Goal: Task Accomplishment & Management: Complete application form

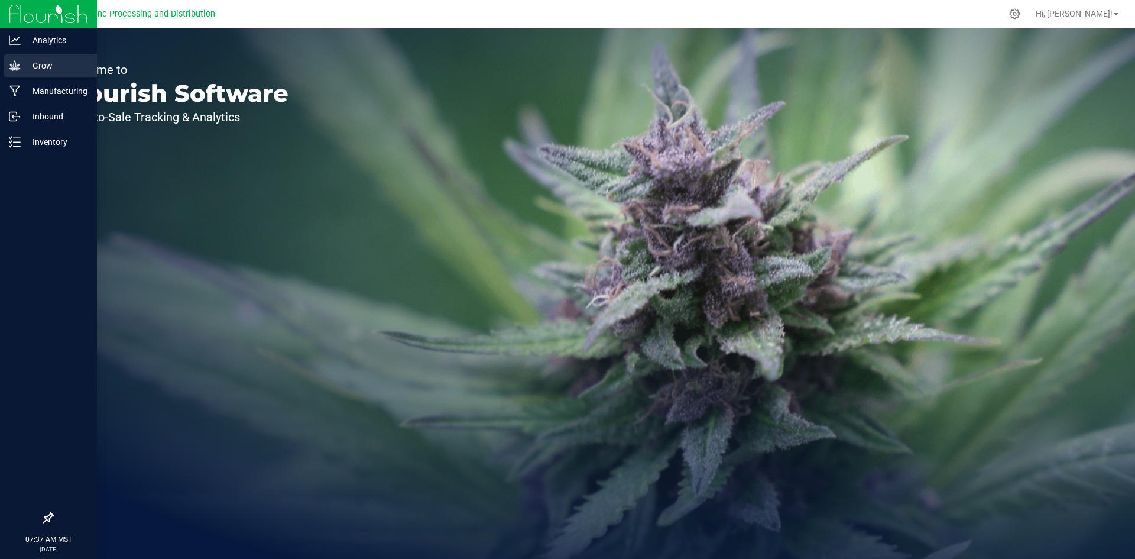
click at [7, 69] on div "Grow" at bounding box center [50, 66] width 93 height 24
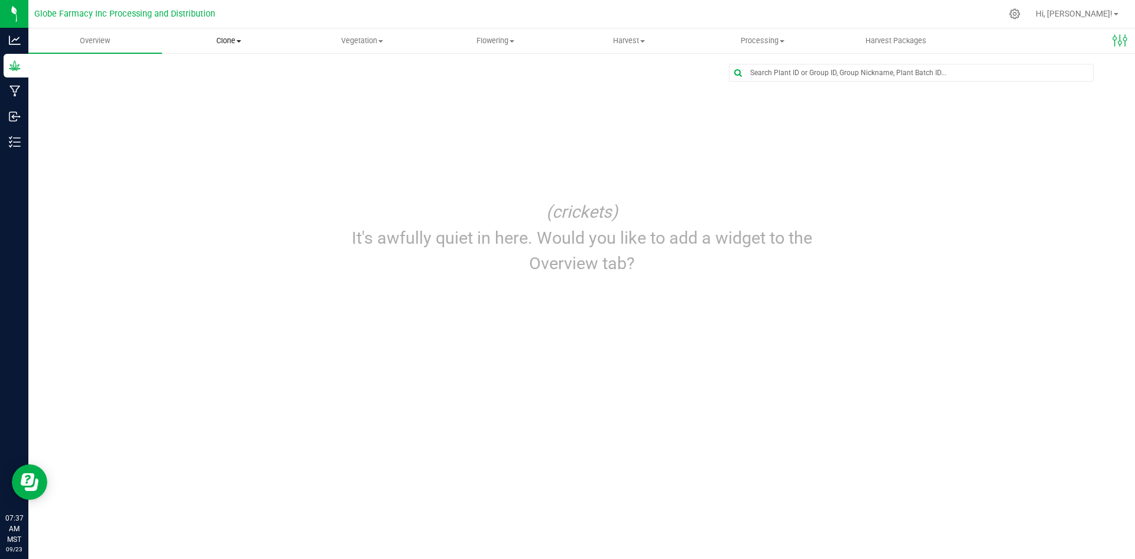
click at [223, 50] on uib-tab-heading "Clone Create plants Cloning groups Cloning plants Apply to plants" at bounding box center [229, 41] width 132 height 24
click at [219, 75] on span "Create plants" at bounding box center [203, 71] width 83 height 10
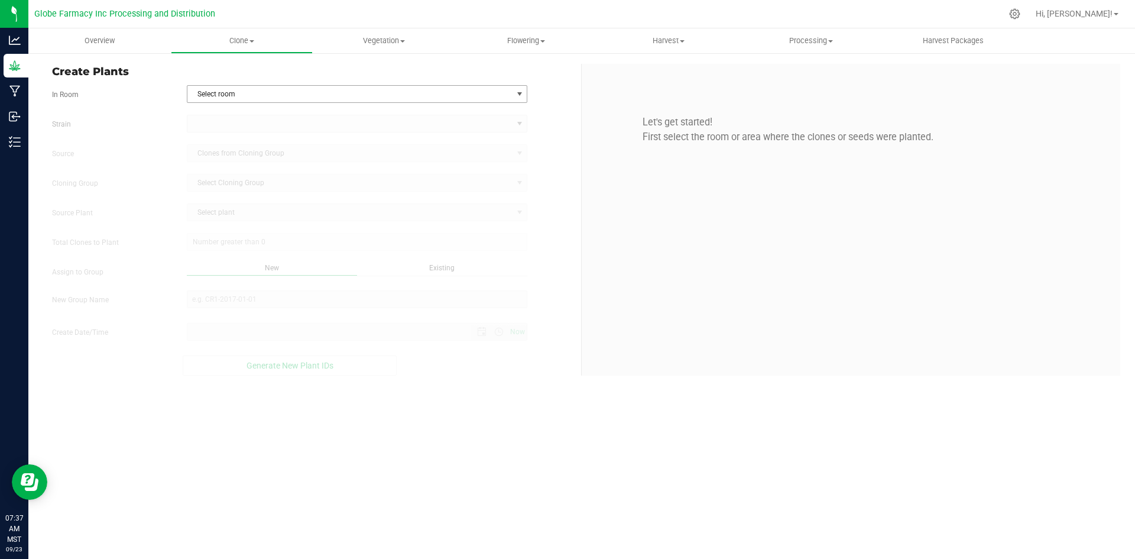
type input "[DATE] 7:37 AM"
click at [419, 96] on span "Select room" at bounding box center [349, 94] width 325 height 17
click at [410, 119] on li "Clone" at bounding box center [357, 114] width 340 height 18
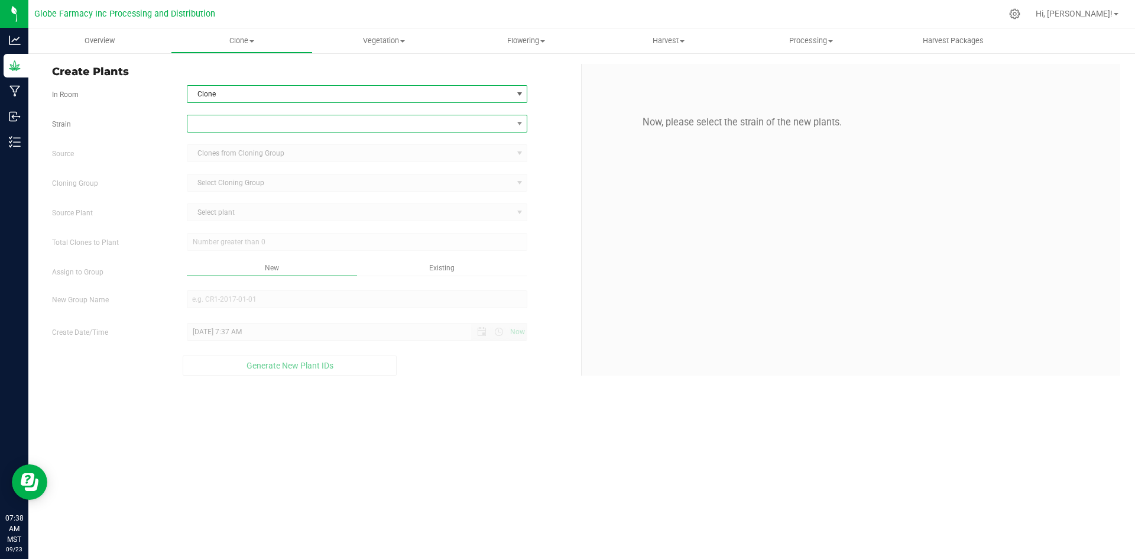
click at [409, 123] on span at bounding box center [349, 123] width 325 height 17
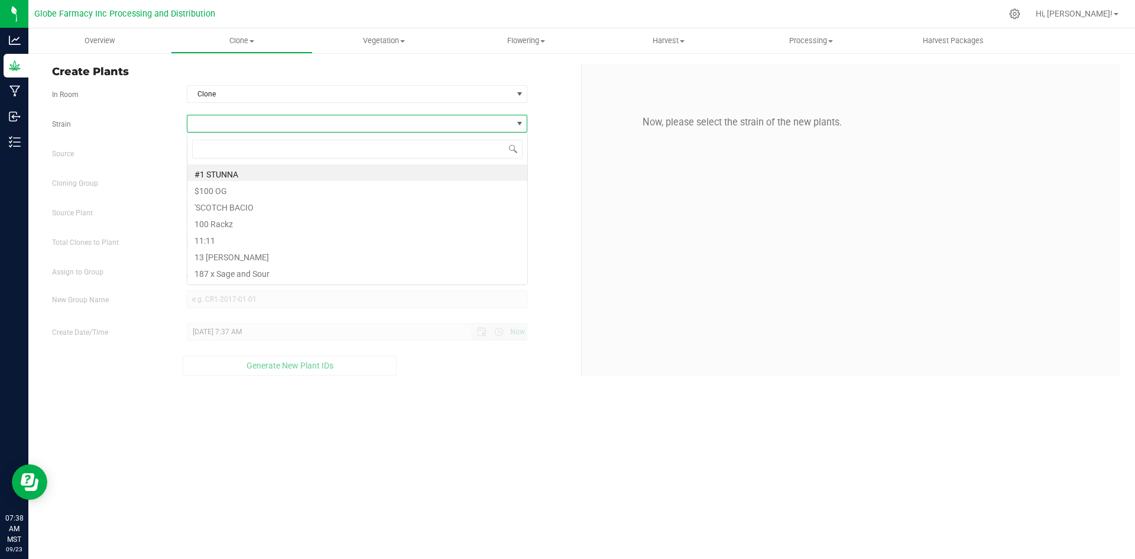
scroll to position [18, 341]
type input "Toxic Marriage"
click at [407, 173] on li "Toxic Marriage" at bounding box center [357, 172] width 340 height 17
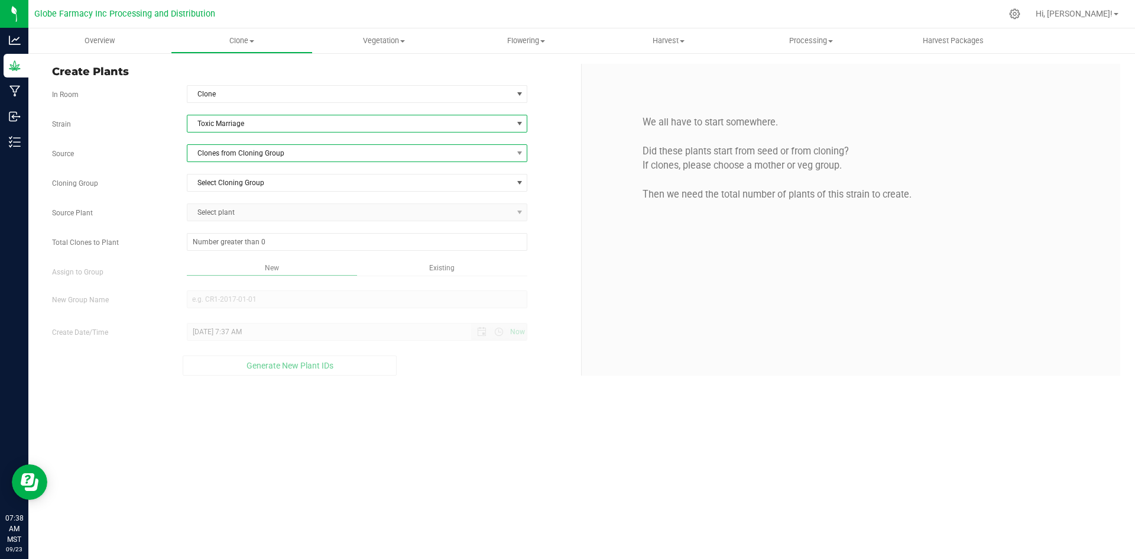
click at [367, 147] on span "Clones from Cloning Group" at bounding box center [349, 153] width 325 height 17
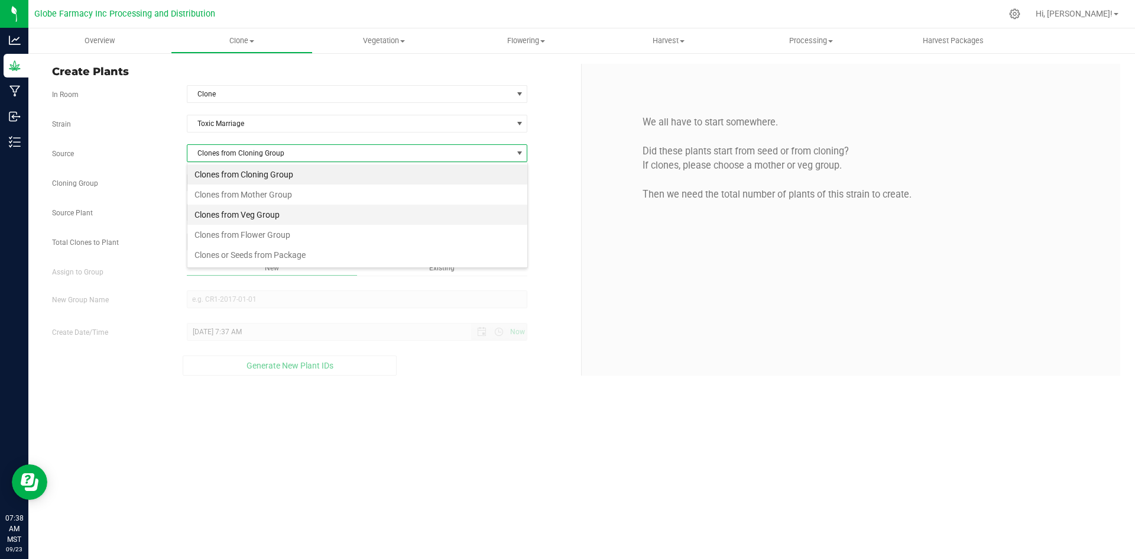
scroll to position [18, 341]
click at [268, 201] on li "Clones from Mother Group" at bounding box center [357, 194] width 340 height 20
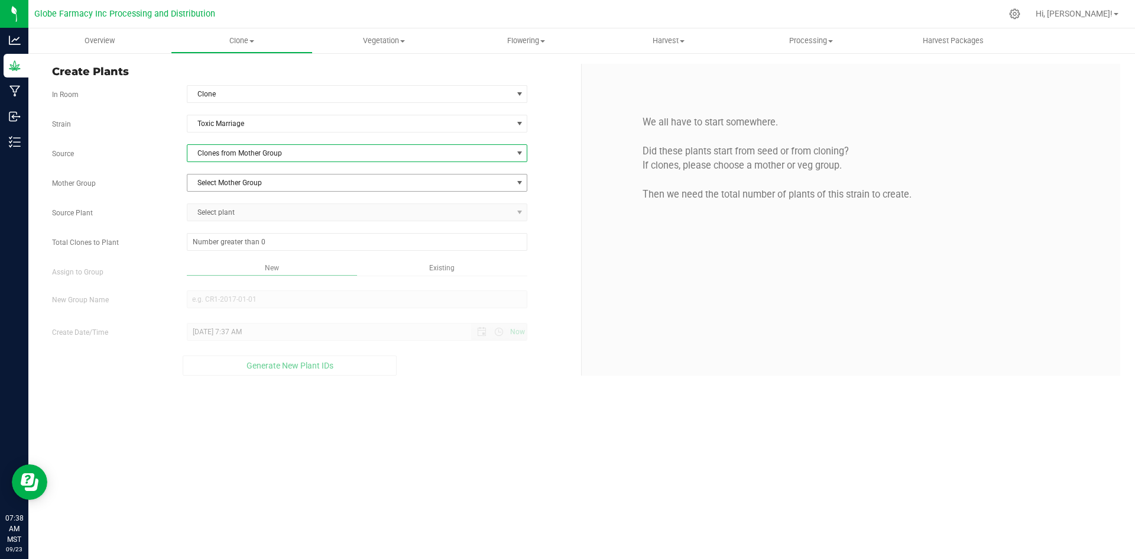
click at [253, 180] on span "Select Mother Group" at bounding box center [349, 182] width 325 height 17
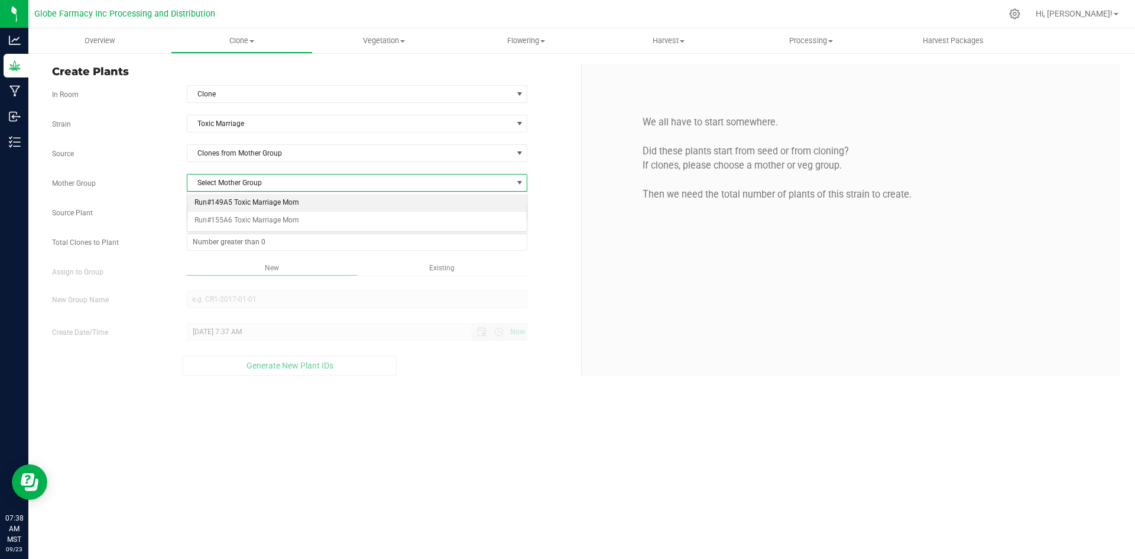
click at [245, 208] on li "Run#149A5 Toxic Marriage Mom" at bounding box center [357, 203] width 340 height 18
click at [239, 213] on span "Select plant" at bounding box center [349, 212] width 325 height 17
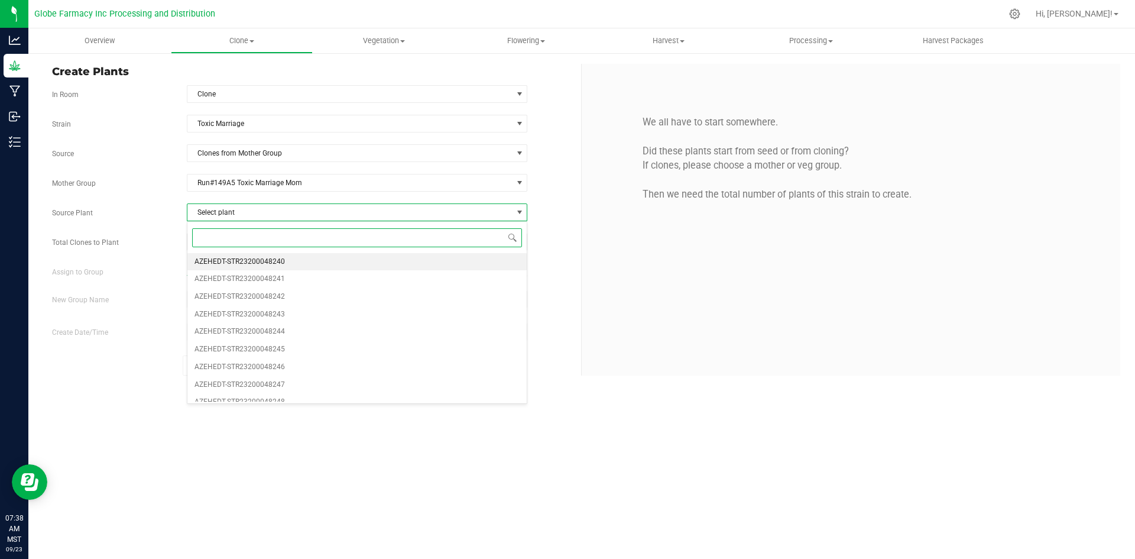
click at [239, 258] on span "AZEHEDT-STR23200048240" at bounding box center [240, 261] width 90 height 15
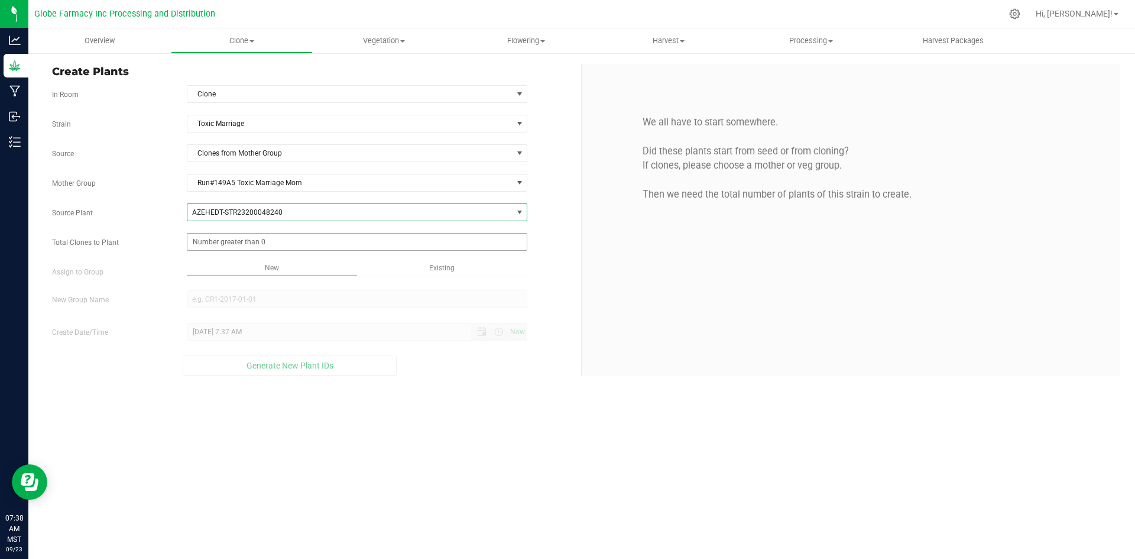
click at [229, 241] on span at bounding box center [357, 242] width 341 height 18
type input "400"
click at [477, 455] on div "Overview Clone Create plants Cloning groups Cloning plants Apply to plants Vege…" at bounding box center [581, 293] width 1107 height 530
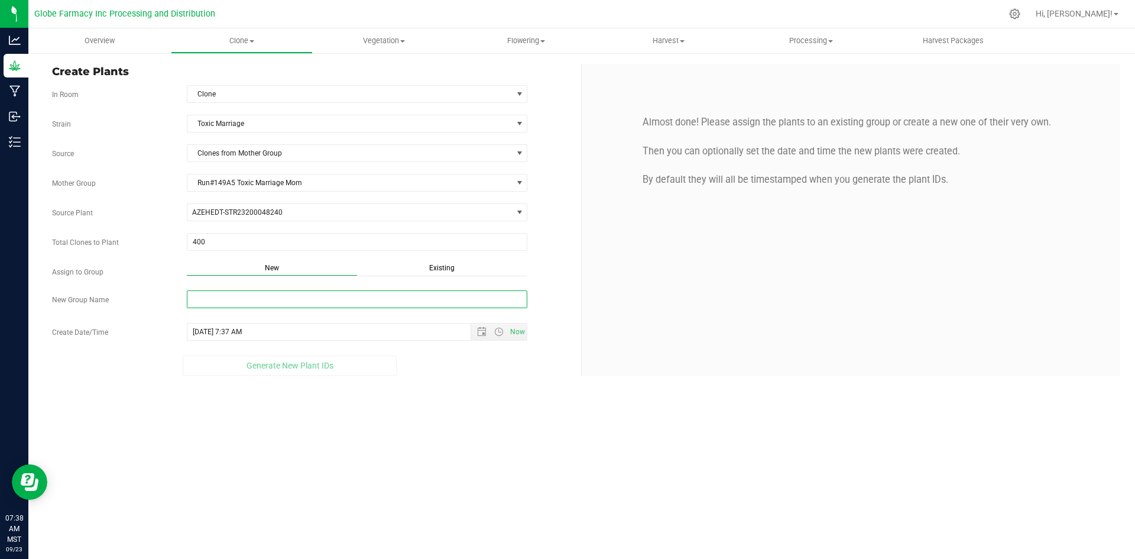
click at [326, 302] on input "New Group Name" at bounding box center [357, 299] width 341 height 18
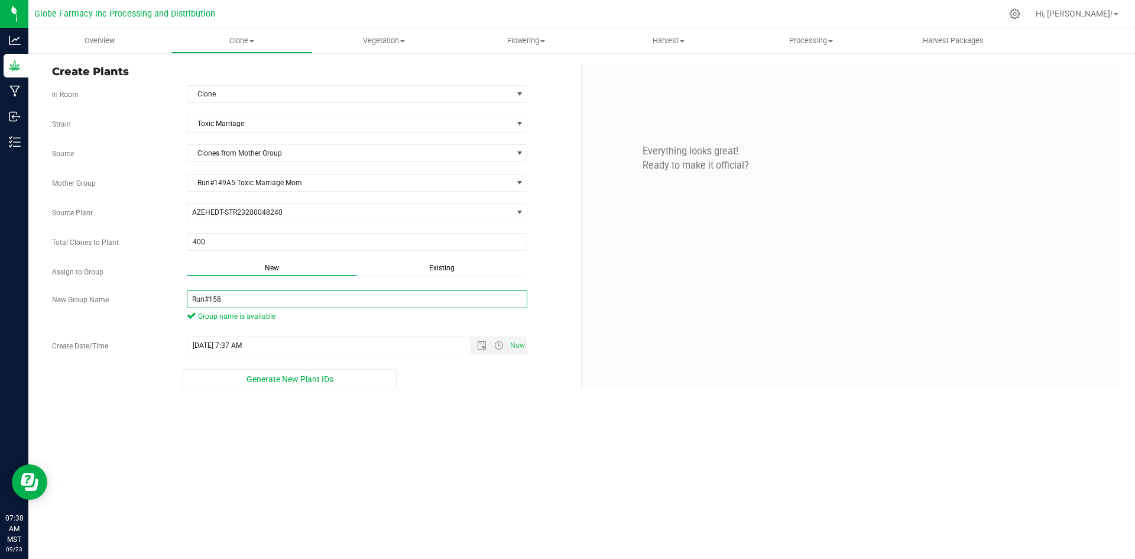
type input "Run#158"
click at [570, 454] on div "Overview Clone Create plants Cloning groups Cloning plants Apply to plants Vege…" at bounding box center [581, 293] width 1107 height 530
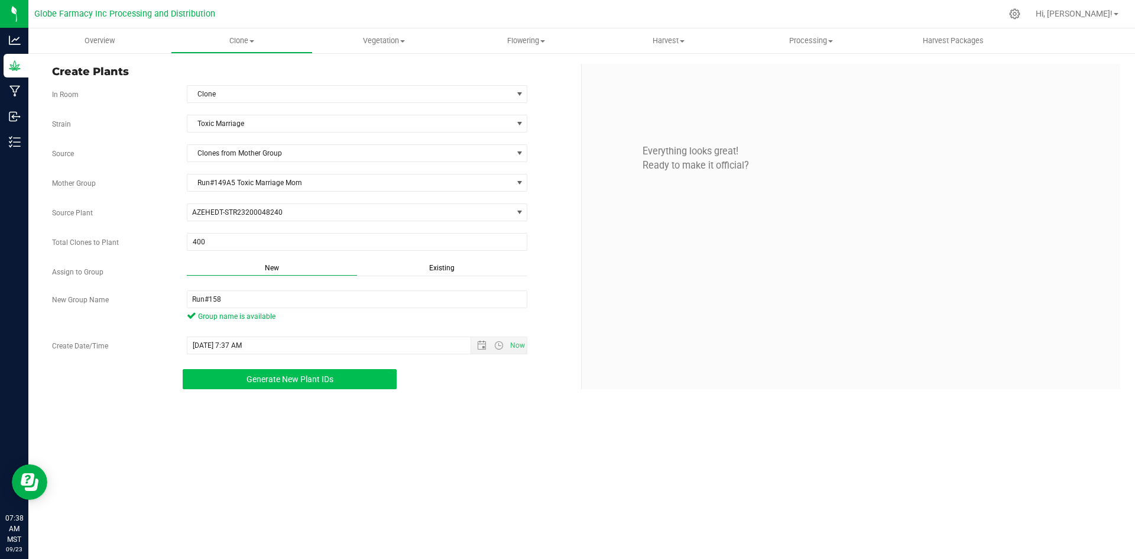
click at [312, 377] on span "Generate New Plant IDs" at bounding box center [290, 378] width 87 height 9
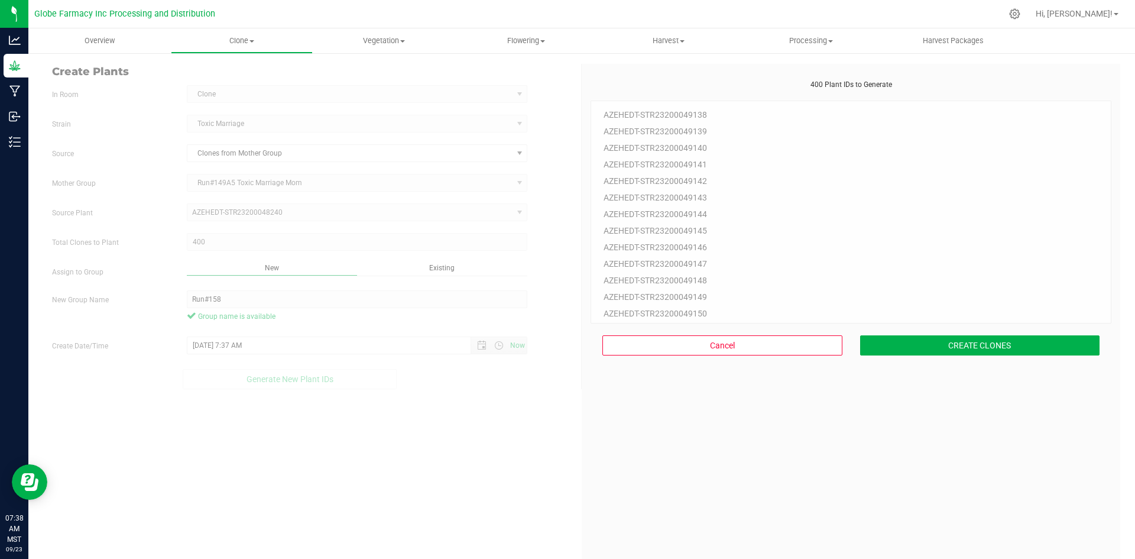
scroll to position [35, 0]
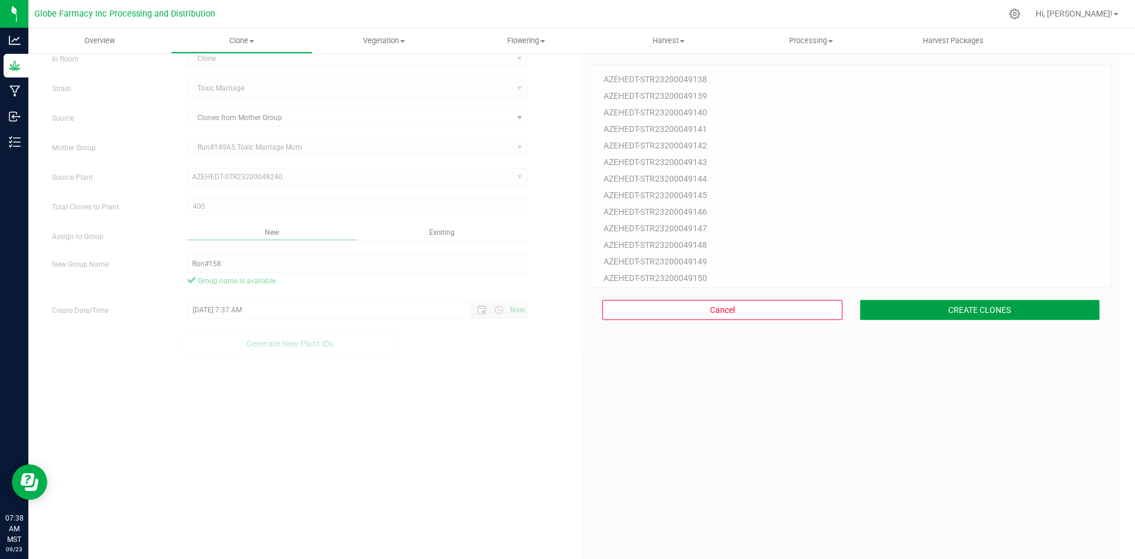
click at [921, 308] on button "CREATE CLONES" at bounding box center [980, 310] width 240 height 20
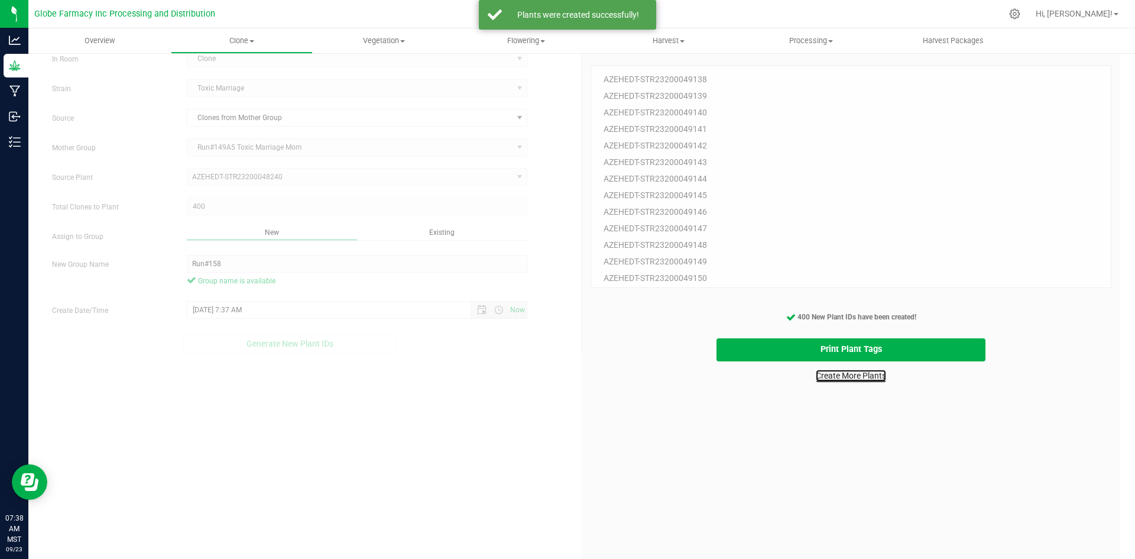
click at [867, 381] on link "Create More Plants" at bounding box center [851, 376] width 70 height 12
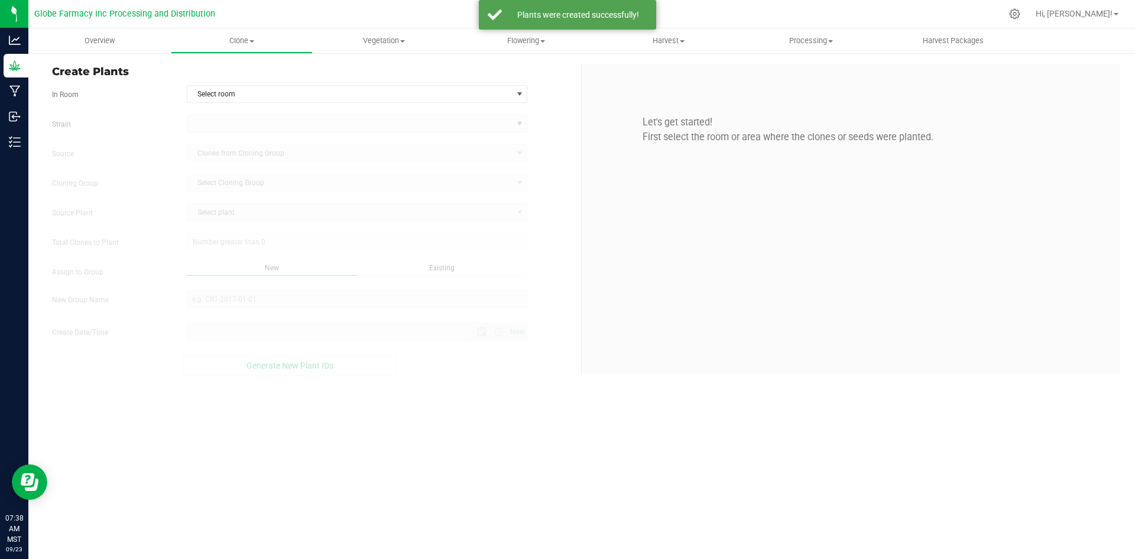
type input "[DATE] 7:38 AM"
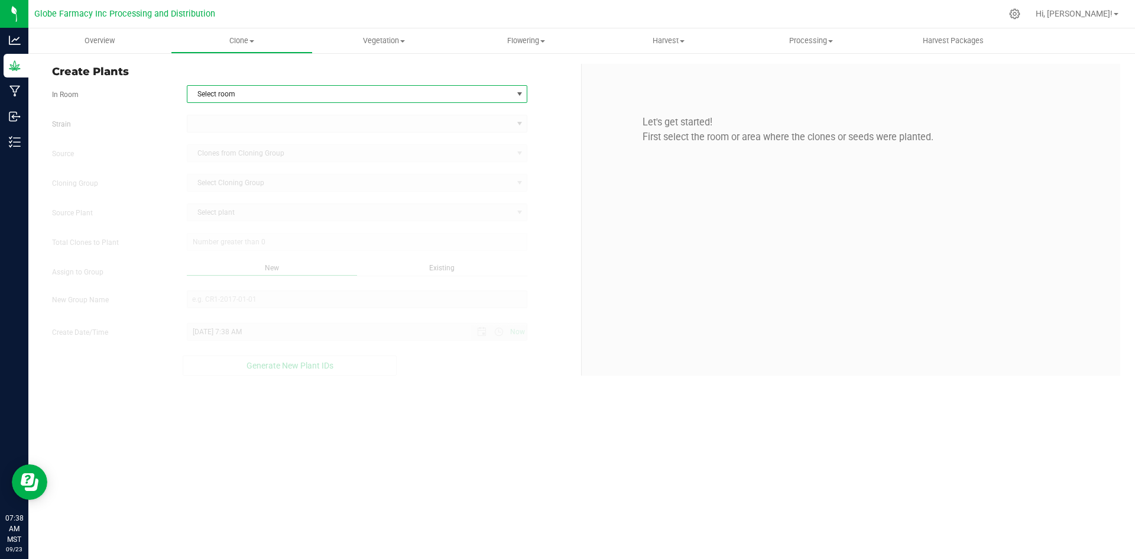
click at [468, 86] on span "Select room" at bounding box center [349, 94] width 325 height 17
click at [442, 114] on li "Clone" at bounding box center [357, 114] width 340 height 18
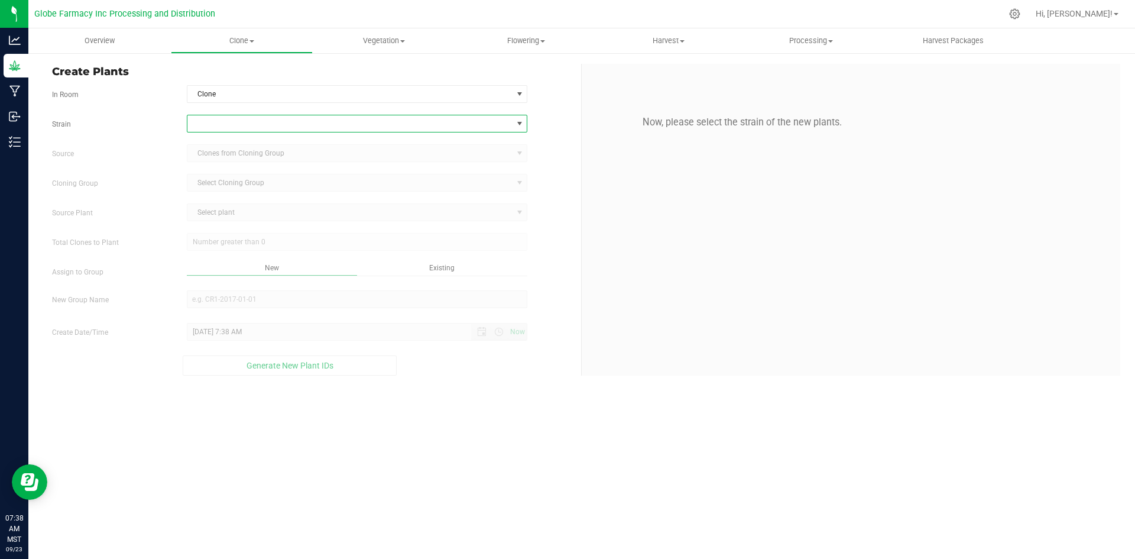
click at [434, 119] on span at bounding box center [349, 123] width 325 height 17
type input "Astro"
click at [422, 173] on li "Astronaut Status" at bounding box center [357, 172] width 340 height 17
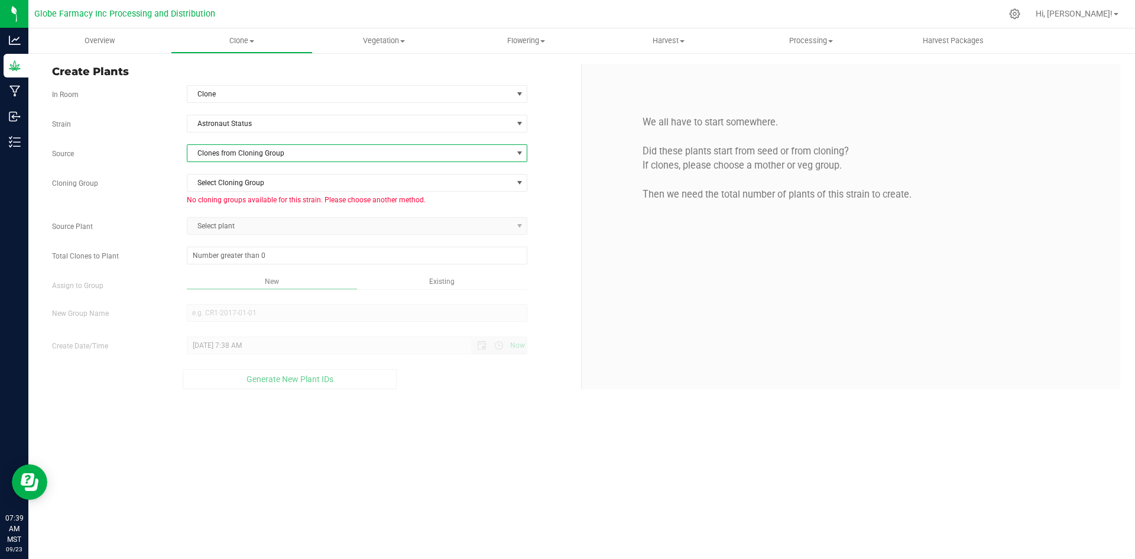
click at [352, 156] on span "Clones from Cloning Group" at bounding box center [349, 153] width 325 height 17
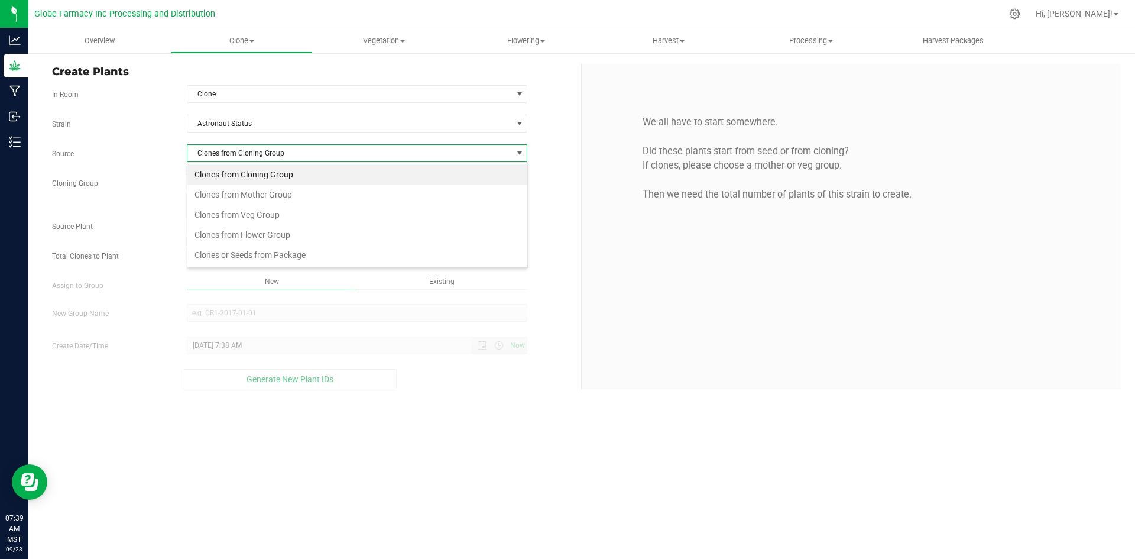
scroll to position [18, 341]
click at [312, 192] on li "Clones from Mother Group" at bounding box center [357, 194] width 340 height 20
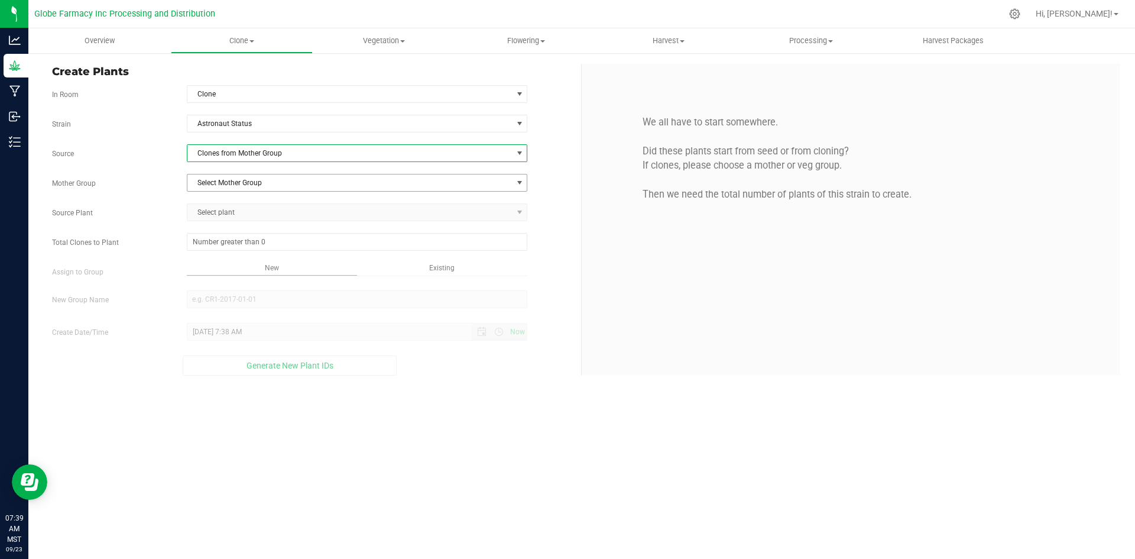
click at [308, 184] on span "Select Mother Group" at bounding box center [349, 182] width 325 height 17
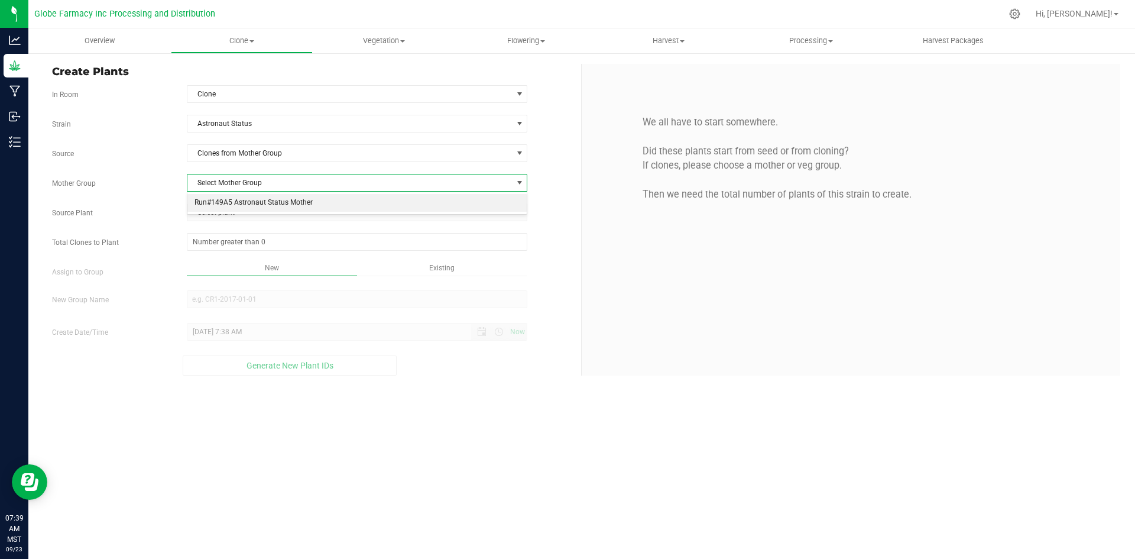
click at [298, 201] on li "Run#149A5 Astronaut Status Mother" at bounding box center [357, 203] width 340 height 18
click at [288, 210] on span "Select plant" at bounding box center [349, 212] width 325 height 17
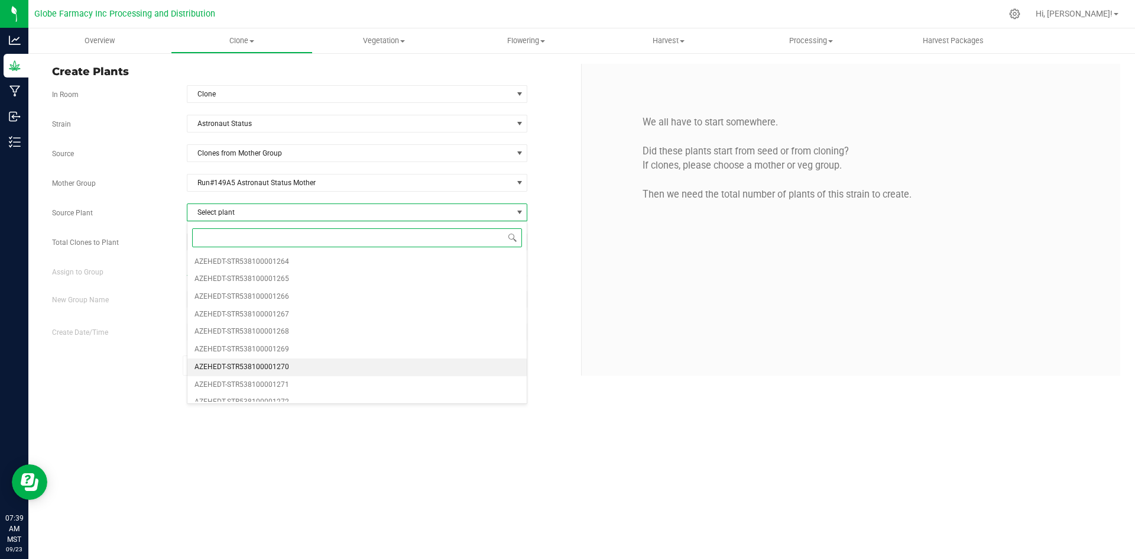
drag, startPoint x: 267, startPoint y: 368, endPoint x: 223, endPoint y: 268, distance: 108.5
click at [267, 367] on span "AZEHEDT-STR538100001270" at bounding box center [242, 366] width 95 height 15
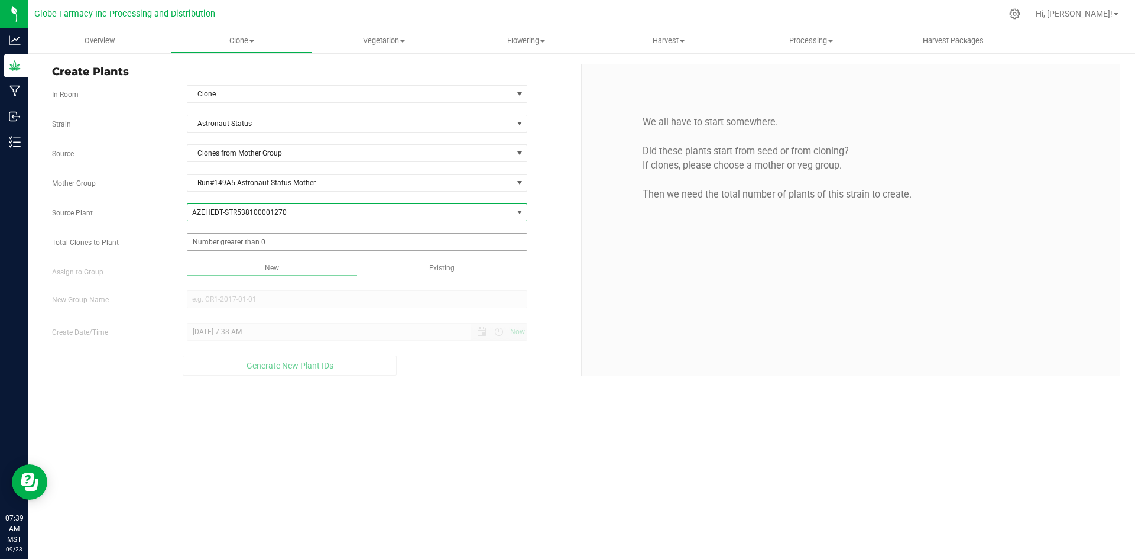
click at [210, 238] on span at bounding box center [357, 242] width 341 height 18
type input "450"
click at [435, 271] on span "Existing" at bounding box center [441, 268] width 25 height 8
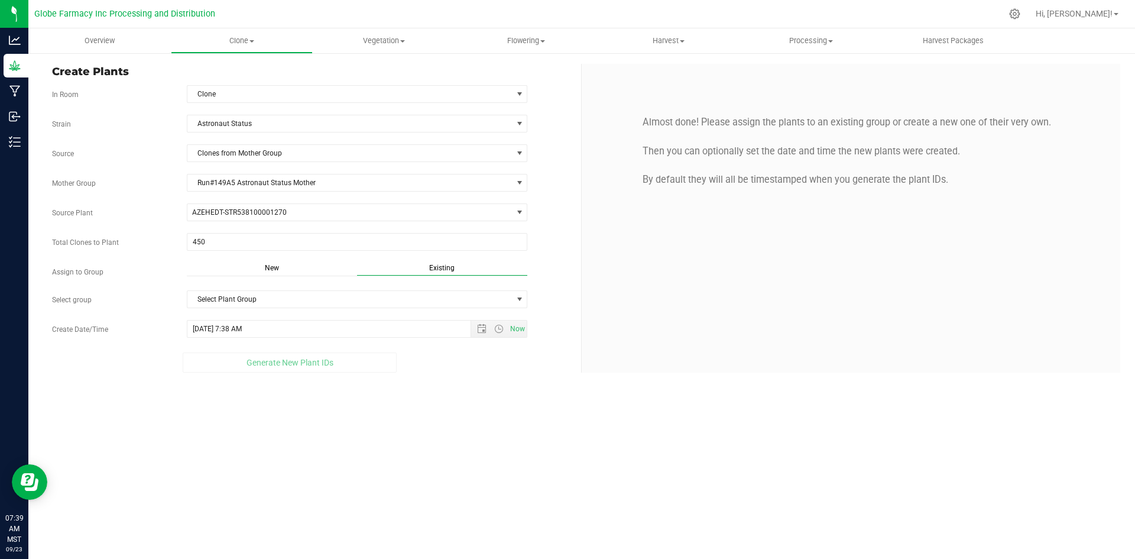
click at [435, 271] on span "Existing" at bounding box center [441, 268] width 25 height 8
click at [430, 294] on span "Select Plant Group" at bounding box center [349, 299] width 325 height 17
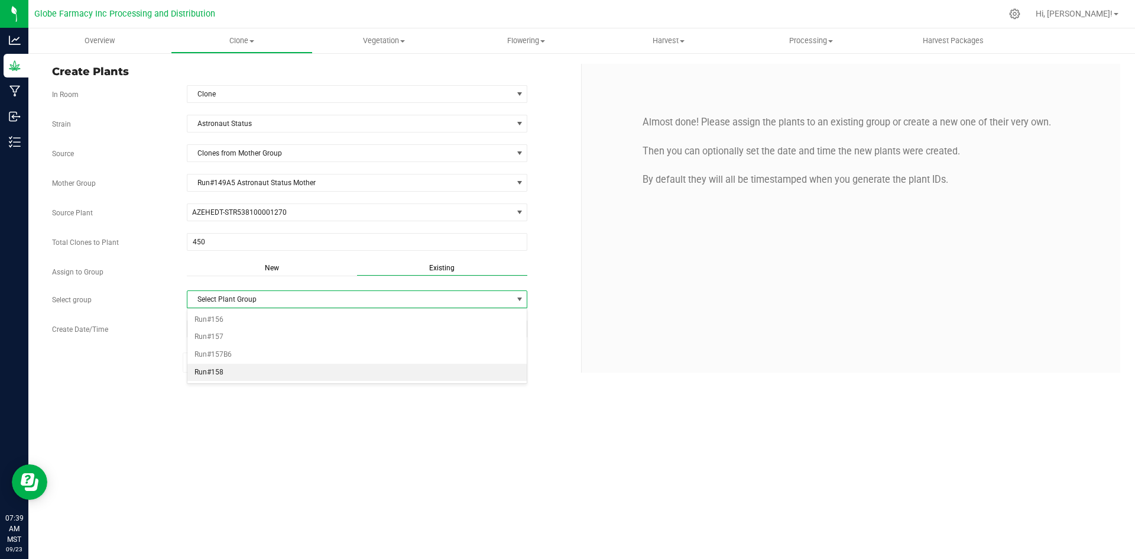
click at [234, 367] on li "Run#158" at bounding box center [357, 373] width 340 height 18
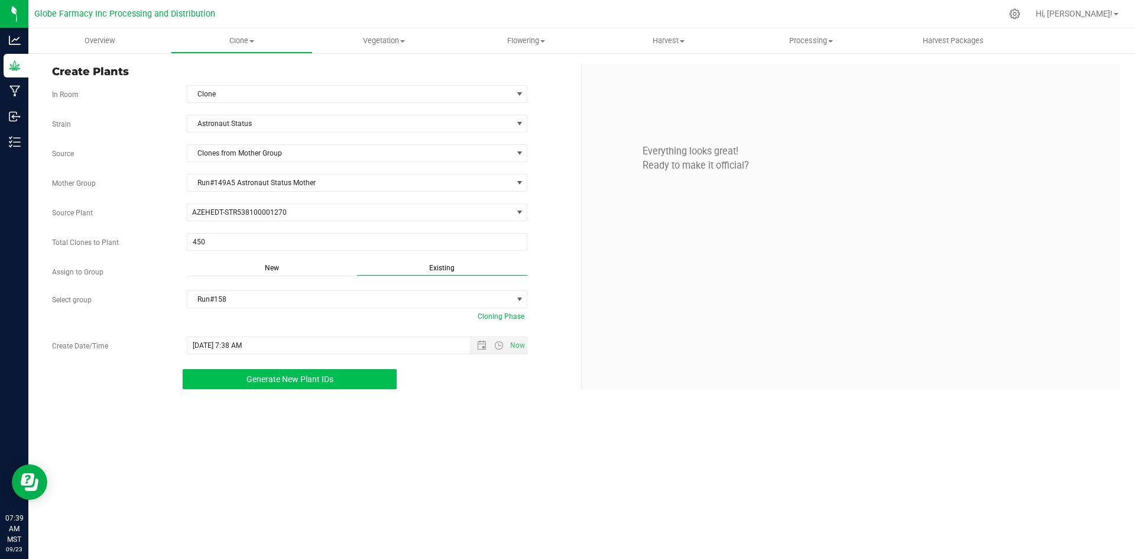
click at [233, 380] on button "Generate New Plant IDs" at bounding box center [290, 379] width 214 height 20
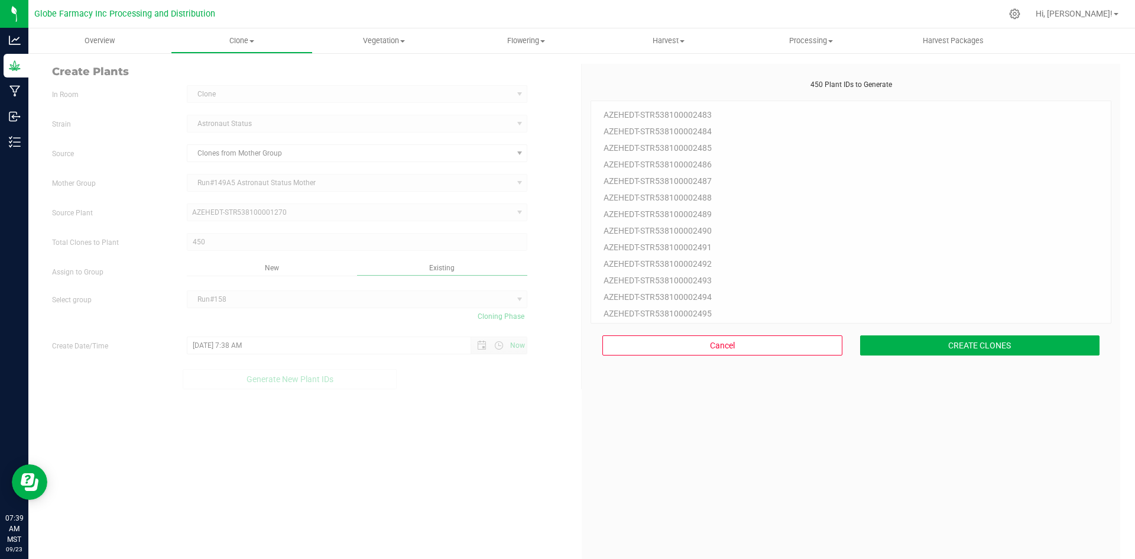
scroll to position [35, 0]
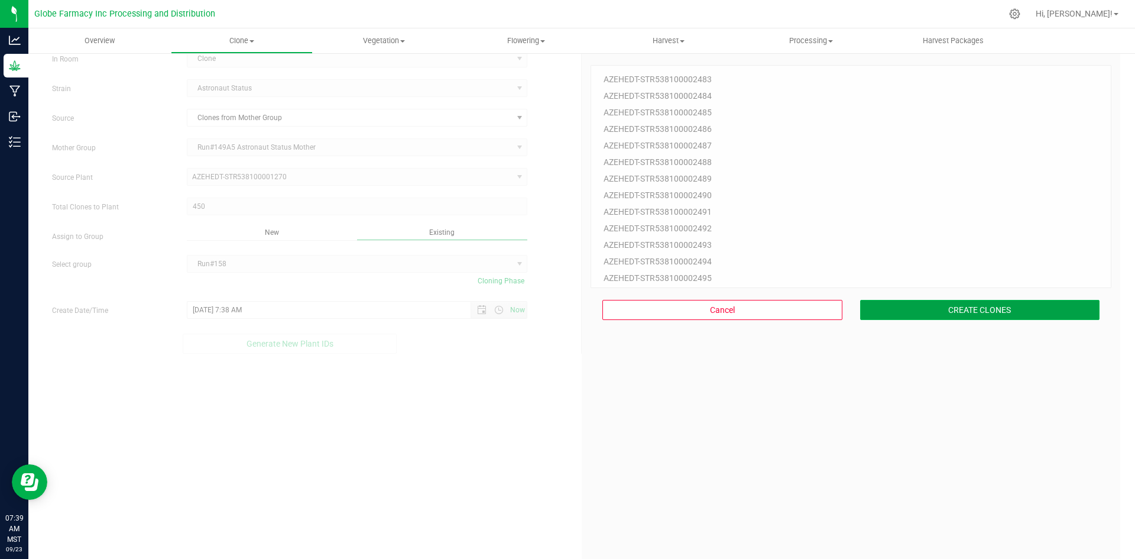
click at [1024, 315] on button "CREATE CLONES" at bounding box center [980, 310] width 240 height 20
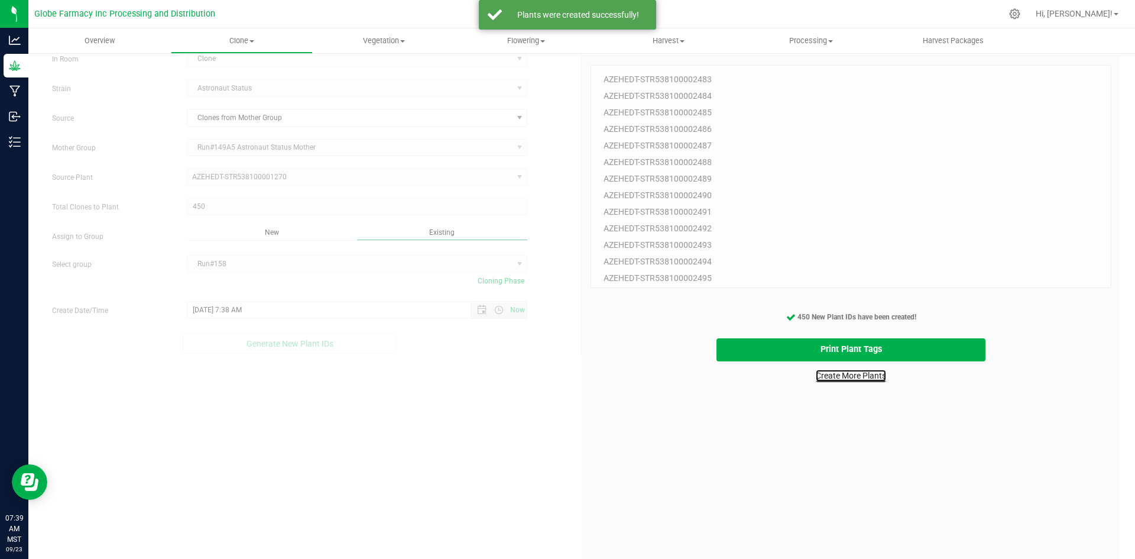
click at [858, 376] on link "Create More Plants" at bounding box center [851, 376] width 70 height 12
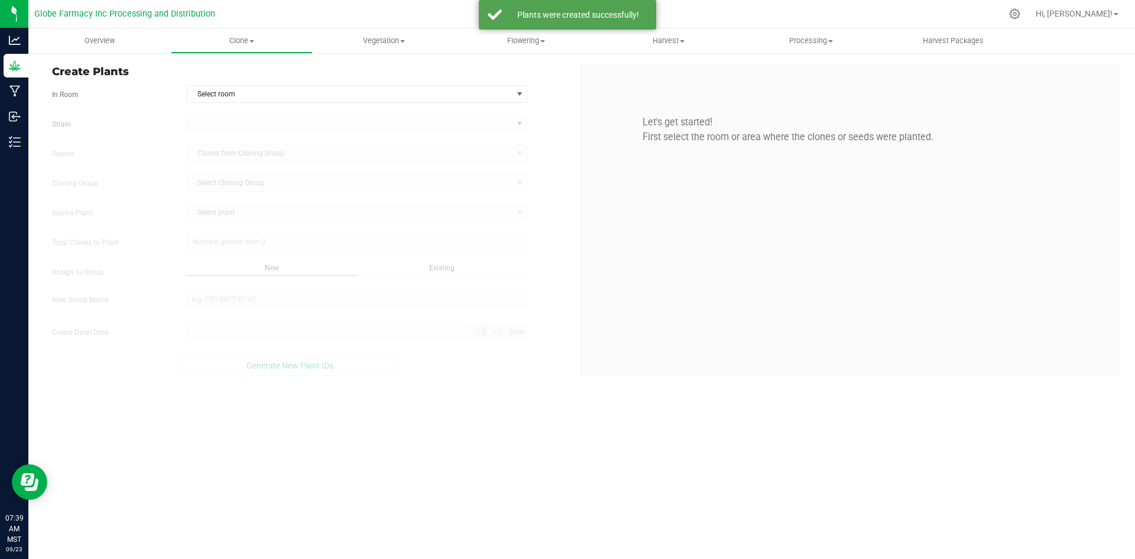
type input "[DATE] 7:39 AM"
click at [257, 98] on span "Select room" at bounding box center [349, 94] width 325 height 17
click at [250, 116] on li "Clone" at bounding box center [357, 114] width 340 height 18
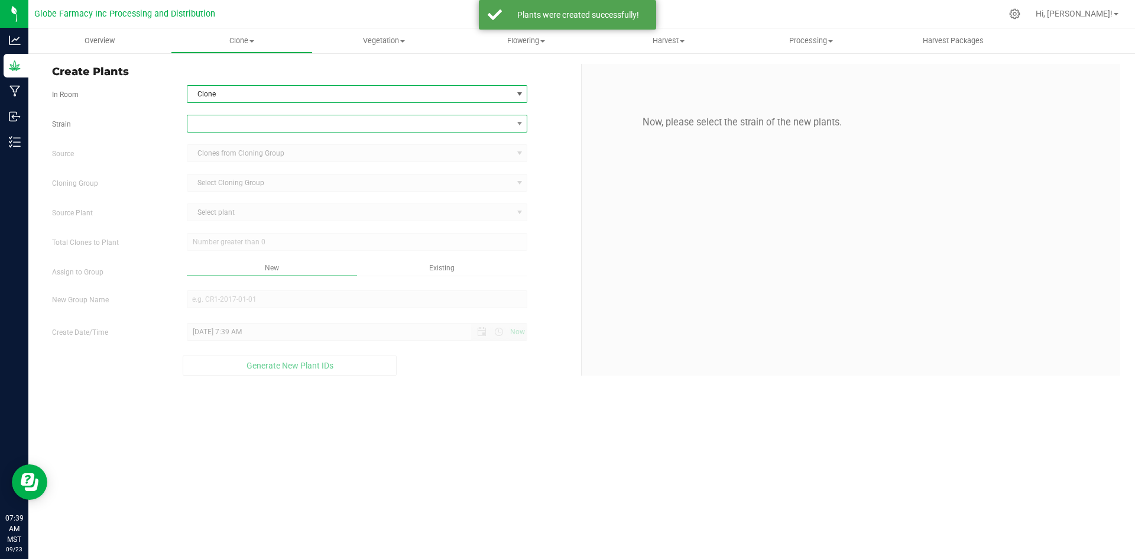
click at [237, 128] on span at bounding box center [349, 123] width 325 height 17
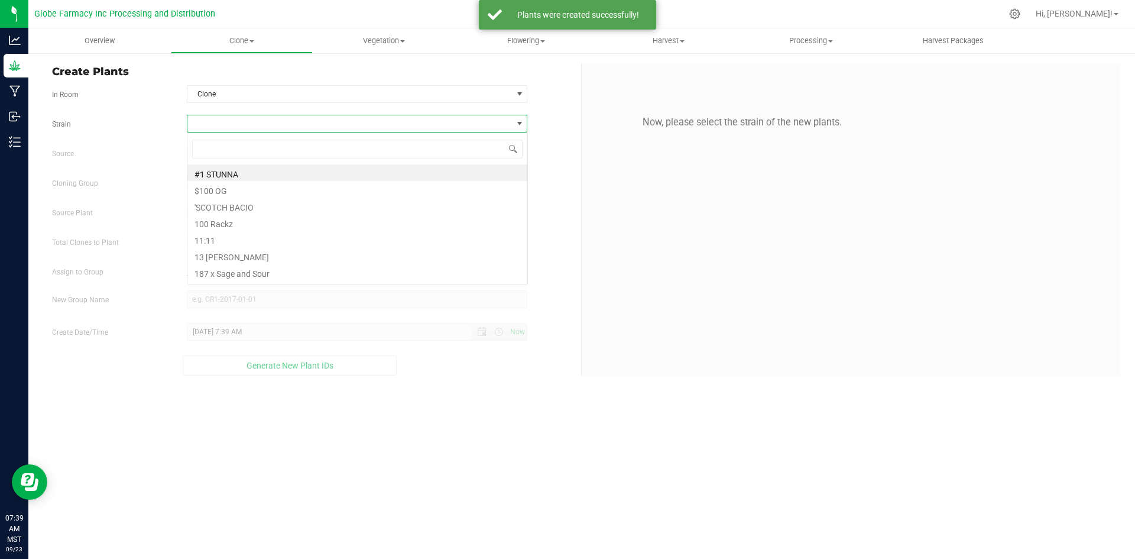
scroll to position [18, 341]
type input "Kush cake"
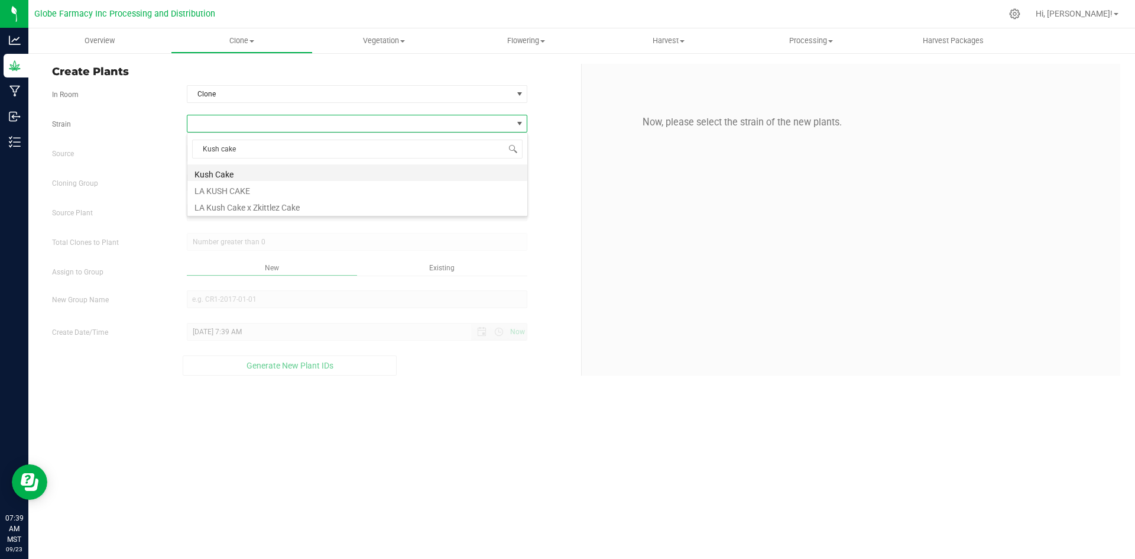
click at [229, 176] on li "Kush Cake" at bounding box center [357, 172] width 340 height 17
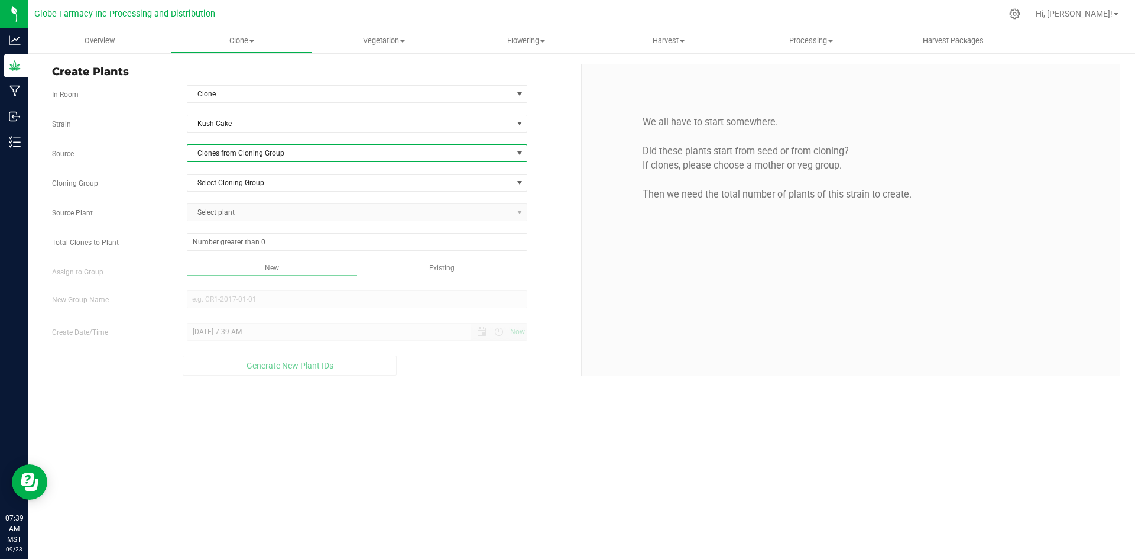
click at [230, 157] on span "Clones from Cloning Group" at bounding box center [349, 153] width 325 height 17
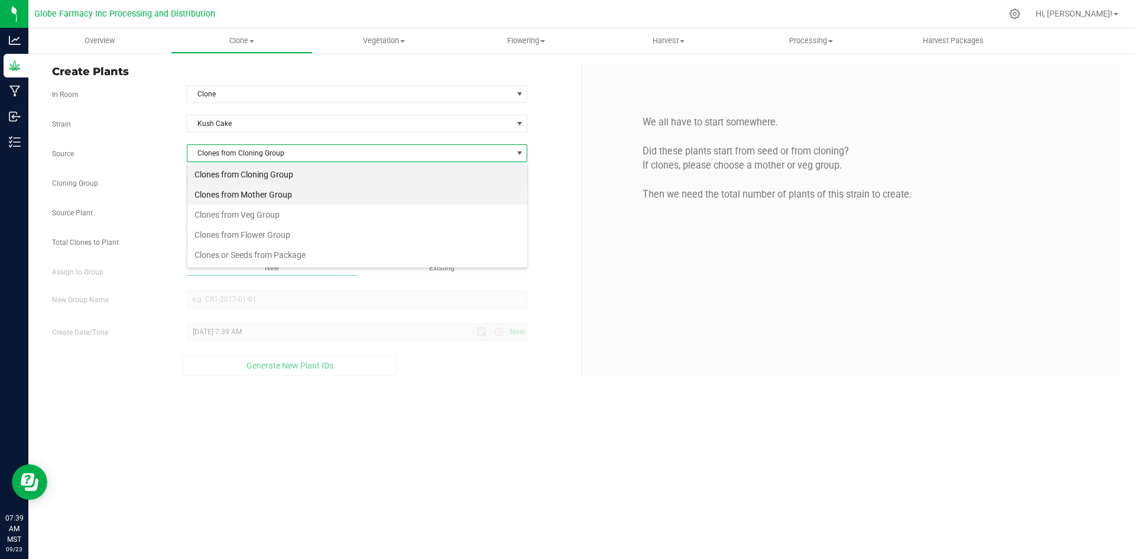
scroll to position [18, 341]
click at [234, 197] on li "Clones from Mother Group" at bounding box center [357, 194] width 340 height 20
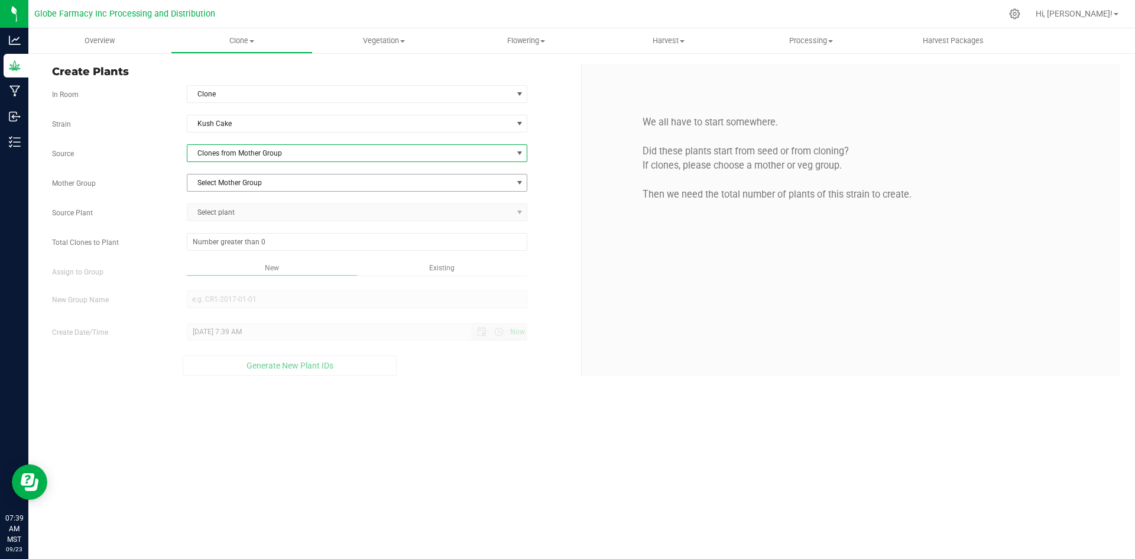
click at [231, 186] on span "Select Mother Group" at bounding box center [349, 182] width 325 height 17
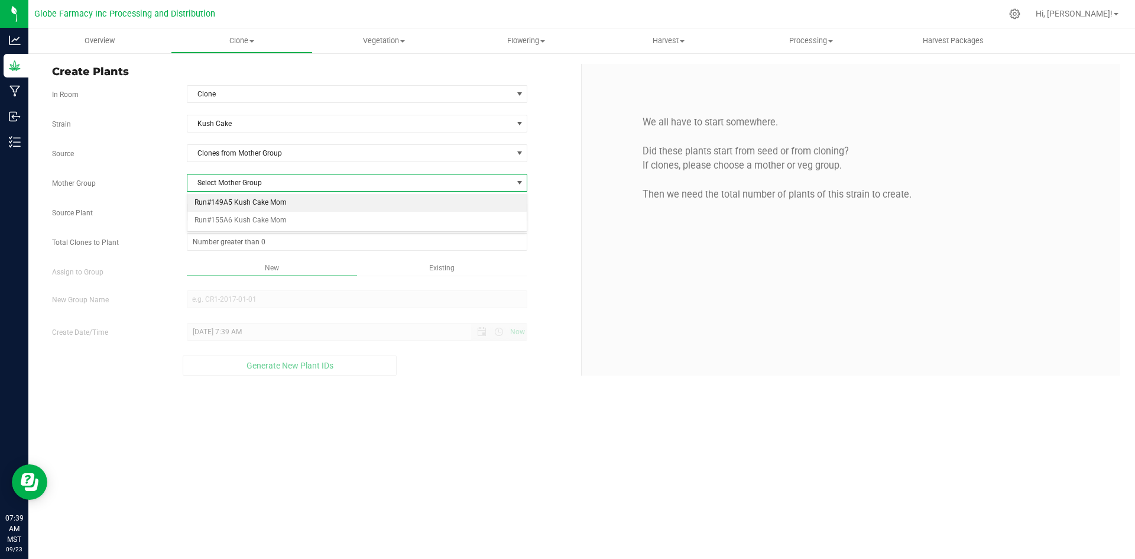
click at [226, 198] on li "Run#149A5 Kush Cake Mom" at bounding box center [357, 203] width 340 height 18
click at [220, 217] on span "Select plant" at bounding box center [349, 212] width 325 height 17
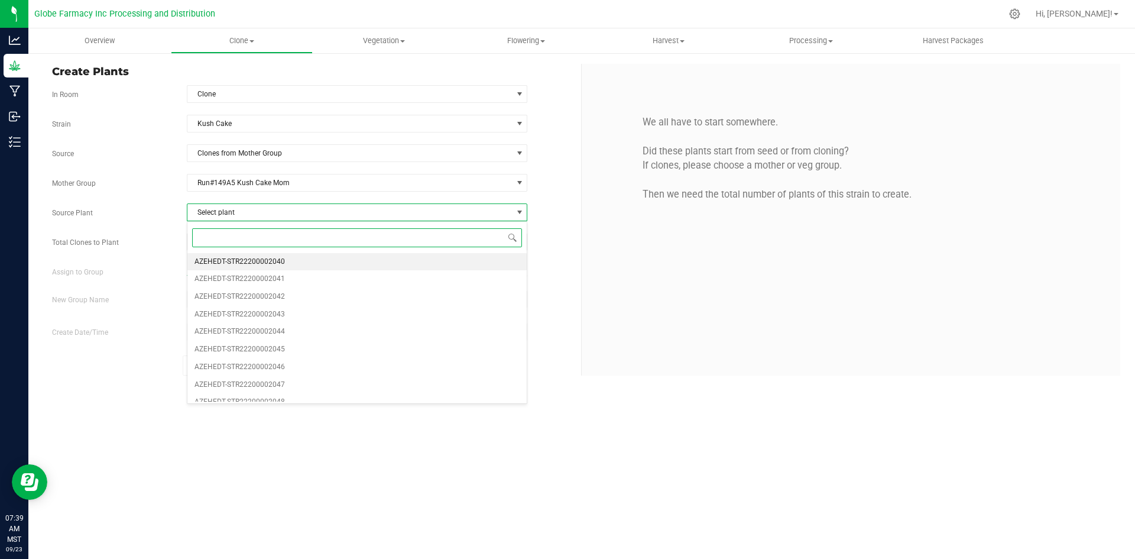
click at [253, 261] on span "AZEHEDT-STR22200002040" at bounding box center [240, 261] width 90 height 15
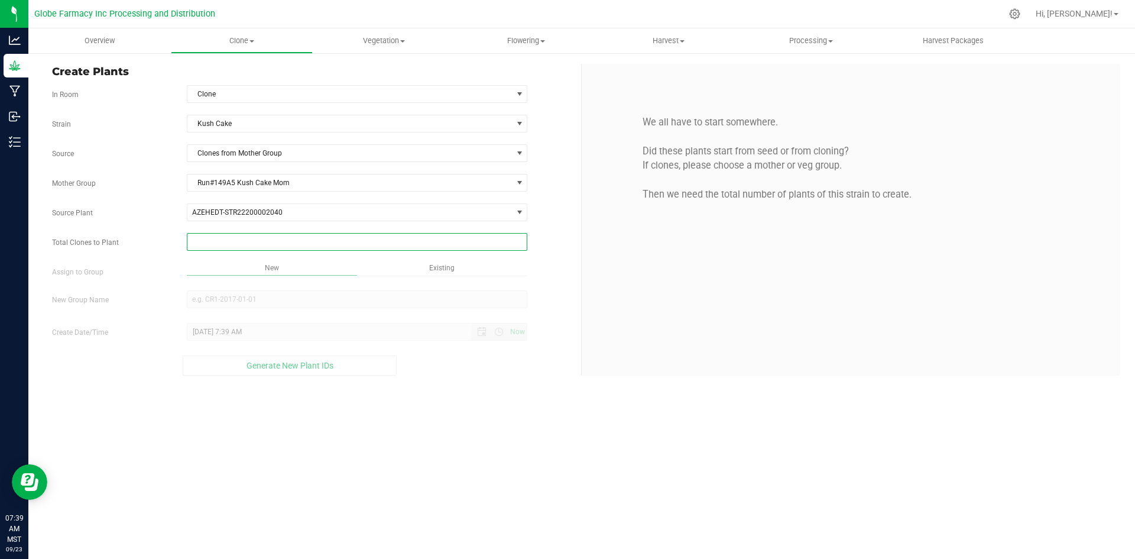
click at [242, 245] on span at bounding box center [357, 242] width 341 height 18
type input "350"
click at [408, 409] on div "Overview Clone Create plants Cloning groups Cloning plants Apply to plants Vege…" at bounding box center [581, 293] width 1107 height 530
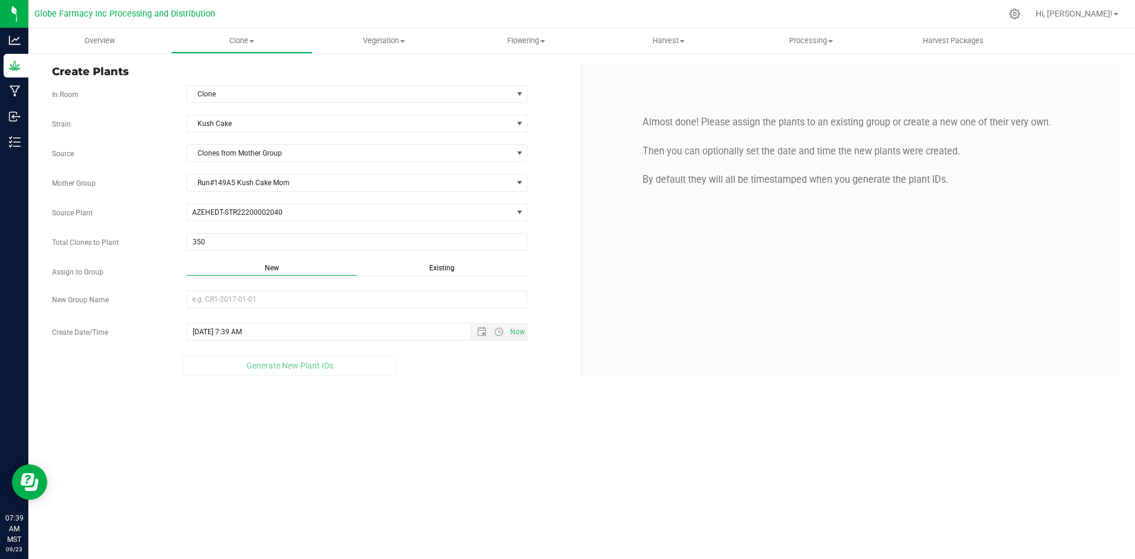
click at [446, 269] on span "Existing" at bounding box center [441, 268] width 25 height 8
click at [391, 300] on span "Select Plant Group" at bounding box center [349, 299] width 325 height 17
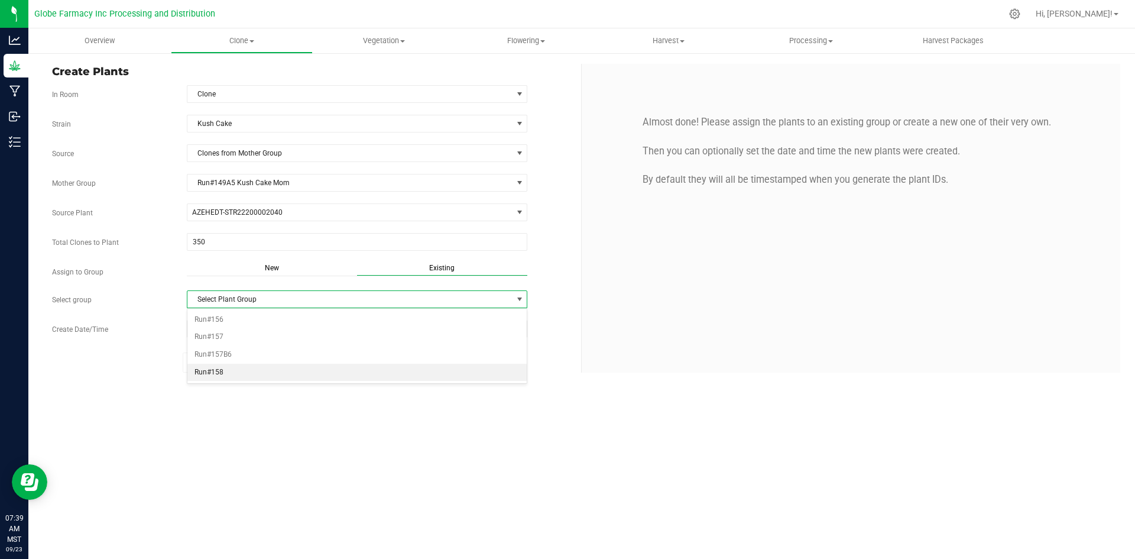
click at [268, 374] on li "Run#158" at bounding box center [357, 373] width 340 height 18
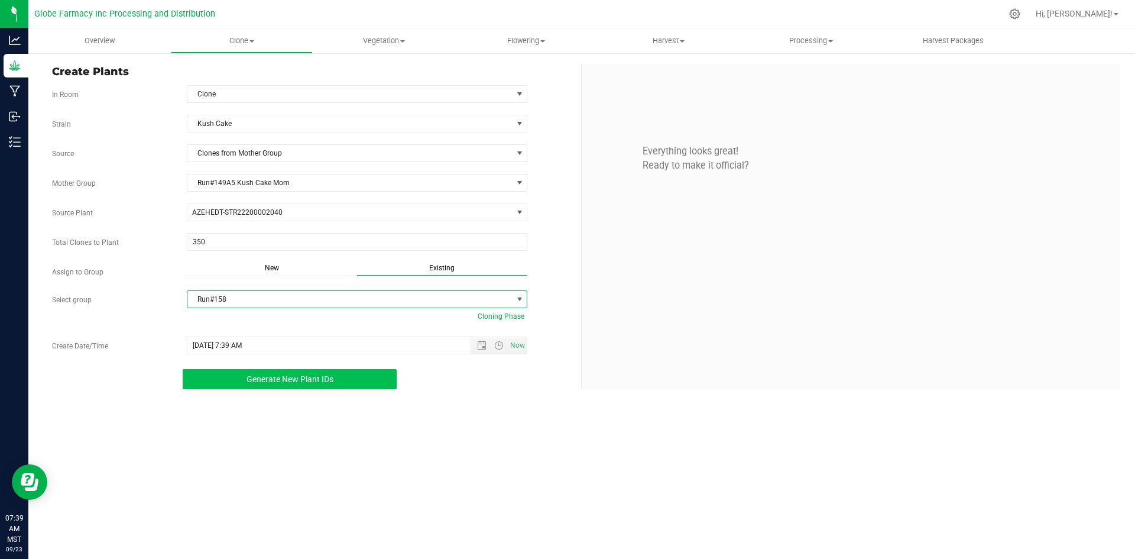
click at [268, 375] on span "Generate New Plant IDs" at bounding box center [290, 378] width 87 height 9
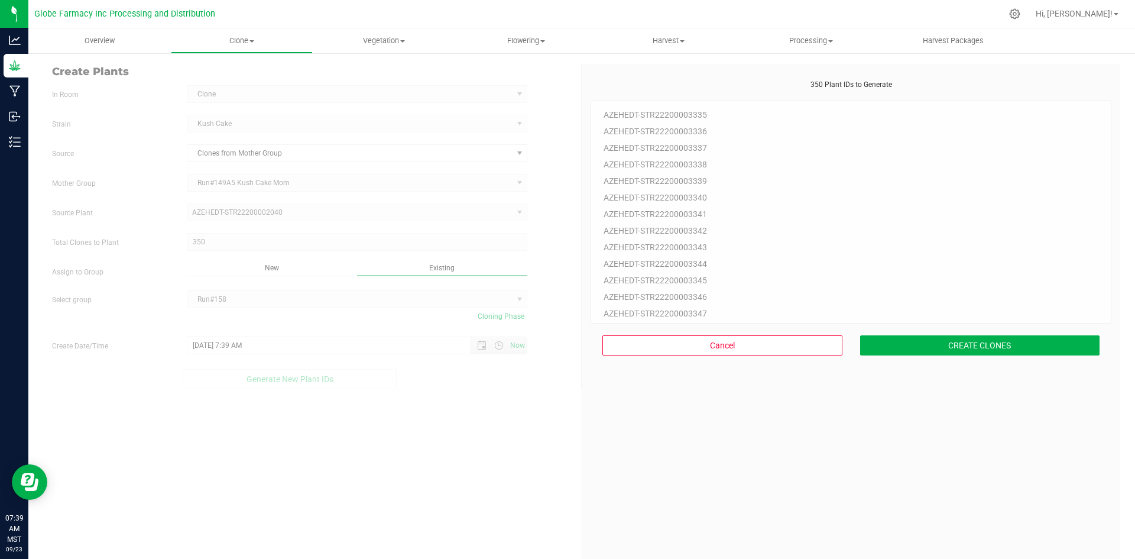
scroll to position [35, 0]
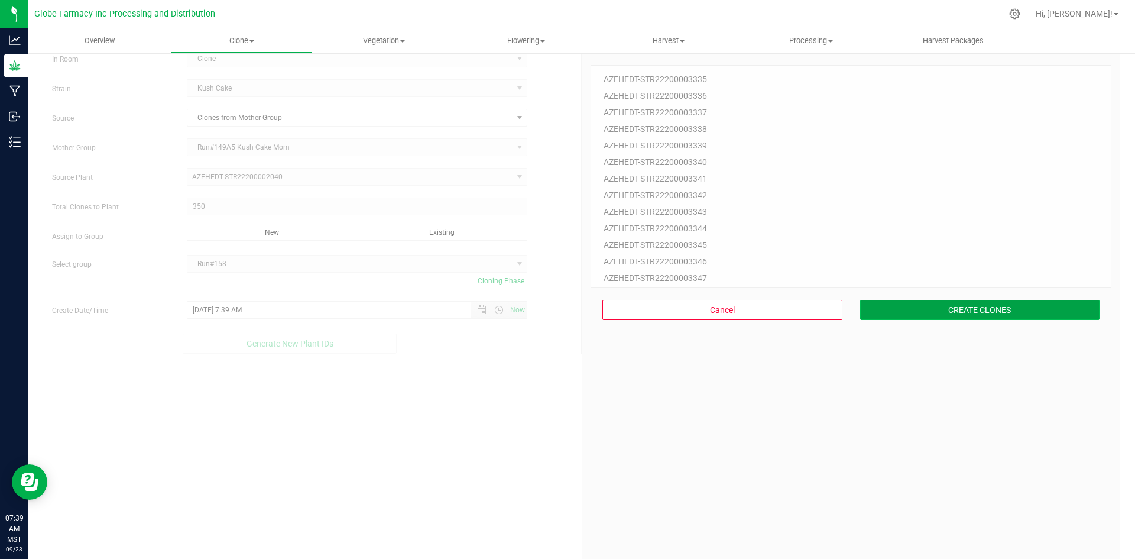
click at [864, 312] on button "CREATE CLONES" at bounding box center [980, 310] width 240 height 20
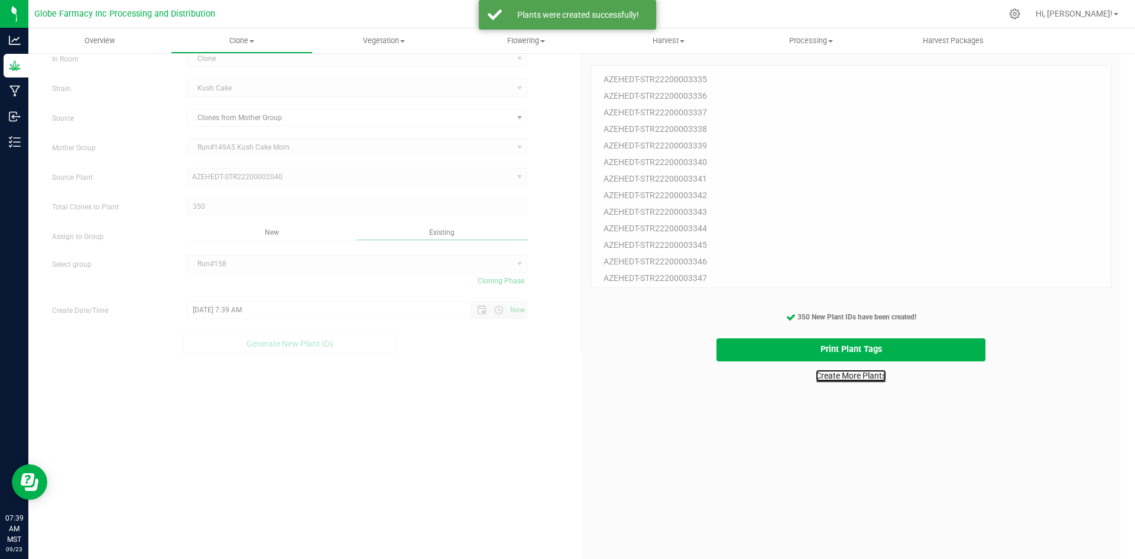
click at [841, 370] on link "Create More Plants" at bounding box center [851, 376] width 70 height 12
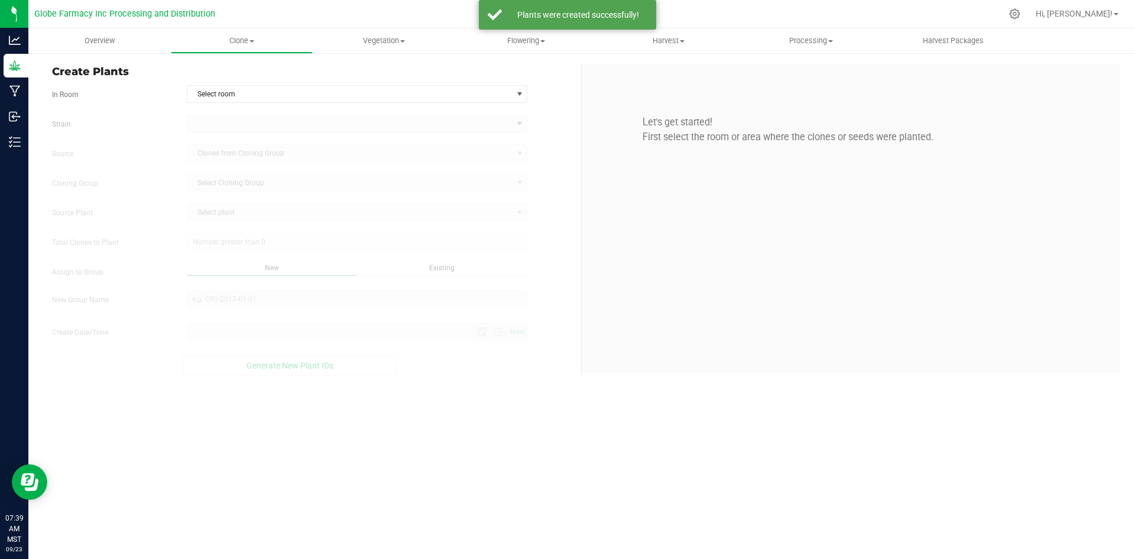
type input "[DATE] 7:39 AM"
click at [239, 98] on span "Select room" at bounding box center [349, 94] width 325 height 17
click at [233, 123] on li "Clone" at bounding box center [357, 114] width 340 height 18
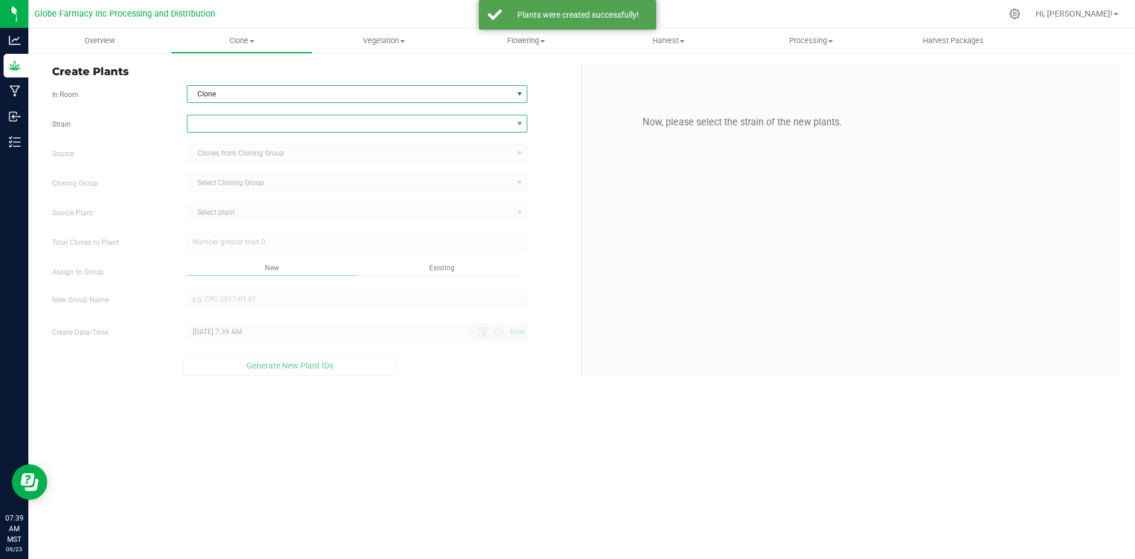
click at [231, 126] on span at bounding box center [349, 123] width 325 height 17
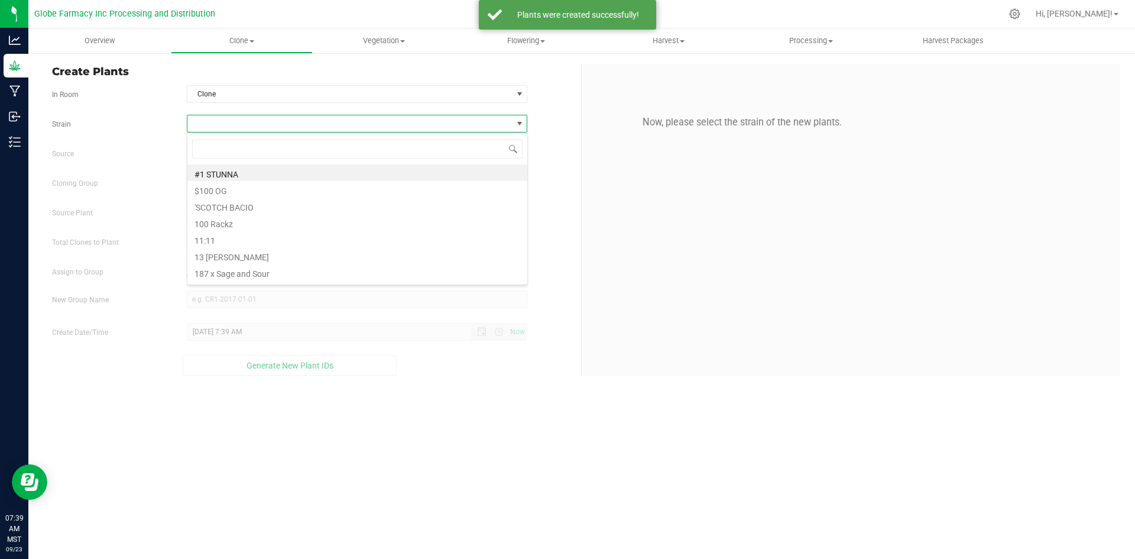
scroll to position [18, 341]
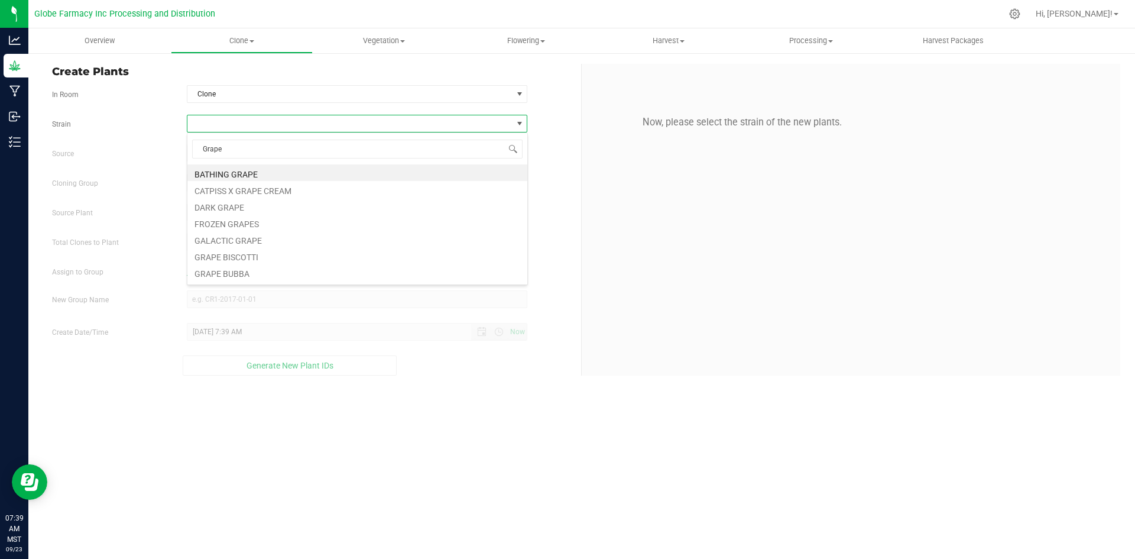
type input "Grape N"
click at [230, 170] on li "Grape Ntz" at bounding box center [357, 172] width 340 height 17
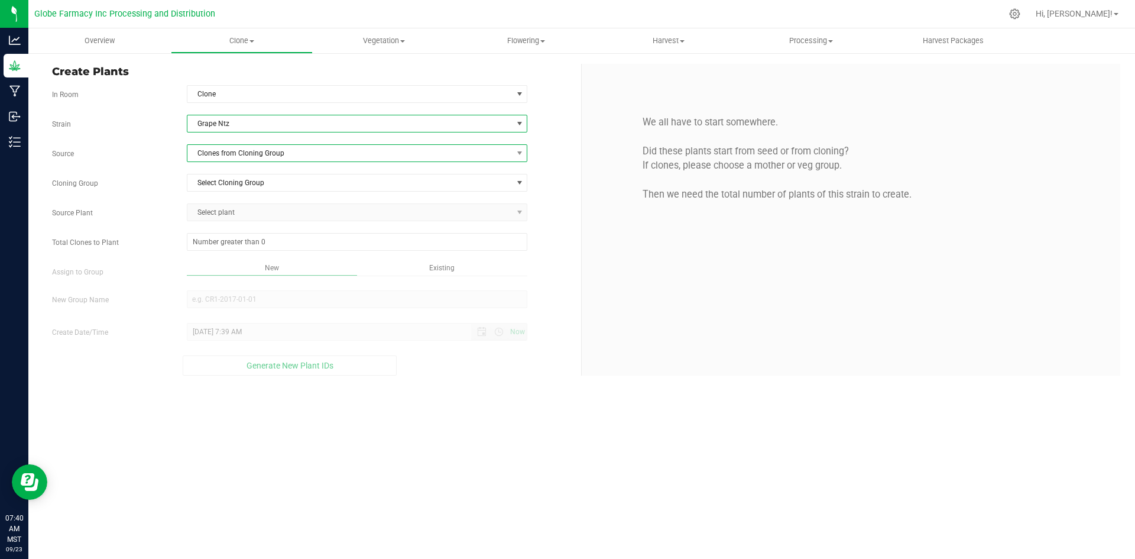
click at [231, 158] on span "Clones from Cloning Group" at bounding box center [349, 153] width 325 height 17
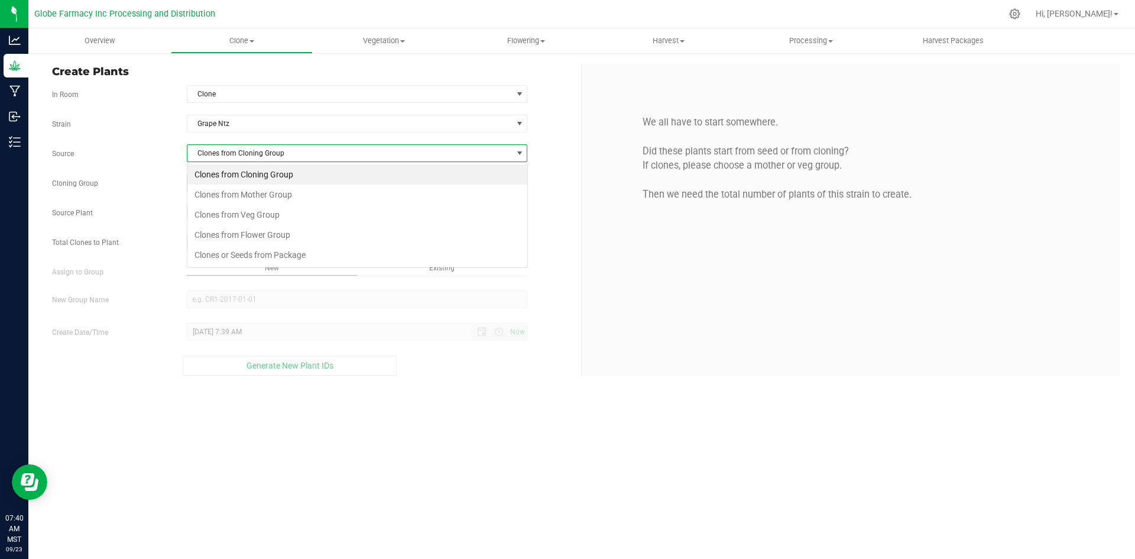
scroll to position [18, 341]
click at [231, 193] on li "Clones from Mother Group" at bounding box center [357, 194] width 340 height 20
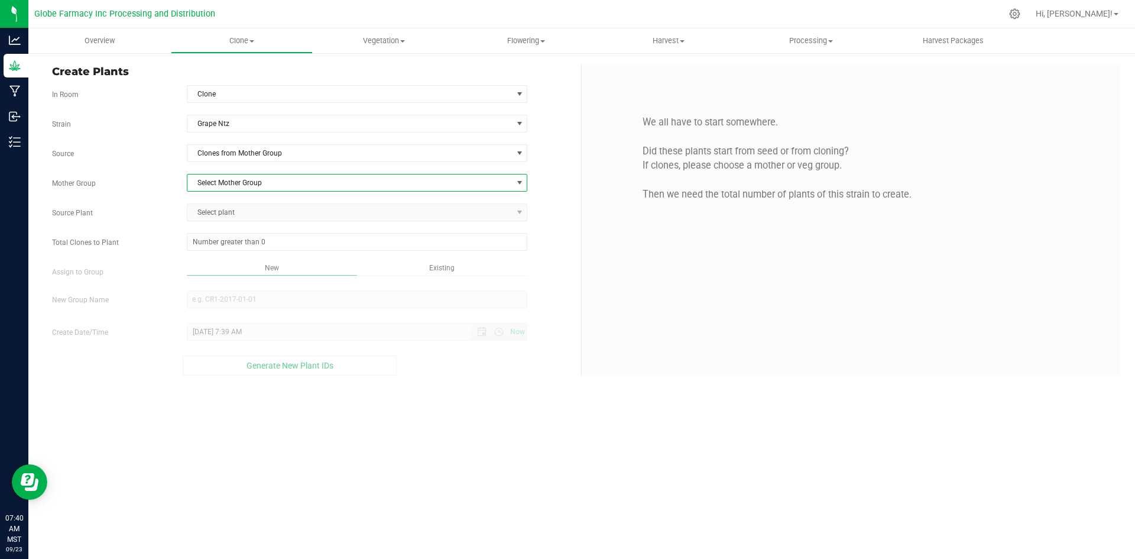
click at [238, 188] on span "Select Mother Group" at bounding box center [349, 182] width 325 height 17
click at [239, 200] on li "Run#147C4 Grape Ntz Mom" at bounding box center [357, 203] width 340 height 18
click at [236, 216] on span "Select plant" at bounding box center [349, 212] width 325 height 17
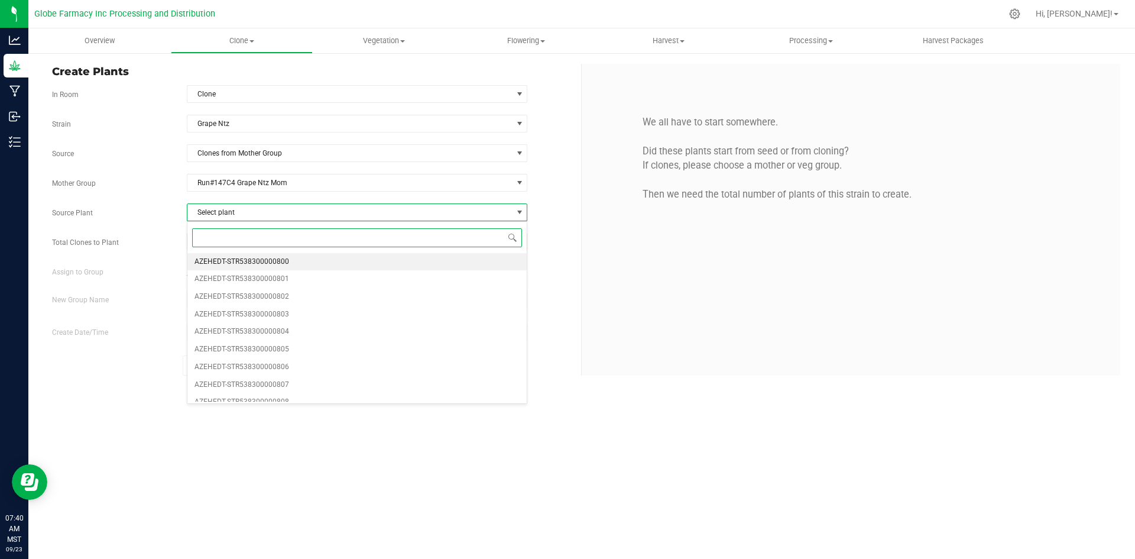
click at [253, 261] on span "AZEHEDT-STR538300000800" at bounding box center [242, 261] width 95 height 15
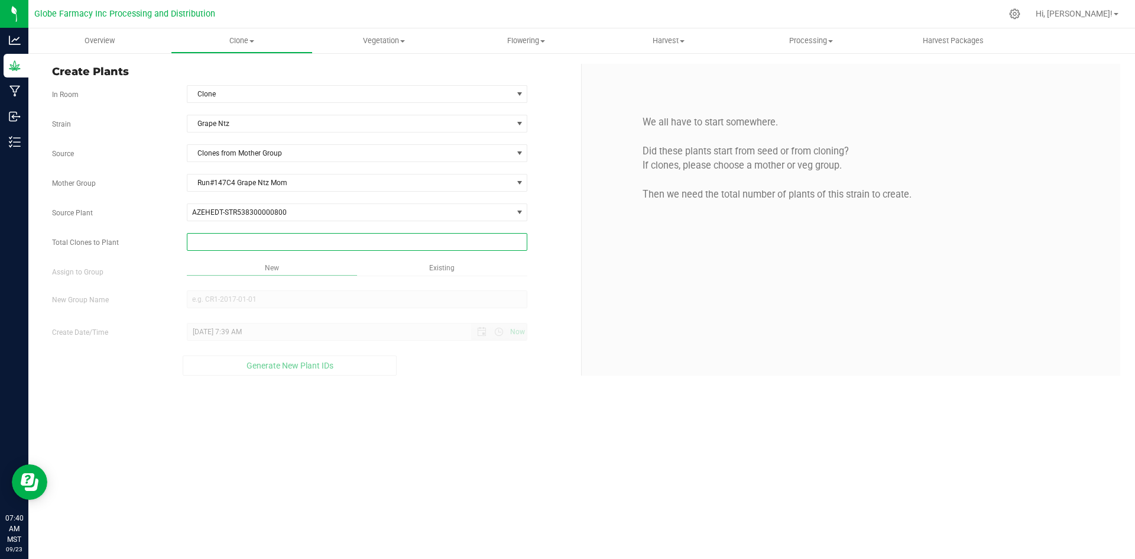
click at [243, 248] on span at bounding box center [357, 242] width 341 height 18
type input "350"
click at [471, 473] on div "Overview Clone Create plants Cloning groups Cloning plants Apply to plants Vege…" at bounding box center [581, 293] width 1107 height 530
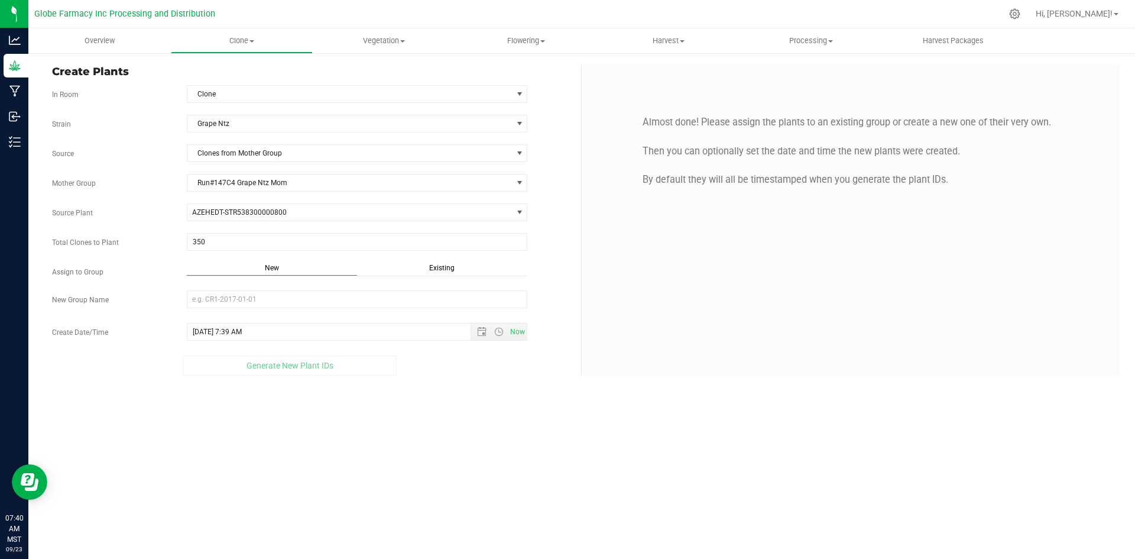
click at [450, 267] on span "Existing" at bounding box center [441, 268] width 25 height 8
click at [406, 299] on span "Select Plant Group" at bounding box center [349, 299] width 325 height 17
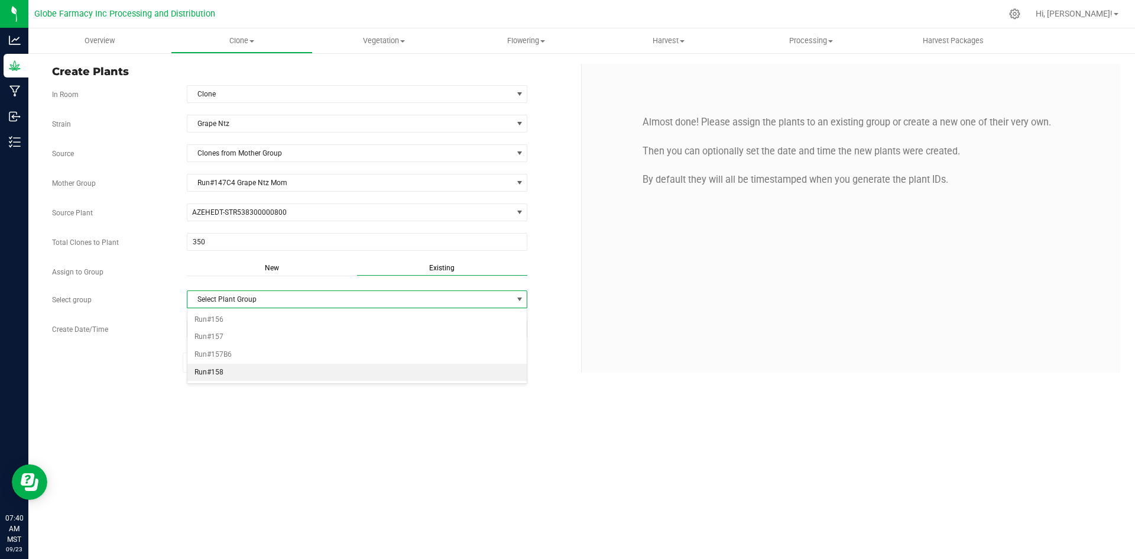
click at [216, 374] on li "Run#158" at bounding box center [357, 373] width 340 height 18
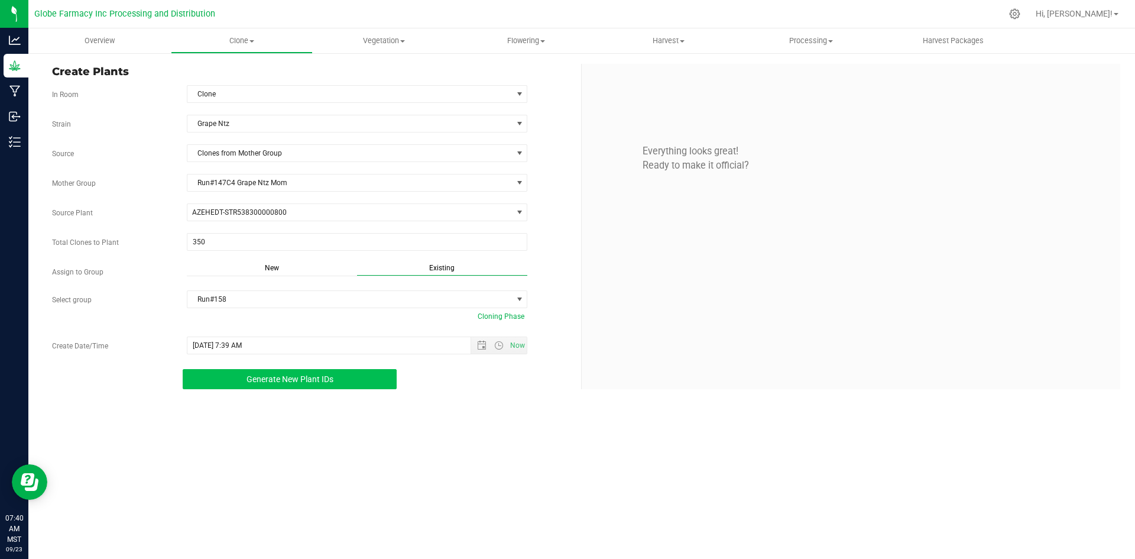
click at [217, 373] on button "Generate New Plant IDs" at bounding box center [290, 379] width 214 height 20
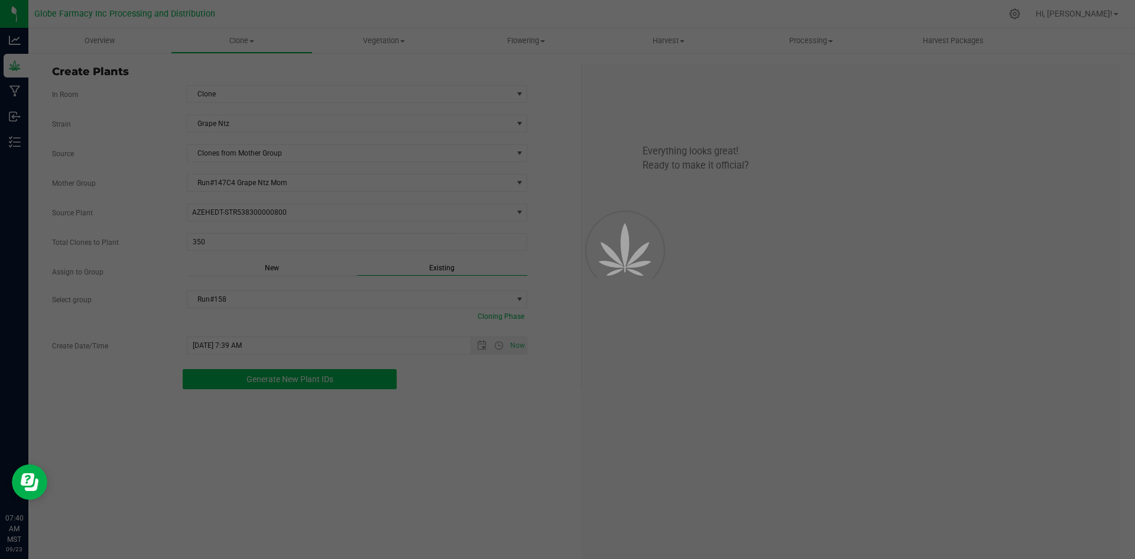
scroll to position [35, 0]
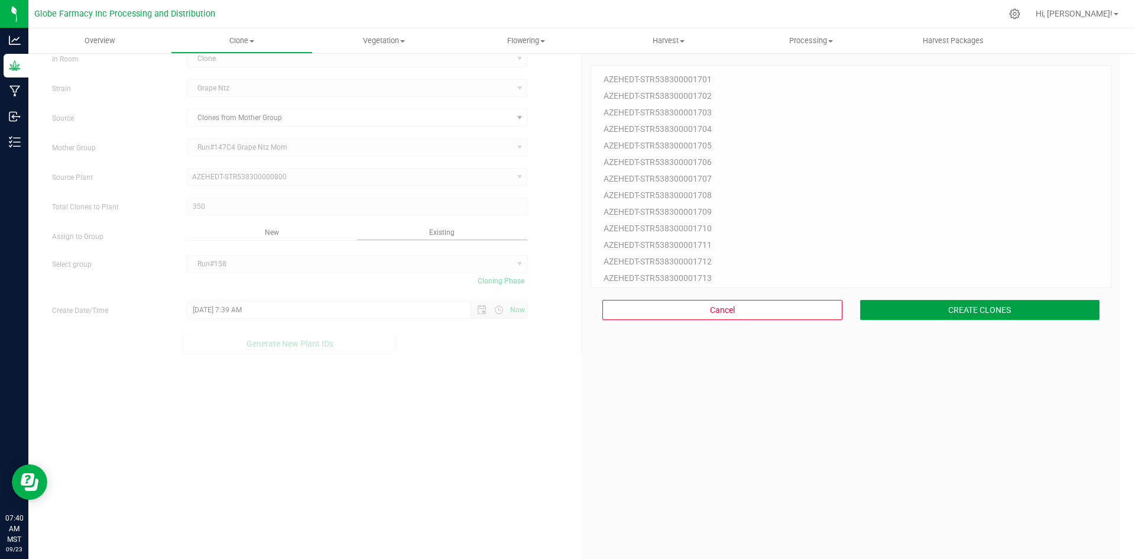
click at [954, 306] on button "CREATE CLONES" at bounding box center [980, 310] width 240 height 20
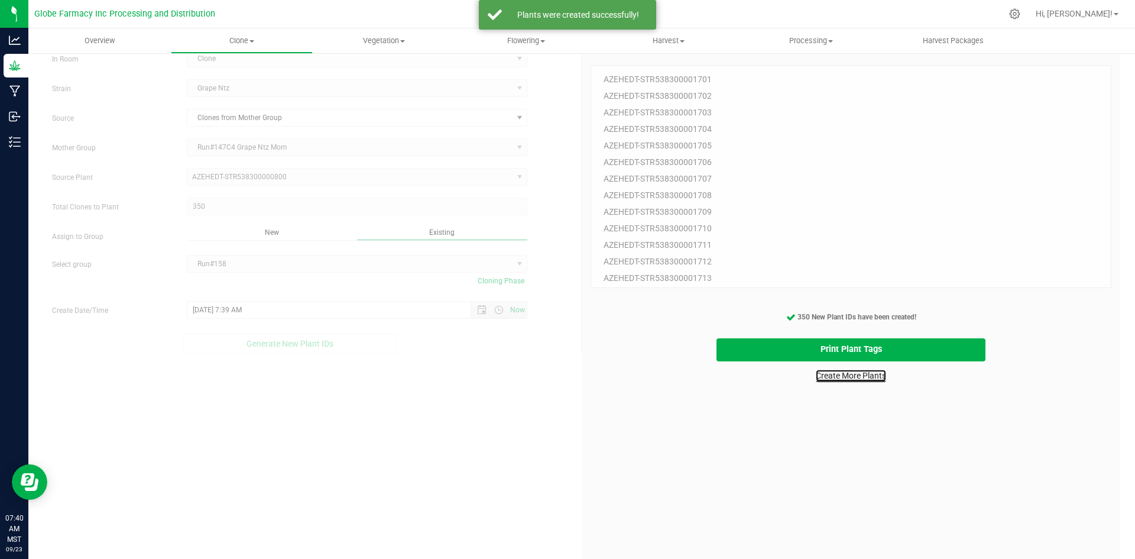
click at [856, 377] on link "Create More Plants" at bounding box center [851, 376] width 70 height 12
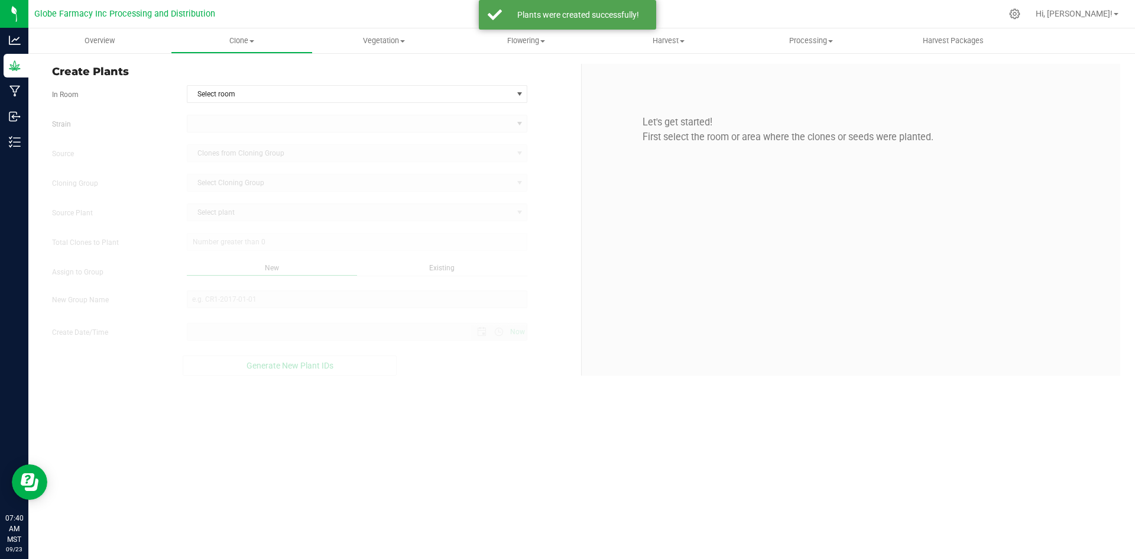
type input "[DATE] 7:40 AM"
click at [228, 92] on span "Select room" at bounding box center [349, 94] width 325 height 17
click at [221, 117] on li "Clone" at bounding box center [357, 114] width 340 height 18
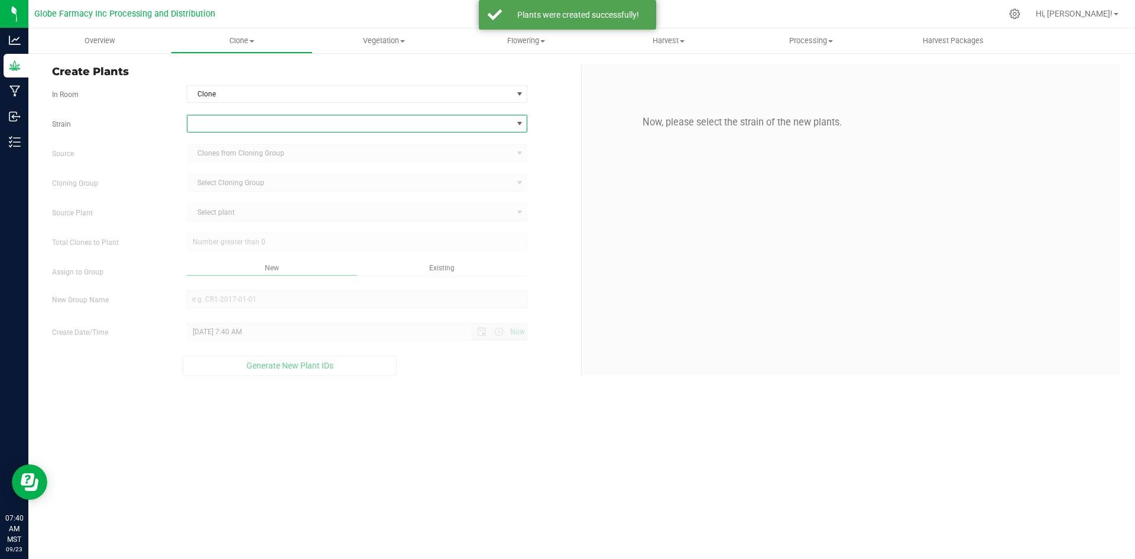
click at [219, 126] on span at bounding box center [349, 123] width 325 height 17
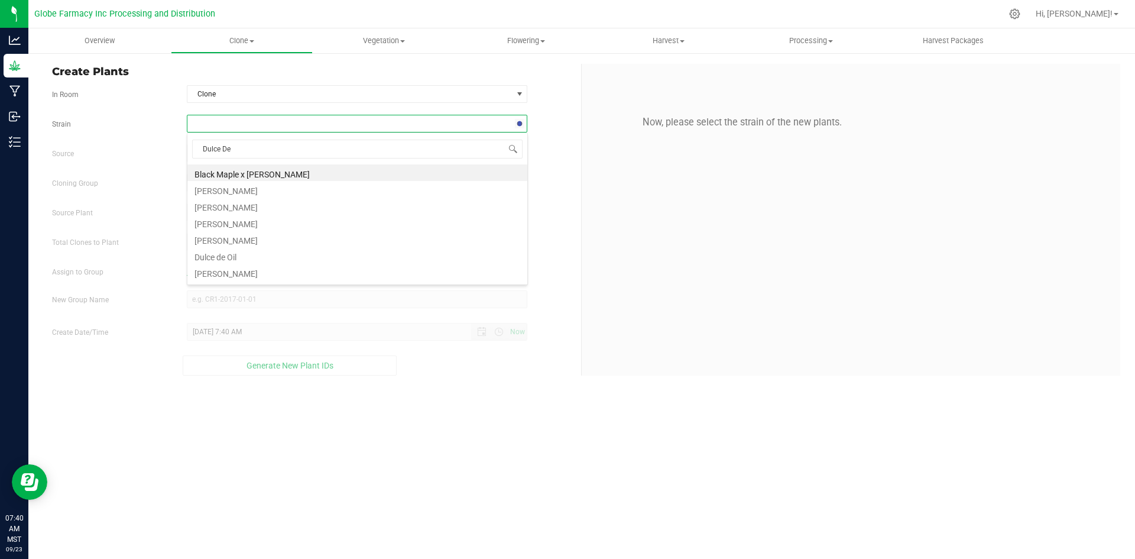
type input "Dulce De"
click at [213, 276] on li "[PERSON_NAME]" at bounding box center [357, 272] width 340 height 17
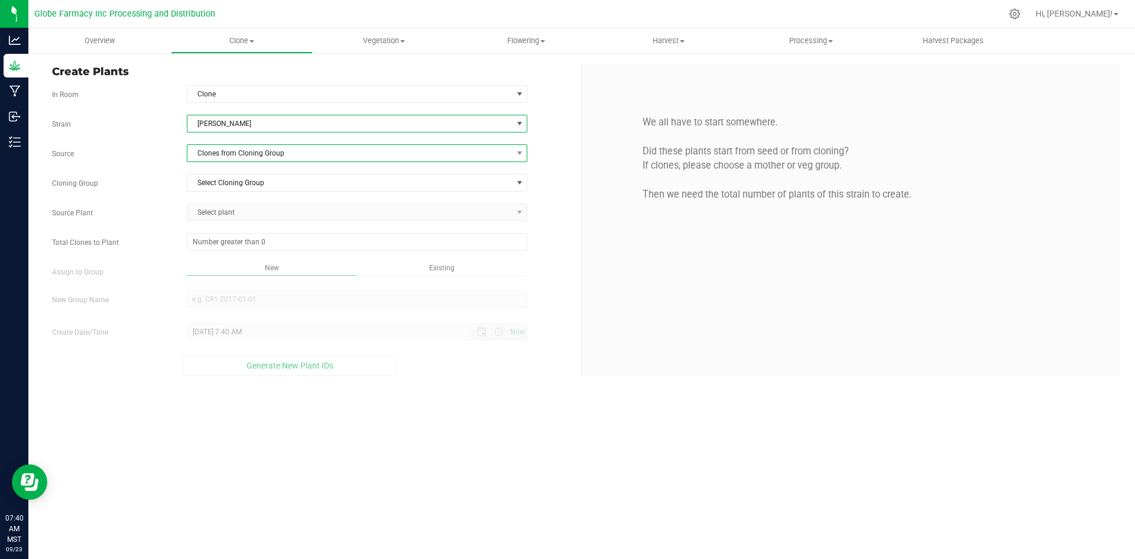
click at [223, 157] on span "Clones from Cloning Group" at bounding box center [349, 153] width 325 height 17
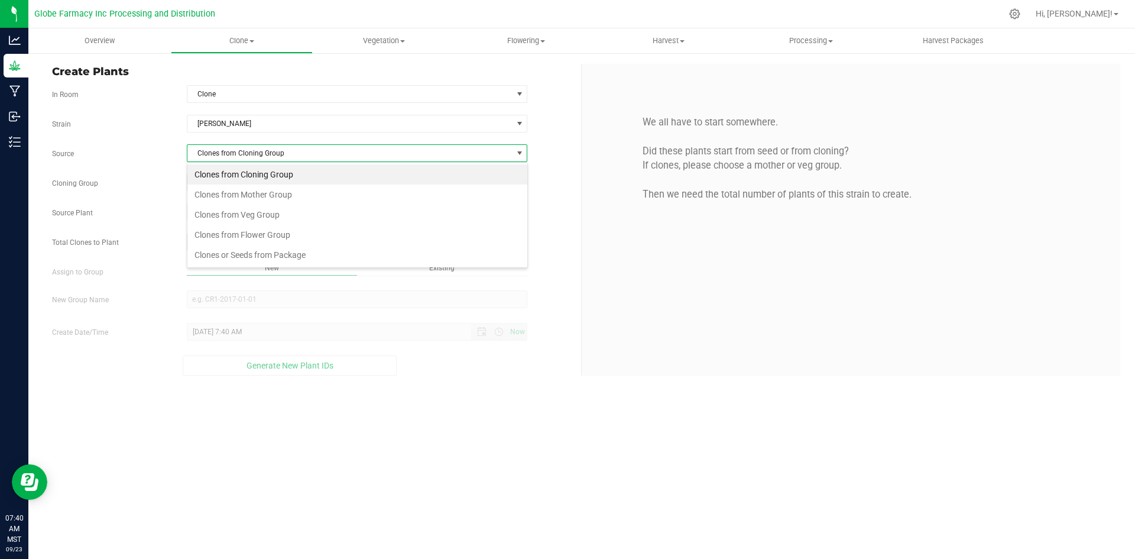
scroll to position [18, 341]
click at [222, 193] on li "Clones from Mother Group" at bounding box center [357, 194] width 340 height 20
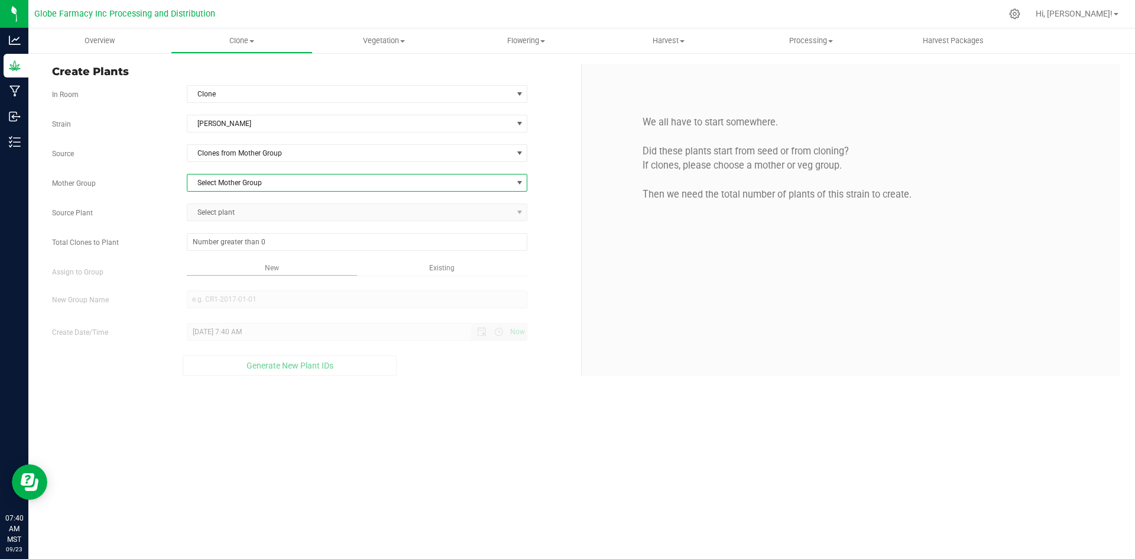
click at [224, 183] on span "Select Mother Group" at bounding box center [349, 182] width 325 height 17
click at [226, 198] on li "Run#147C4 [PERSON_NAME] Mom" at bounding box center [357, 203] width 340 height 18
click at [226, 215] on span "Select plant" at bounding box center [349, 212] width 325 height 17
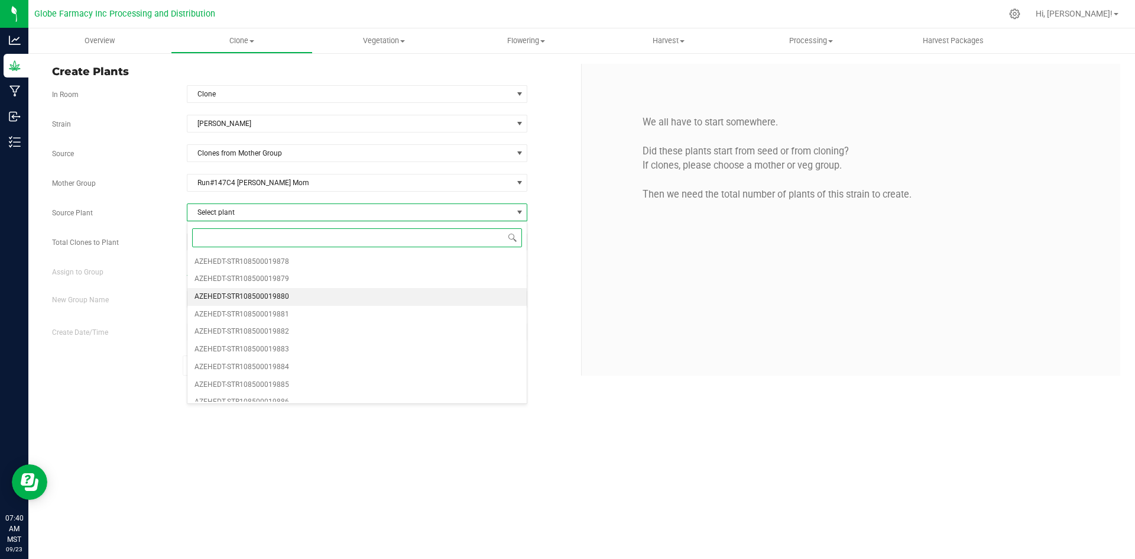
click at [240, 294] on span "AZEHEDT-STR108500019880" at bounding box center [242, 296] width 95 height 15
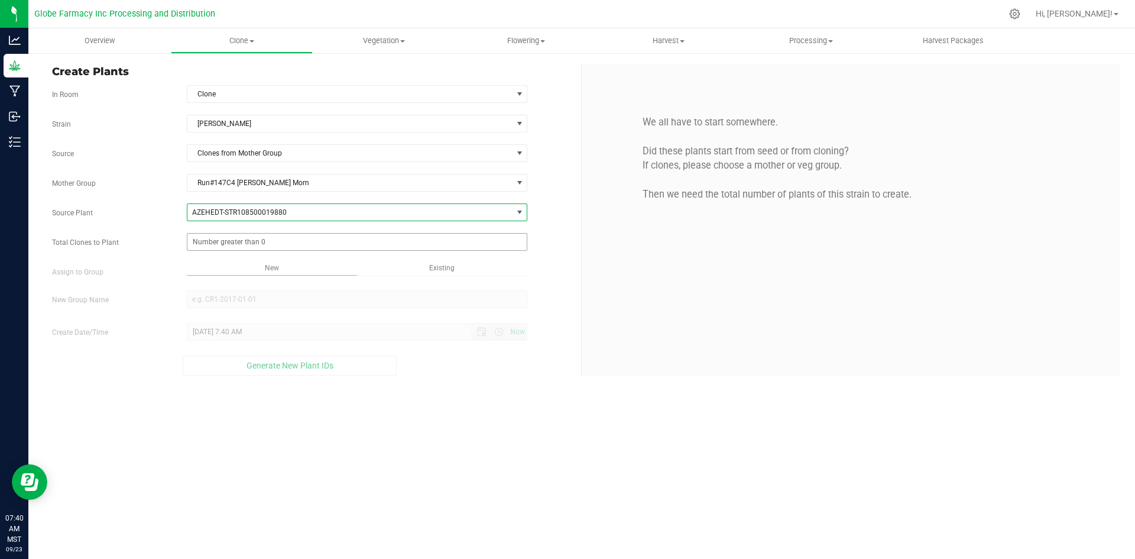
click at [223, 244] on span at bounding box center [357, 242] width 341 height 18
type input "250"
click at [537, 410] on div "Overview Clone Create plants Cloning groups Cloning plants Apply to plants Vege…" at bounding box center [581, 293] width 1107 height 530
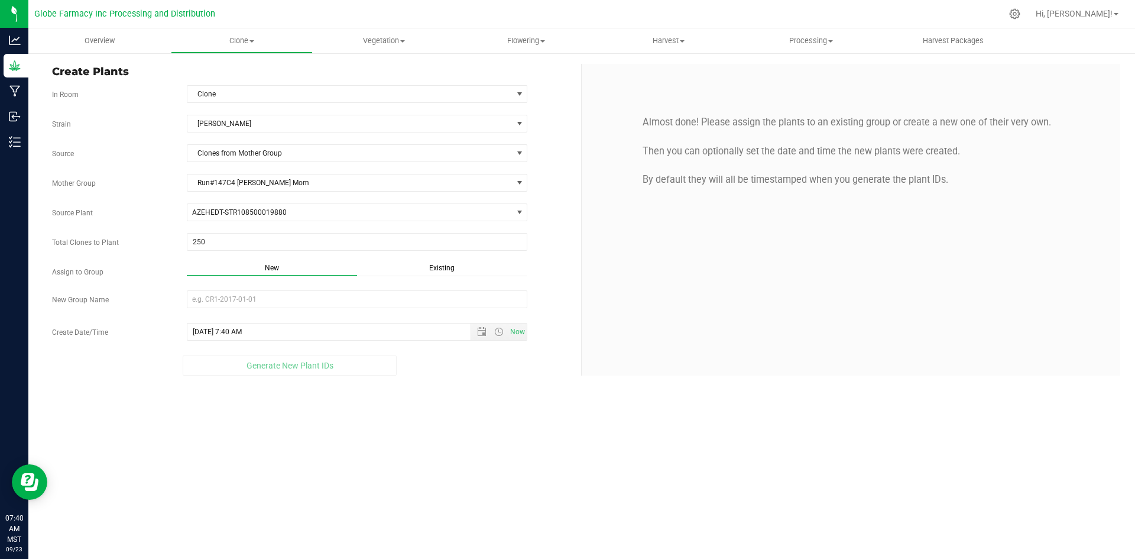
click at [443, 268] on span "Existing" at bounding box center [441, 268] width 25 height 8
click at [399, 297] on span "Select Plant Group" at bounding box center [349, 299] width 325 height 17
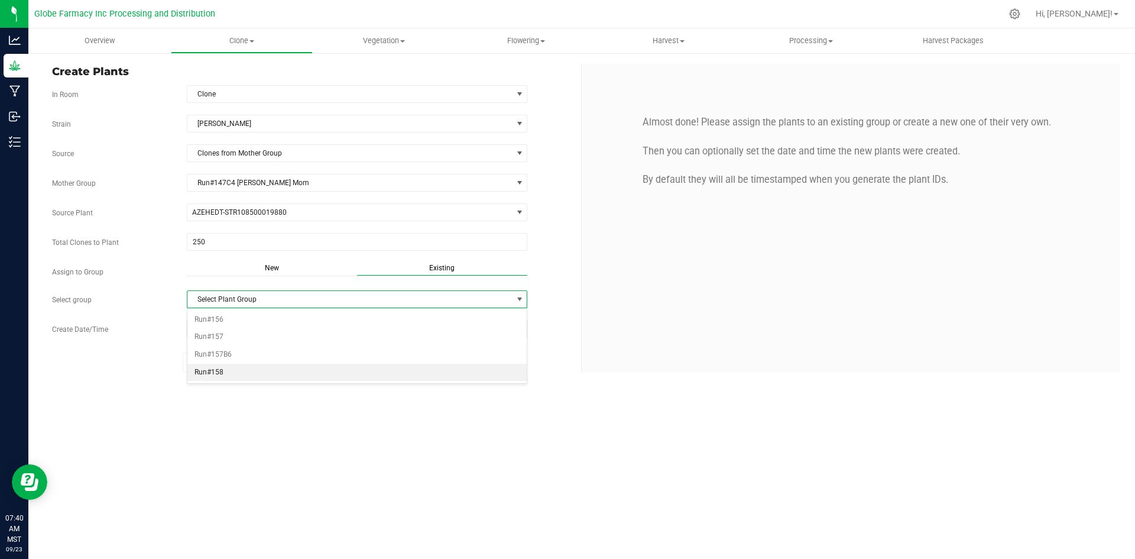
click at [224, 370] on li "Run#158" at bounding box center [357, 373] width 340 height 18
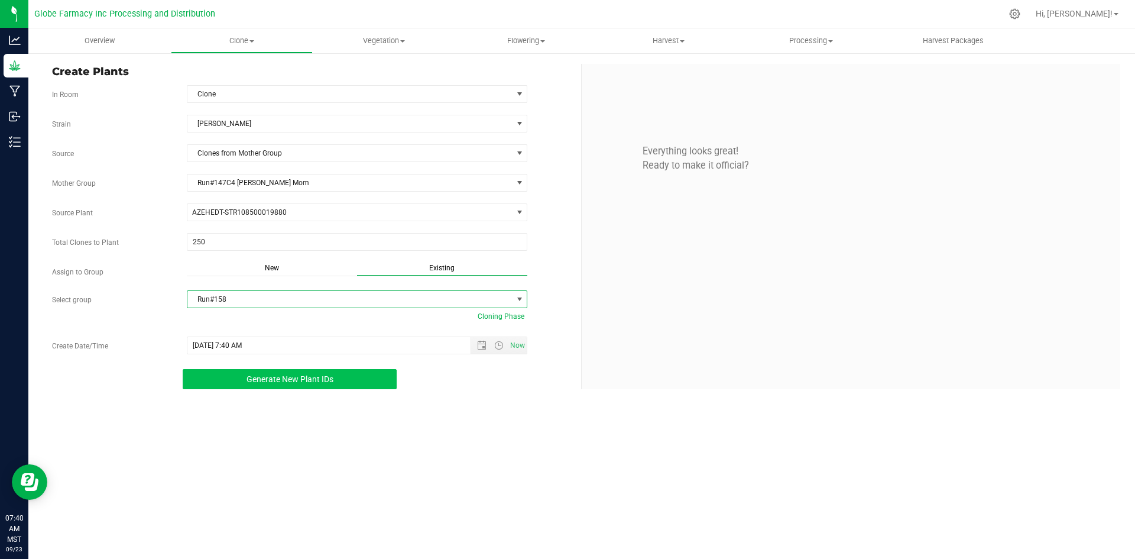
click at [224, 372] on button "Generate New Plant IDs" at bounding box center [290, 379] width 214 height 20
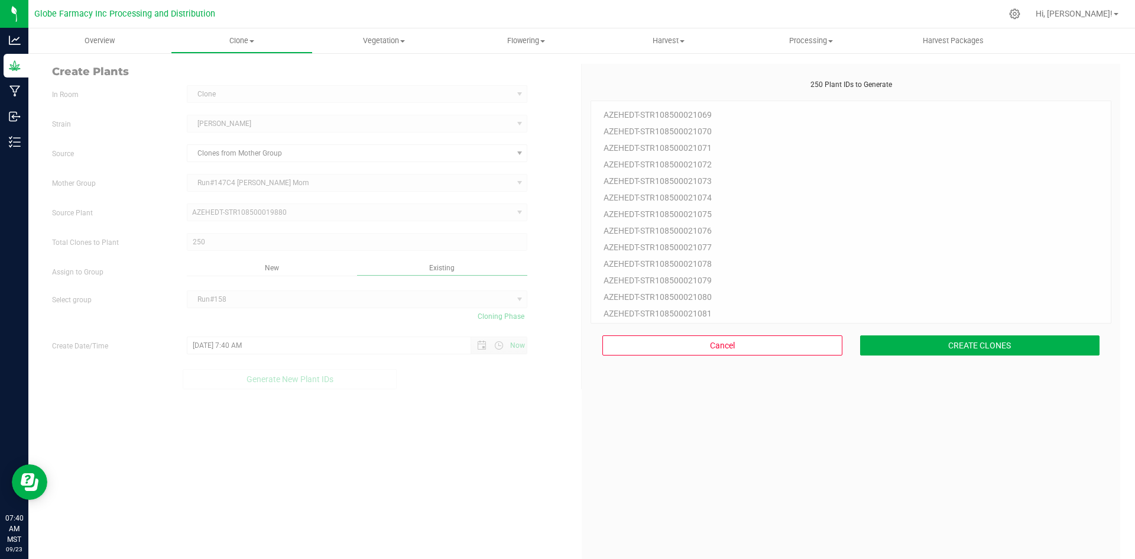
scroll to position [35, 0]
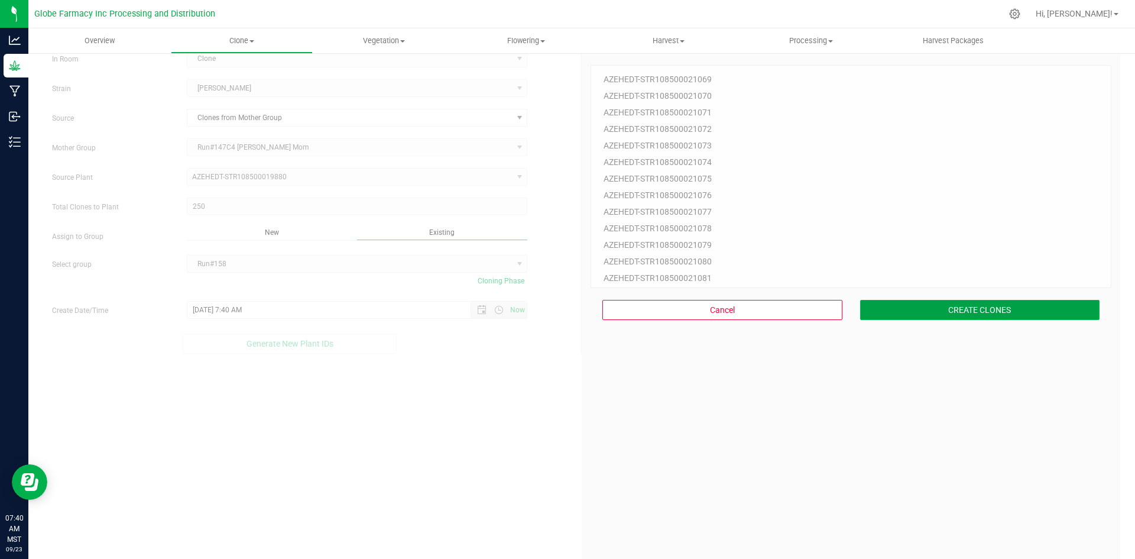
click at [986, 307] on button "CREATE CLONES" at bounding box center [980, 310] width 240 height 20
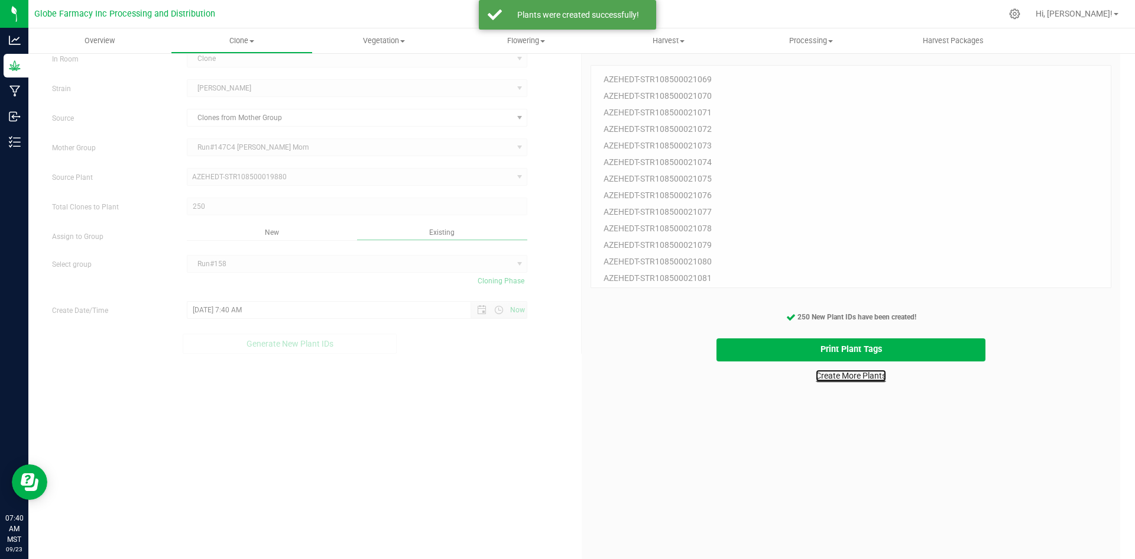
click at [841, 381] on link "Create More Plants" at bounding box center [851, 376] width 70 height 12
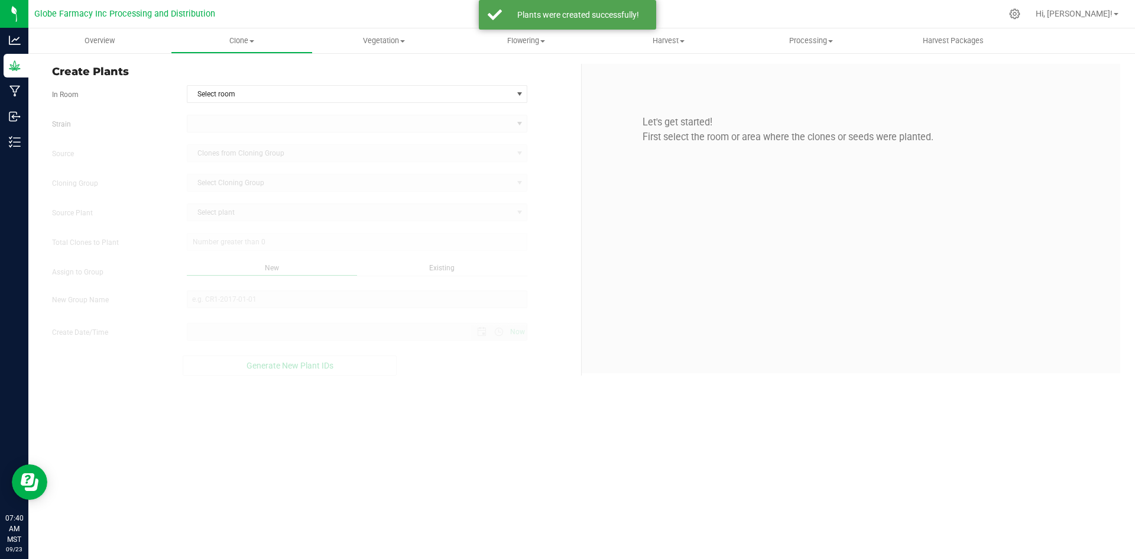
type input "[DATE] 7:40 AM"
click at [229, 93] on span "Select room" at bounding box center [349, 94] width 325 height 17
click at [222, 119] on li "Clone" at bounding box center [357, 114] width 340 height 18
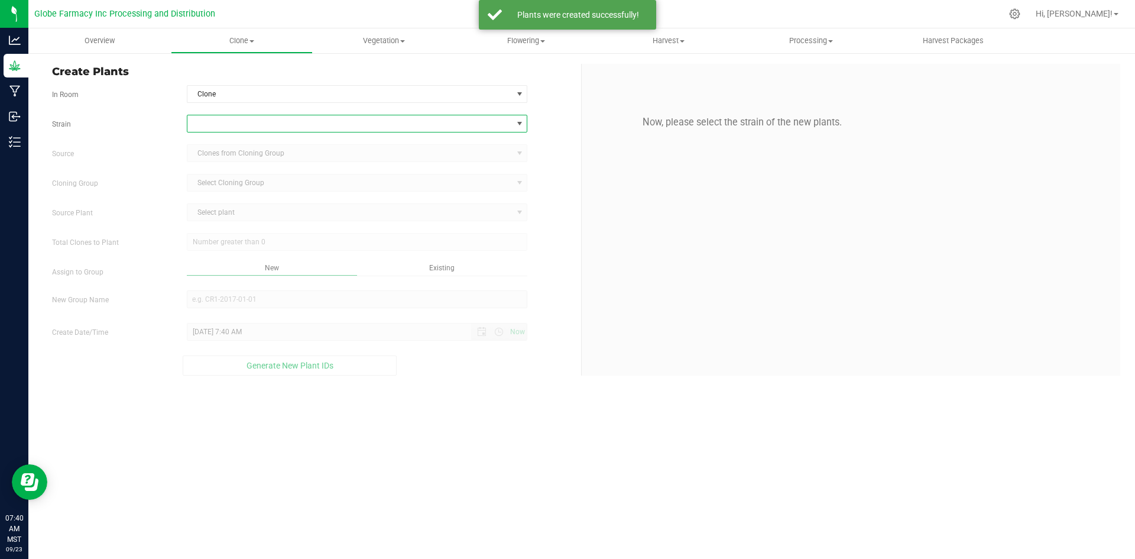
click at [222, 122] on span at bounding box center [349, 123] width 325 height 17
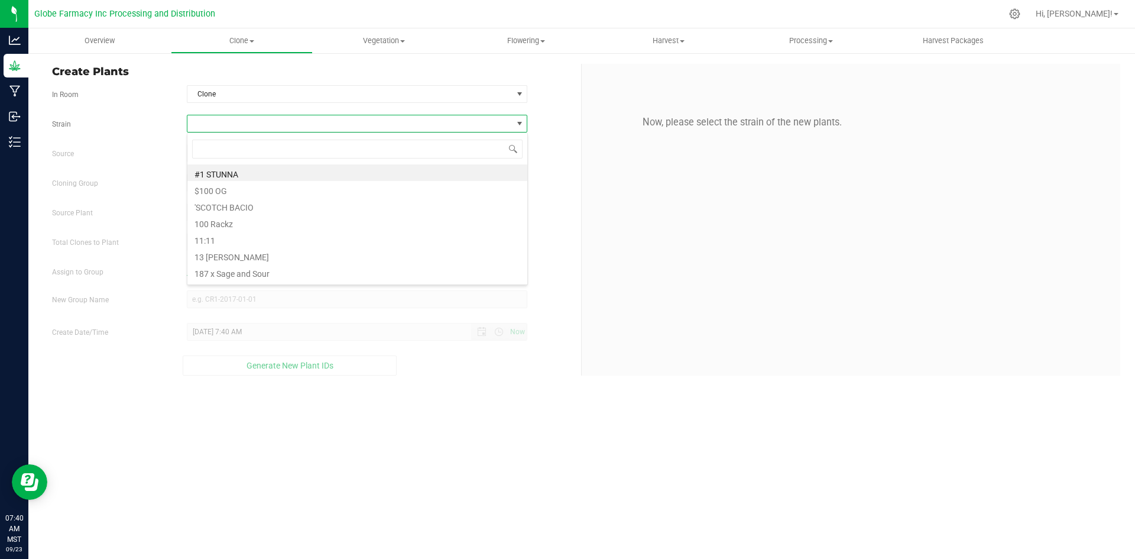
scroll to position [18, 341]
type input "Rainbow Pop"
click at [236, 173] on li "Rainbow Pop" at bounding box center [357, 172] width 340 height 17
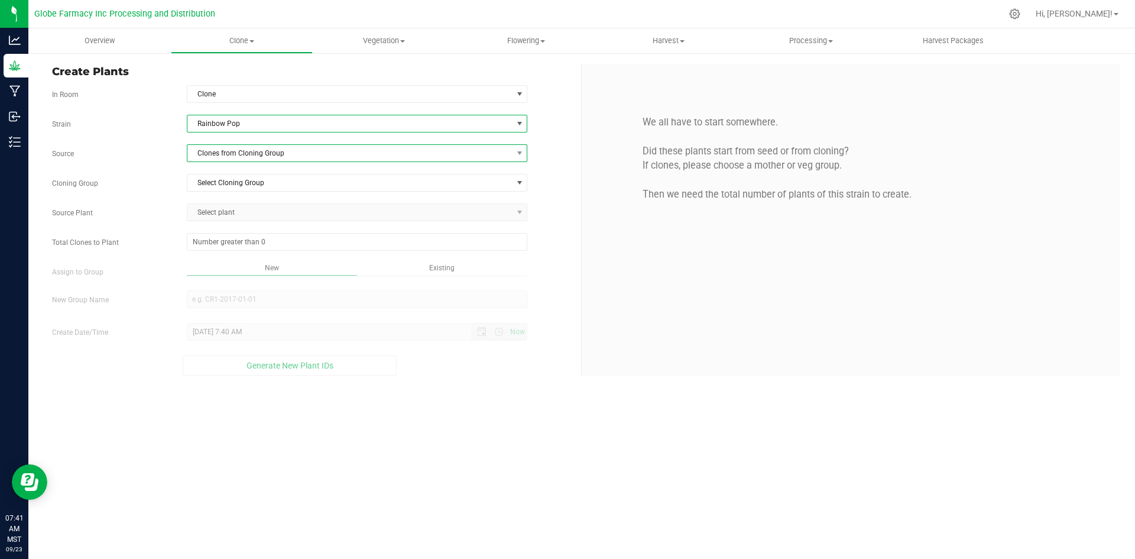
click at [234, 147] on span "Clones from Cloning Group" at bounding box center [349, 153] width 325 height 17
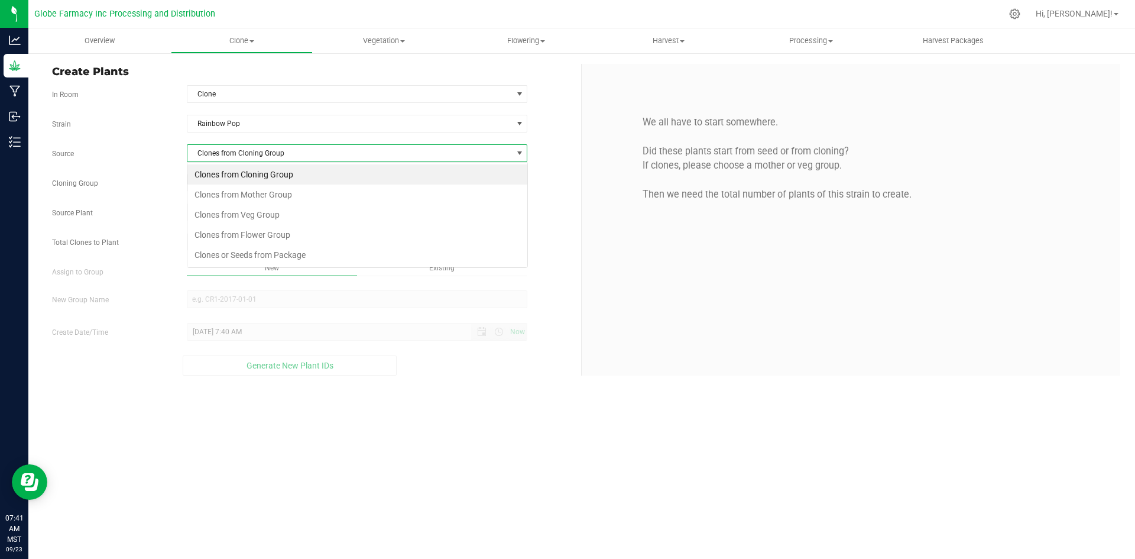
scroll to position [18, 341]
click at [234, 188] on li "Clones from Mother Group" at bounding box center [357, 194] width 340 height 20
click at [232, 184] on span "Select Mother Group" at bounding box center [349, 182] width 325 height 17
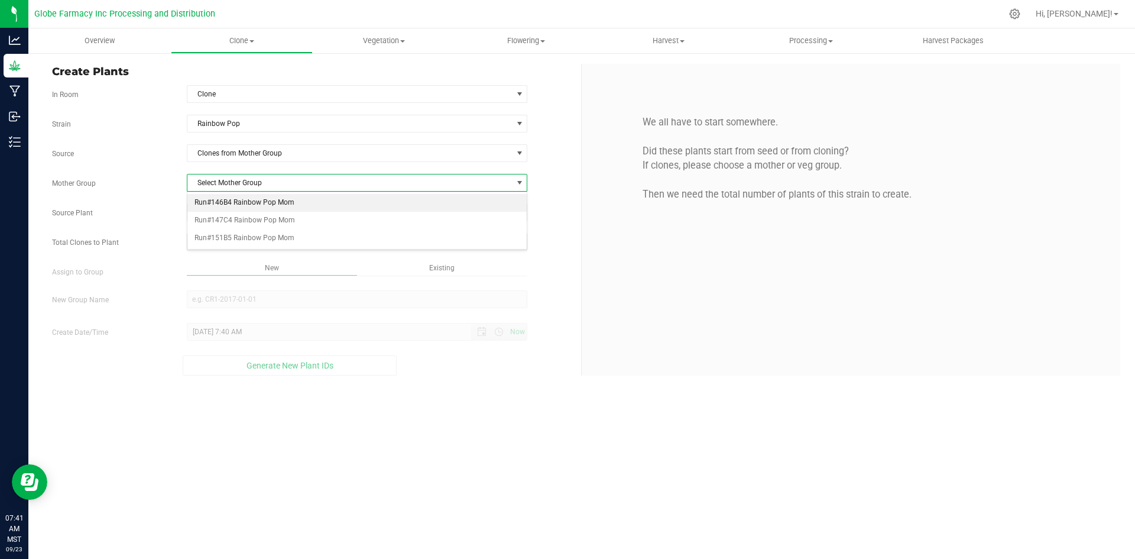
click at [241, 205] on li "Run#146B4 Rainbow Pop Mom" at bounding box center [357, 203] width 340 height 18
click at [239, 215] on span "Select plant" at bounding box center [349, 212] width 325 height 17
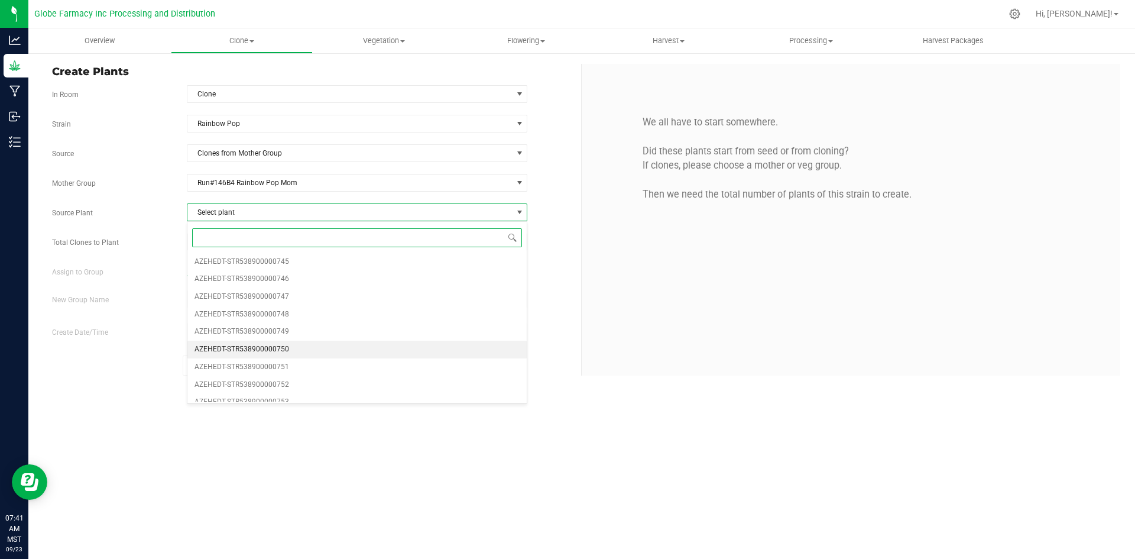
click at [252, 348] on span "AZEHEDT-STR538900000750" at bounding box center [242, 349] width 95 height 15
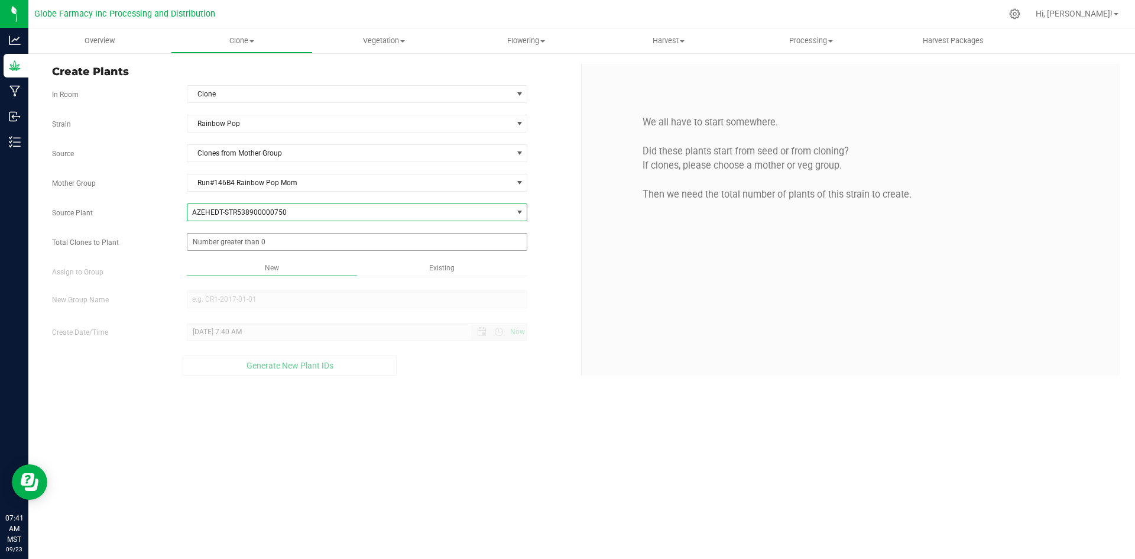
click at [245, 247] on span at bounding box center [357, 242] width 341 height 18
type input "250"
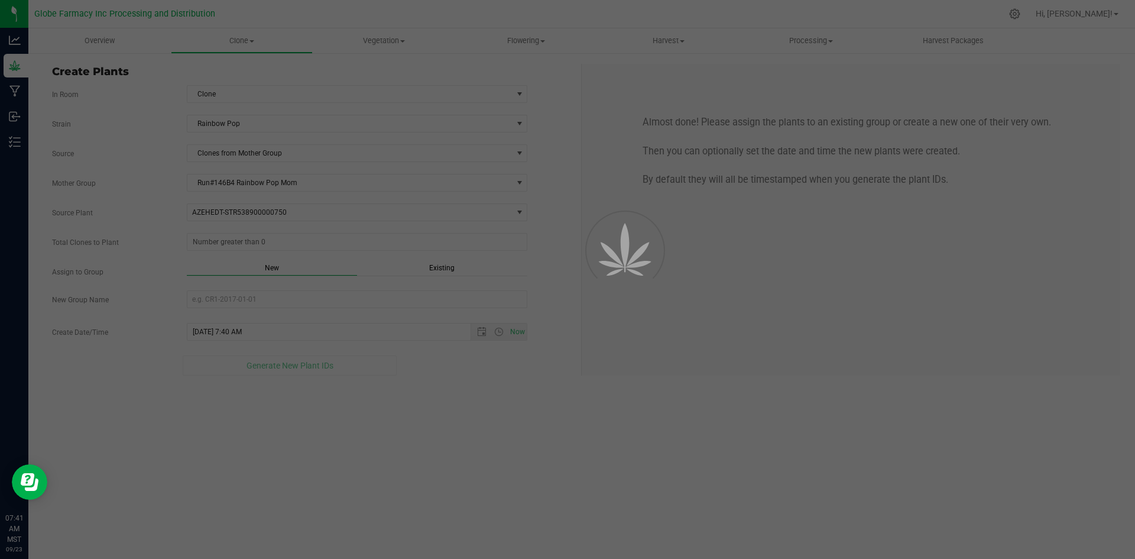
type input "250"
click at [435, 386] on div "Create Plants In Room Clone Select room Clone [GEOGRAPHIC_DATA] Rainbow Pop Sou…" at bounding box center [581, 219] width 1107 height 335
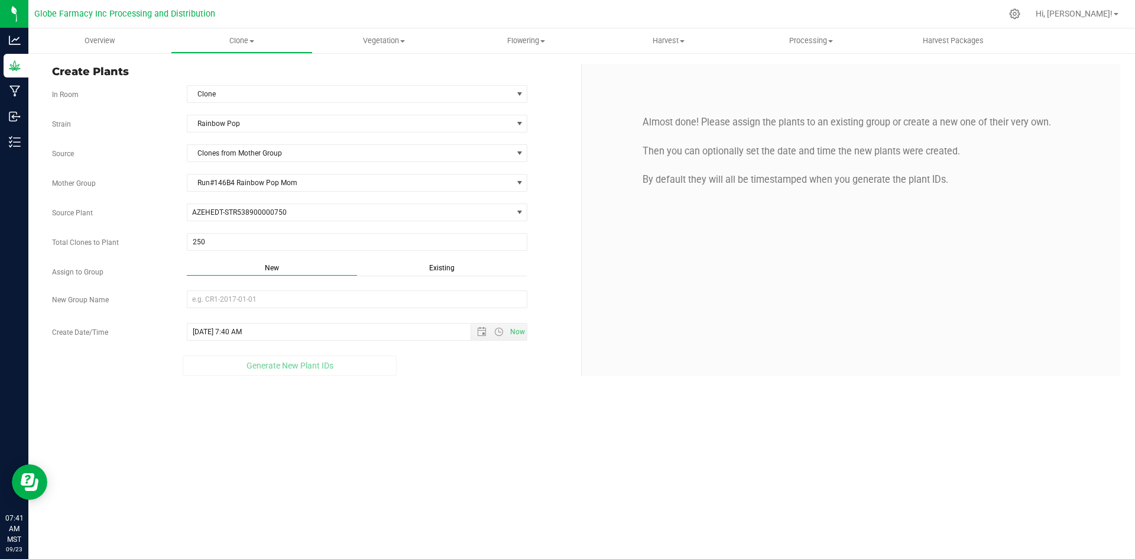
click at [445, 268] on span "Existing" at bounding box center [441, 268] width 25 height 8
click at [402, 294] on span "Select Plant Group" at bounding box center [349, 299] width 325 height 17
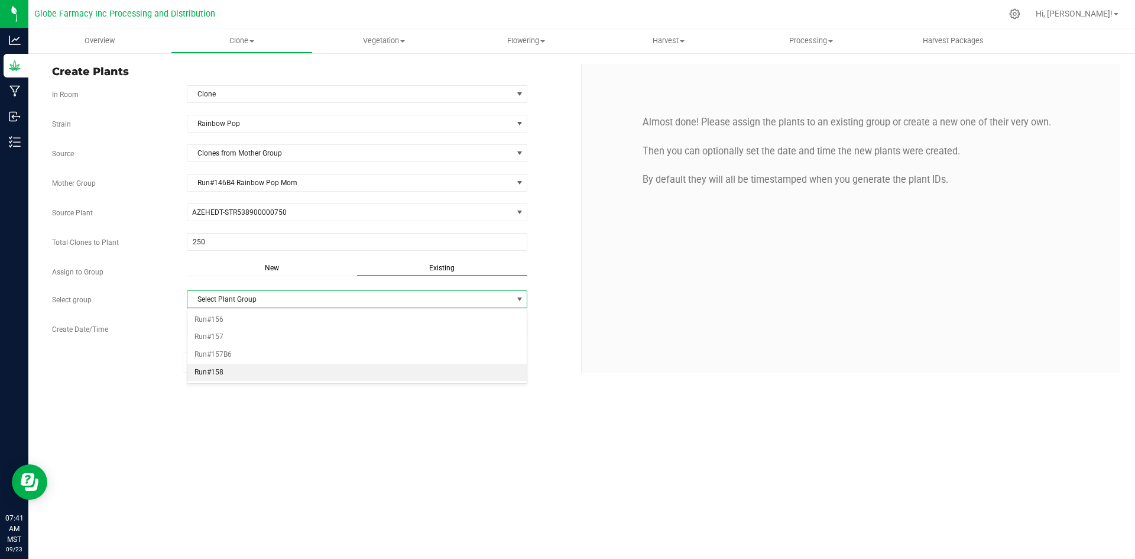
click at [247, 374] on li "Run#158" at bounding box center [357, 373] width 340 height 18
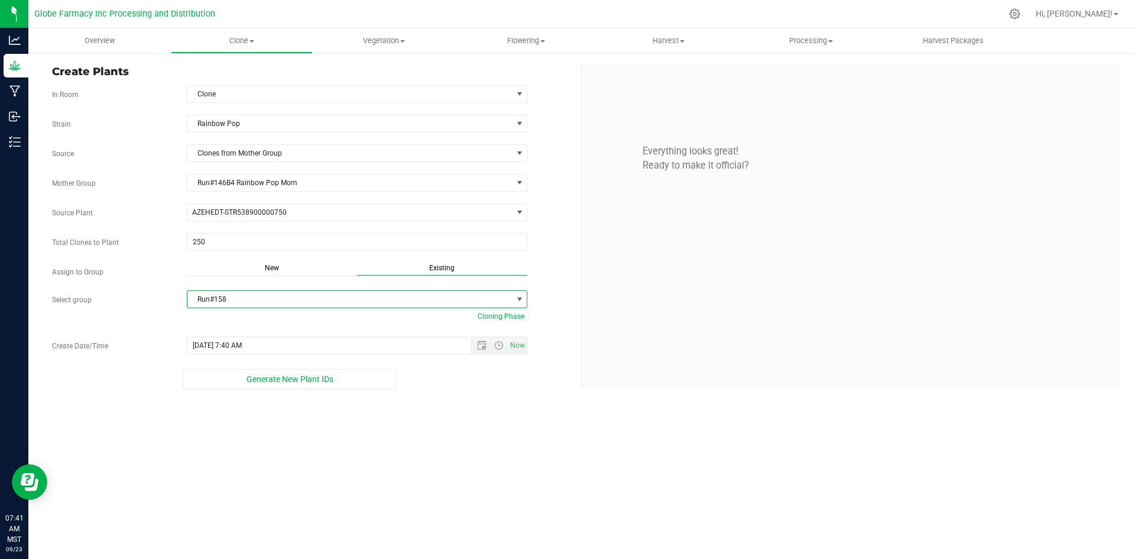
click at [247, 374] on span "Generate New Plant IDs" at bounding box center [290, 378] width 87 height 9
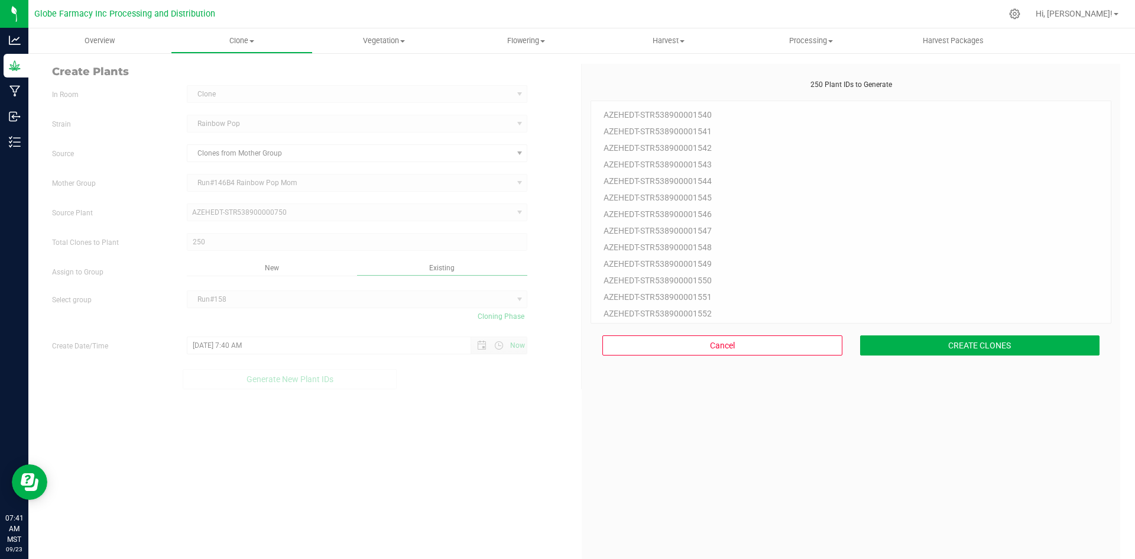
scroll to position [35, 0]
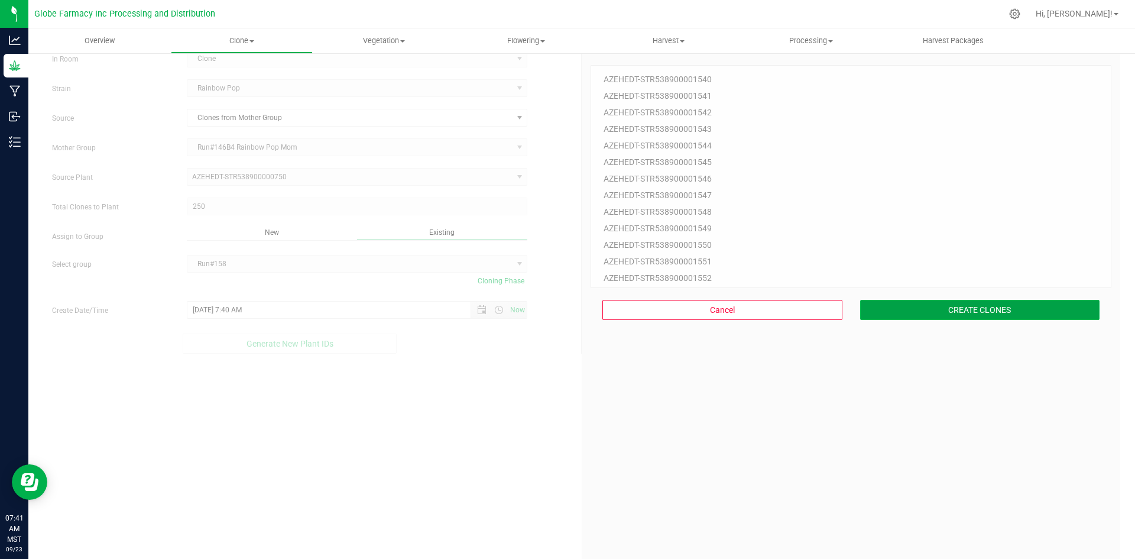
click at [912, 312] on button "CREATE CLONES" at bounding box center [980, 310] width 240 height 20
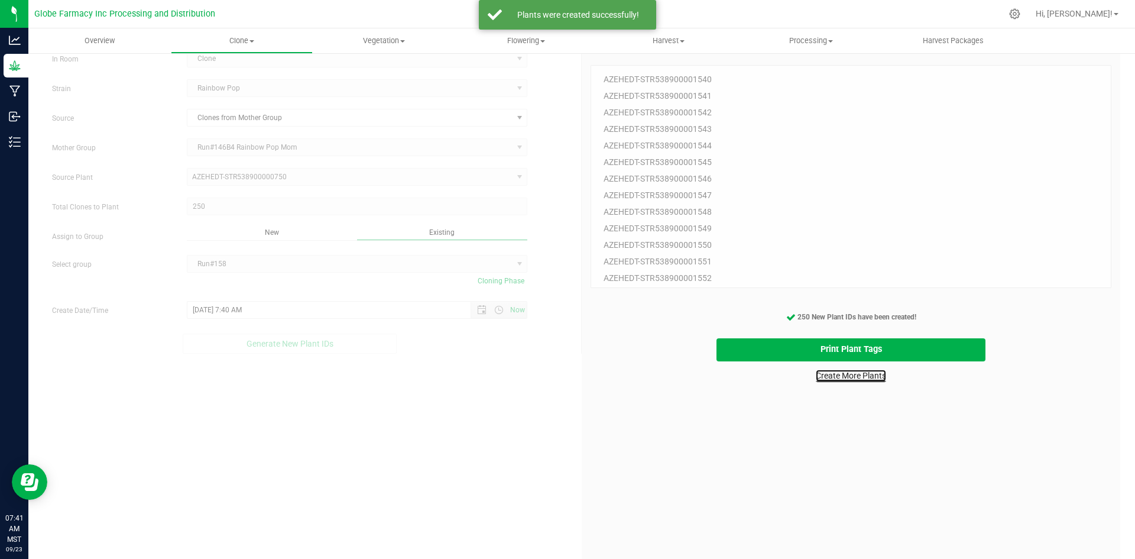
click at [833, 375] on link "Create More Plants" at bounding box center [851, 376] width 70 height 12
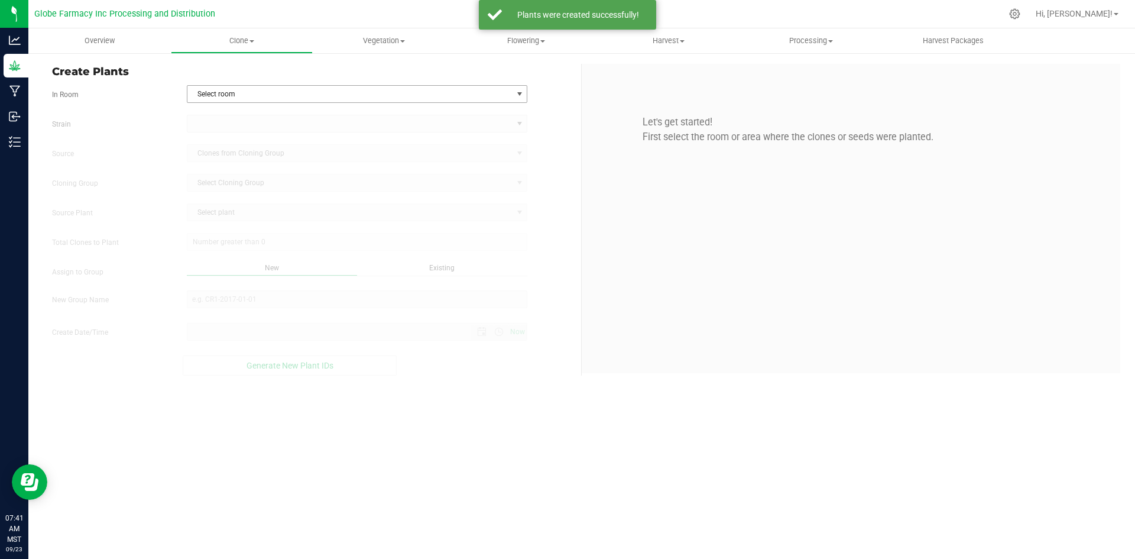
type input "[DATE] 7:41 AM"
click at [257, 95] on span "Select room" at bounding box center [349, 94] width 325 height 17
click at [255, 109] on li "Clone" at bounding box center [357, 114] width 340 height 18
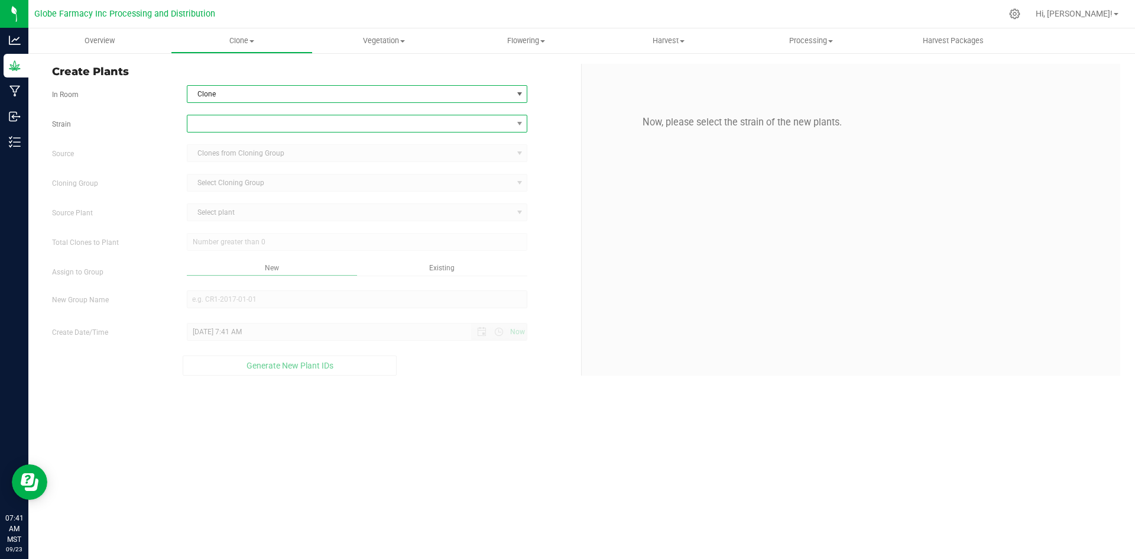
click at [251, 124] on span at bounding box center [349, 123] width 325 height 17
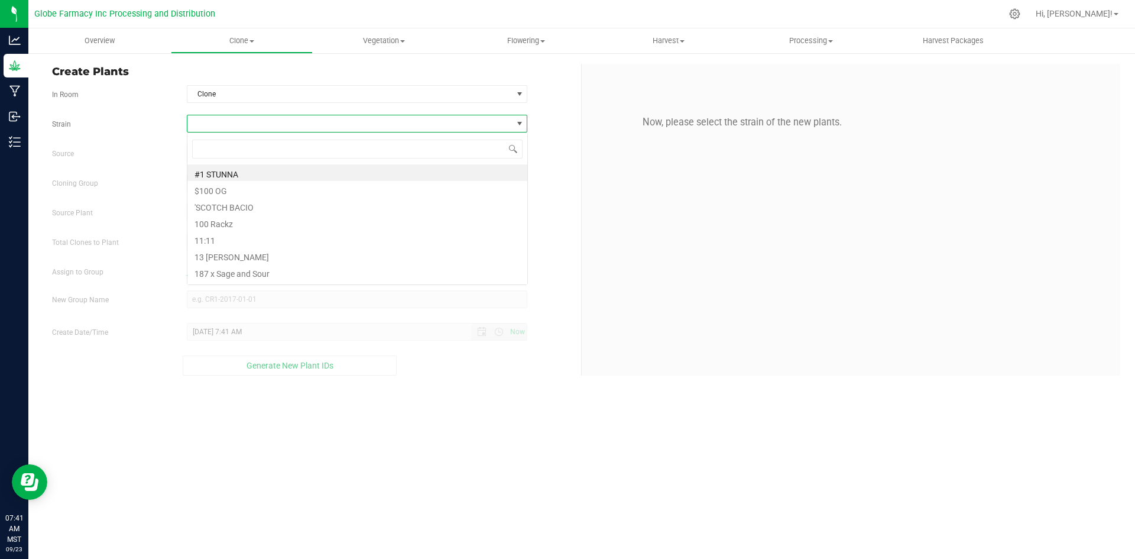
scroll to position [18, 341]
type input "Swam"
click at [248, 180] on li "Swampwater Fumez" at bounding box center [357, 172] width 340 height 17
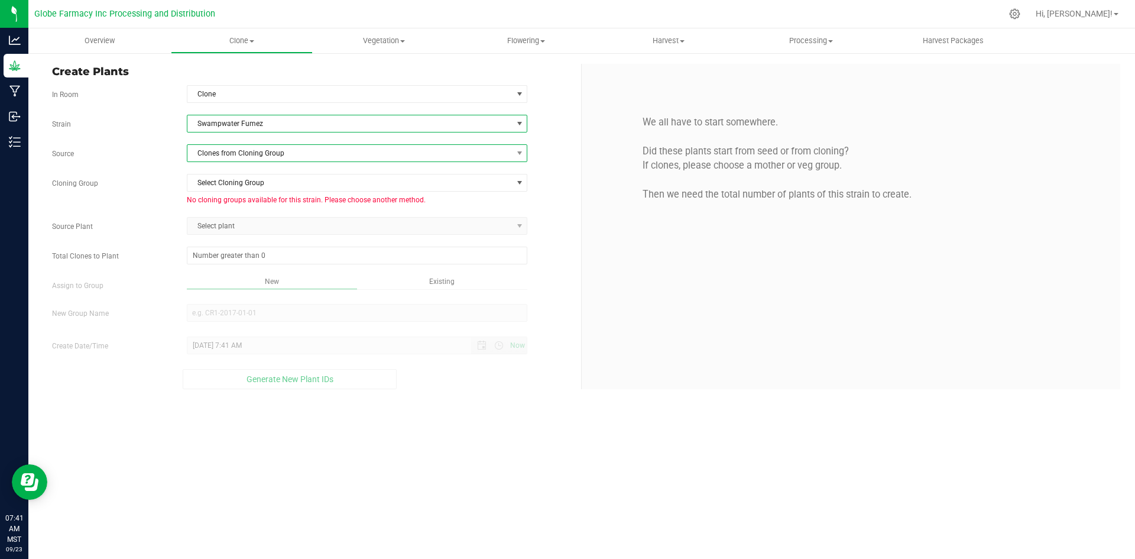
click at [248, 154] on span "Clones from Cloning Group" at bounding box center [349, 153] width 325 height 17
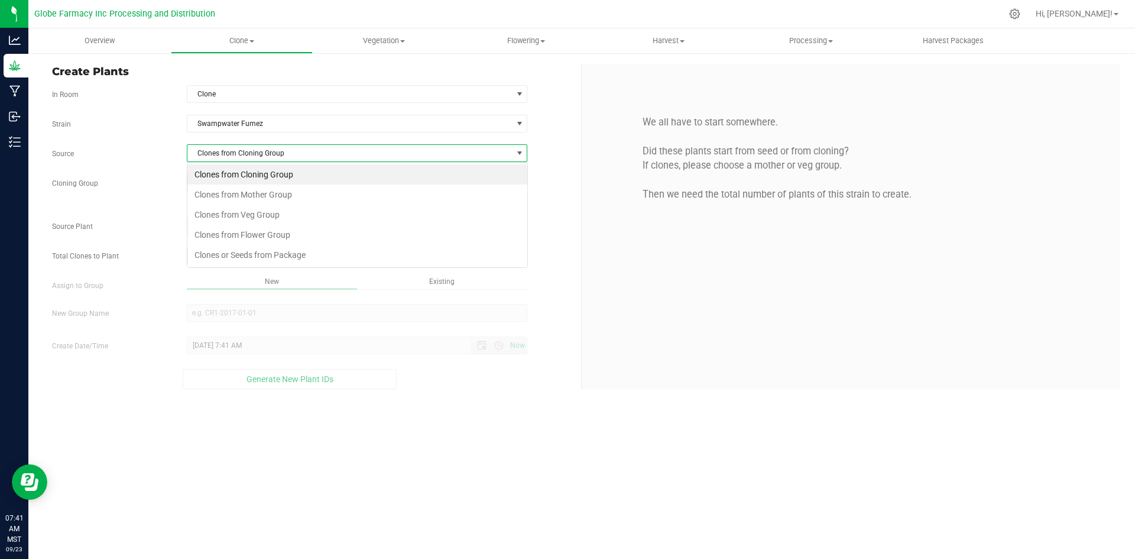
scroll to position [18, 341]
click at [239, 187] on li "Clones from Mother Group" at bounding box center [357, 194] width 340 height 20
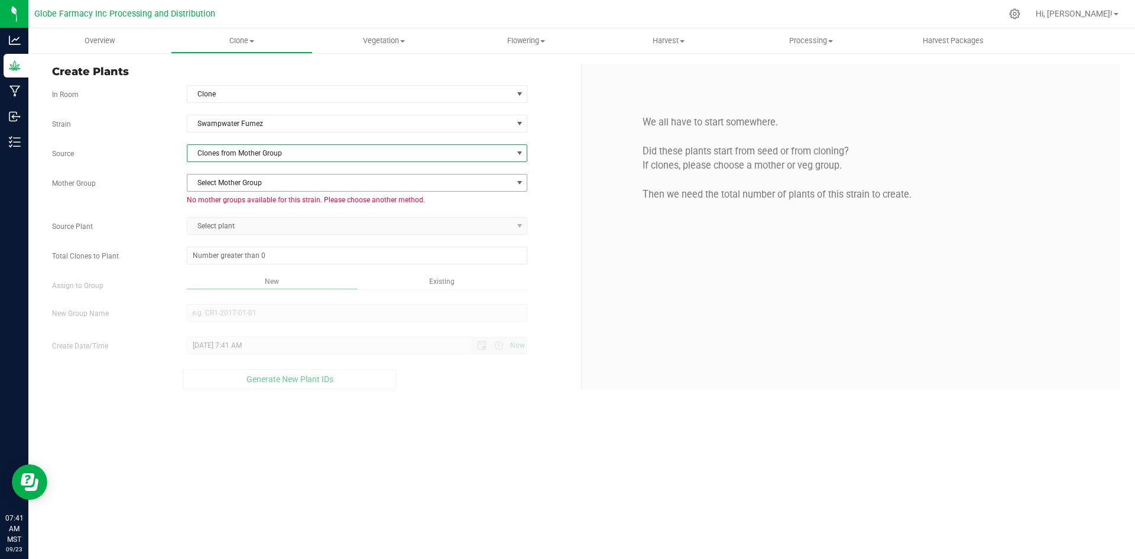
click at [238, 183] on span "Select Mother Group" at bounding box center [349, 182] width 325 height 17
click at [255, 155] on span "Clones from Mother Group" at bounding box center [349, 153] width 325 height 17
click at [249, 196] on li "Clones from Mother Group" at bounding box center [357, 194] width 340 height 20
click at [253, 184] on span "Select Mother Group" at bounding box center [349, 182] width 325 height 17
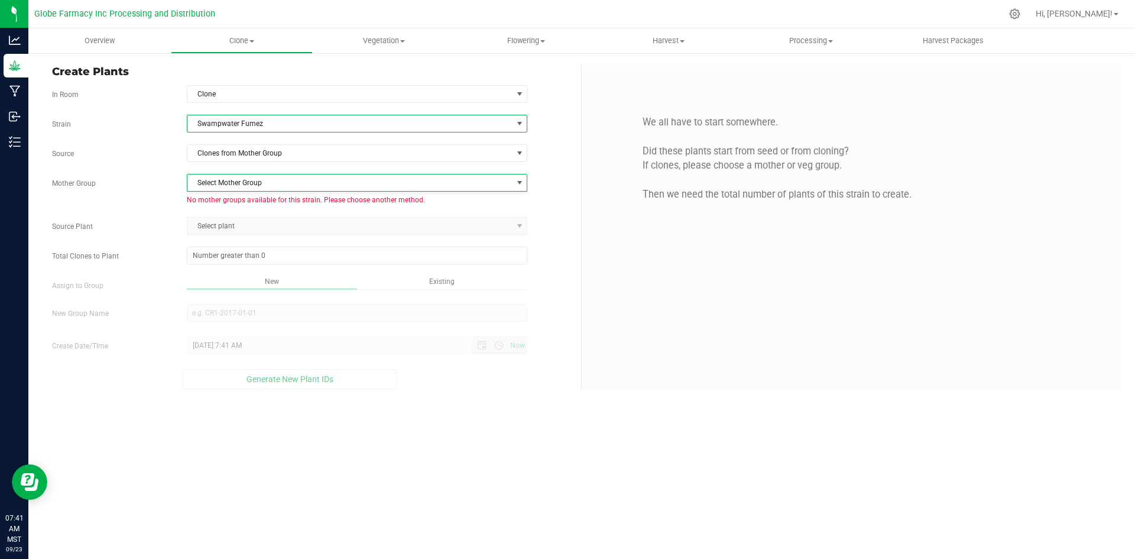
click at [263, 124] on span "Swampwater Fumez" at bounding box center [349, 123] width 325 height 17
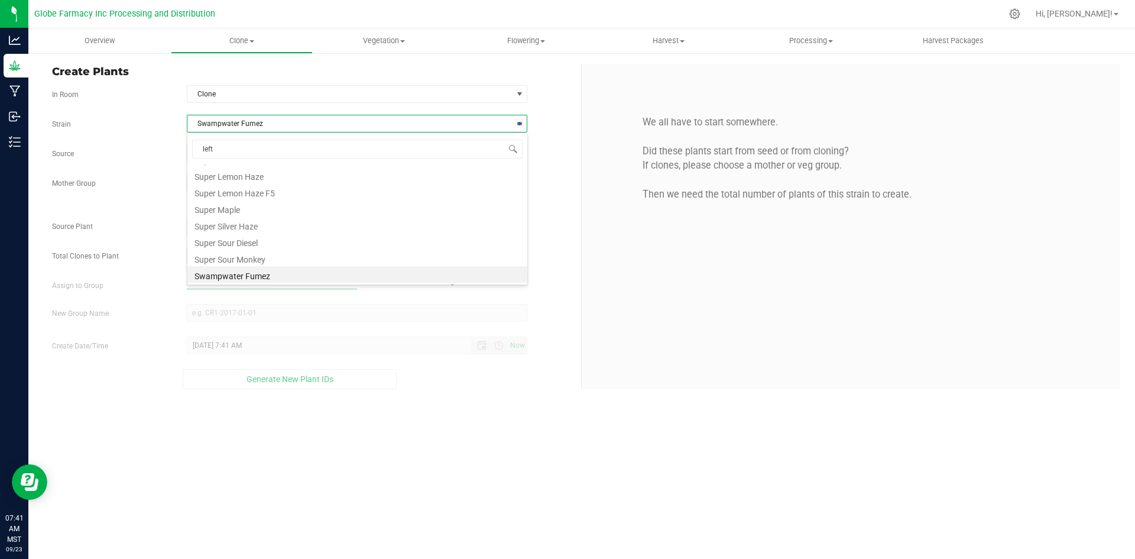
type input "left"
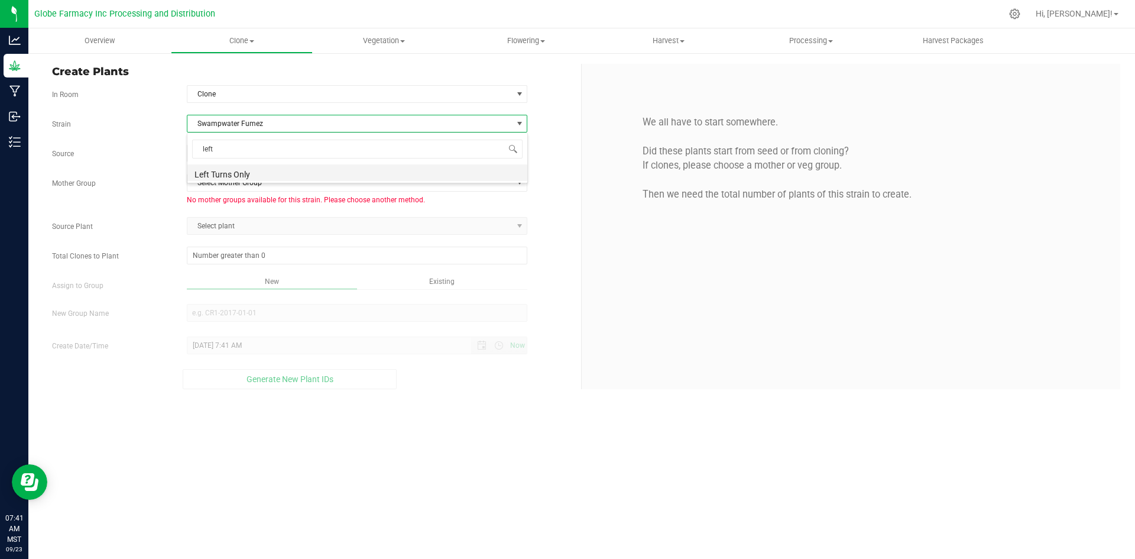
click at [251, 176] on li "Left Turns Only" at bounding box center [357, 172] width 340 height 17
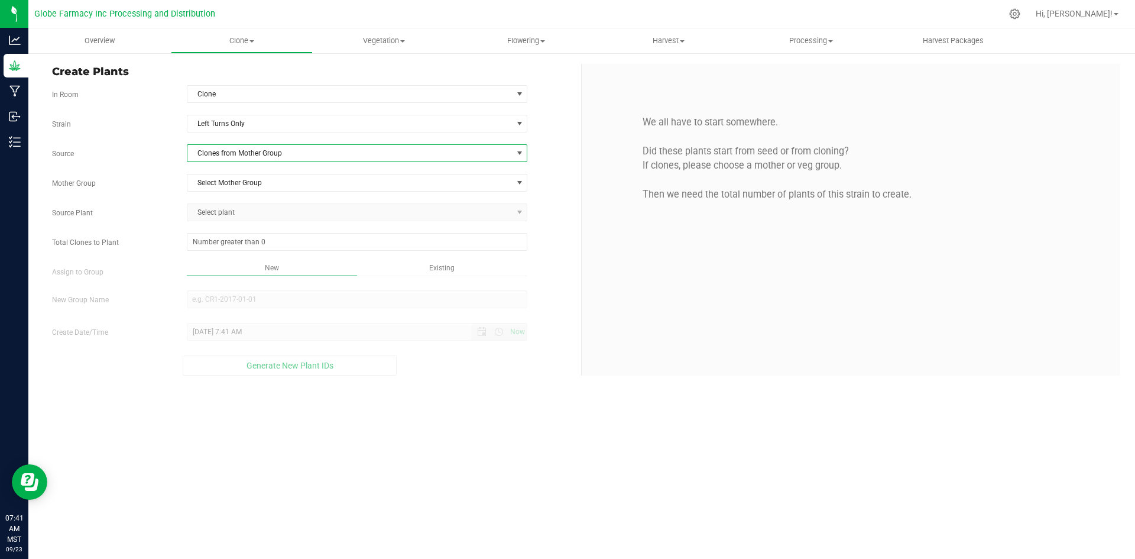
click at [243, 147] on span "Clones from Mother Group" at bounding box center [349, 153] width 325 height 17
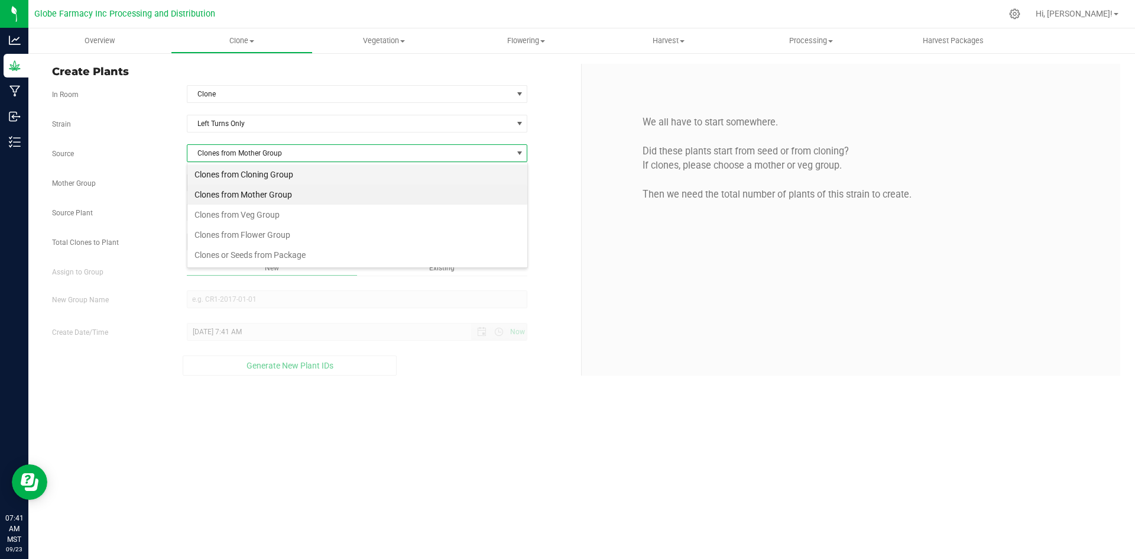
scroll to position [18, 341]
click at [238, 187] on li "Clones from Mother Group" at bounding box center [357, 194] width 340 height 20
click at [238, 187] on span "Select Mother Group" at bounding box center [349, 182] width 325 height 17
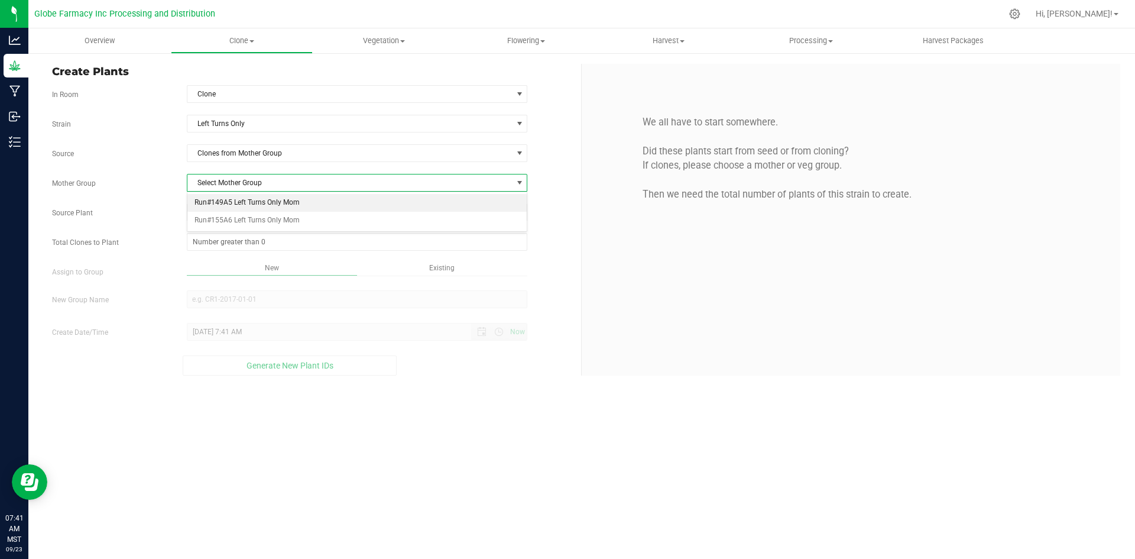
click at [238, 205] on li "Run#149A5 Left Turns Only Mom" at bounding box center [357, 203] width 340 height 18
click at [237, 219] on span "Select plant" at bounding box center [349, 212] width 325 height 17
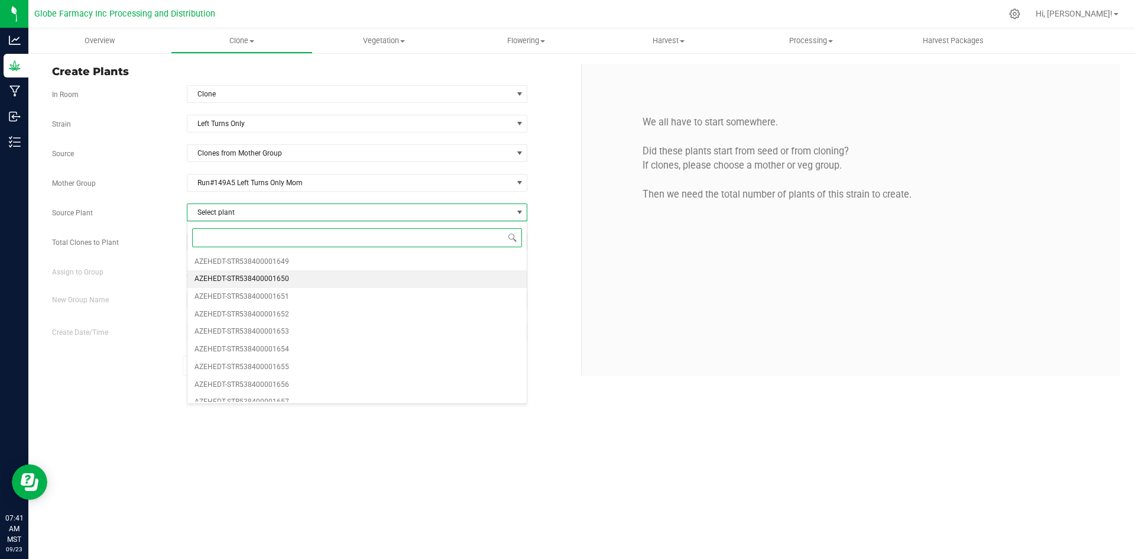
click at [265, 283] on span "AZEHEDT-STR538400001650" at bounding box center [242, 278] width 95 height 15
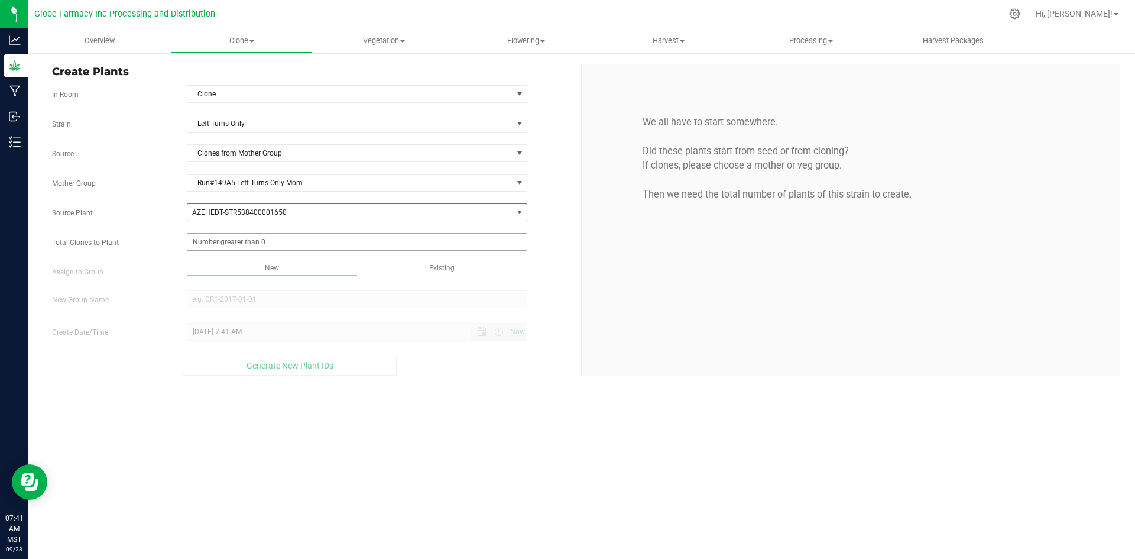
click at [250, 236] on span at bounding box center [357, 242] width 341 height 18
type input "250"
click at [450, 429] on div "Overview Clone Create plants Cloning groups Cloning plants Apply to plants Vege…" at bounding box center [581, 293] width 1107 height 530
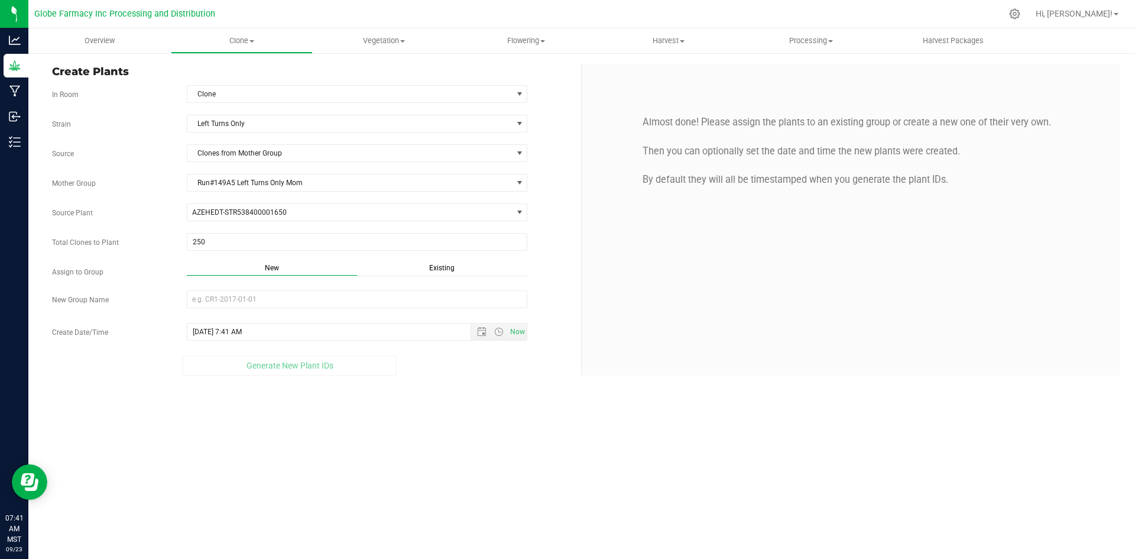
click at [440, 265] on span "Existing" at bounding box center [441, 268] width 25 height 8
click at [399, 298] on span "Select Plant Group" at bounding box center [349, 299] width 325 height 17
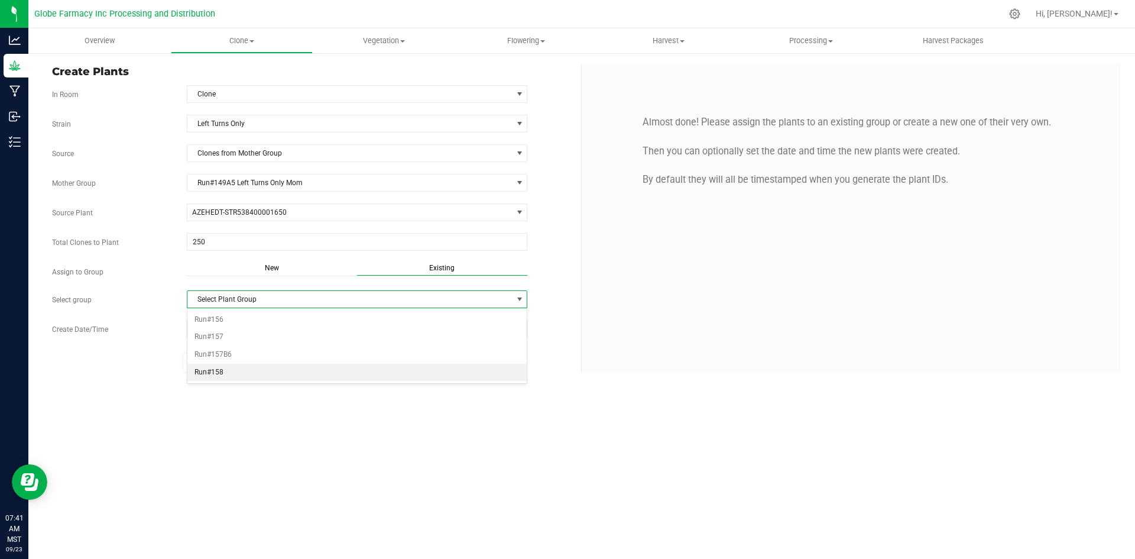
click at [235, 371] on li "Run#158" at bounding box center [357, 373] width 340 height 18
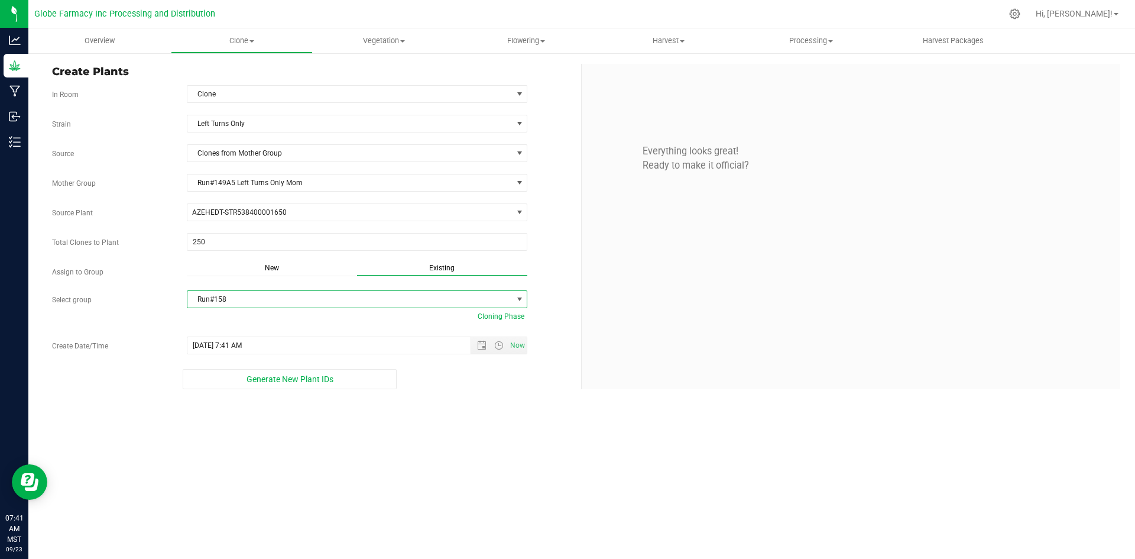
click at [235, 371] on button "Generate New Plant IDs" at bounding box center [290, 379] width 214 height 20
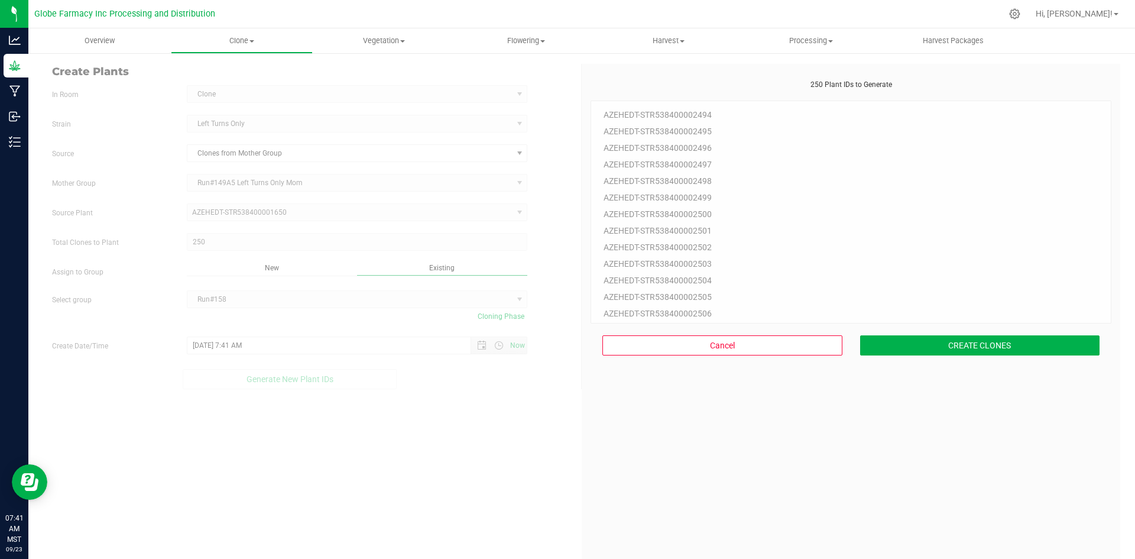
scroll to position [35, 0]
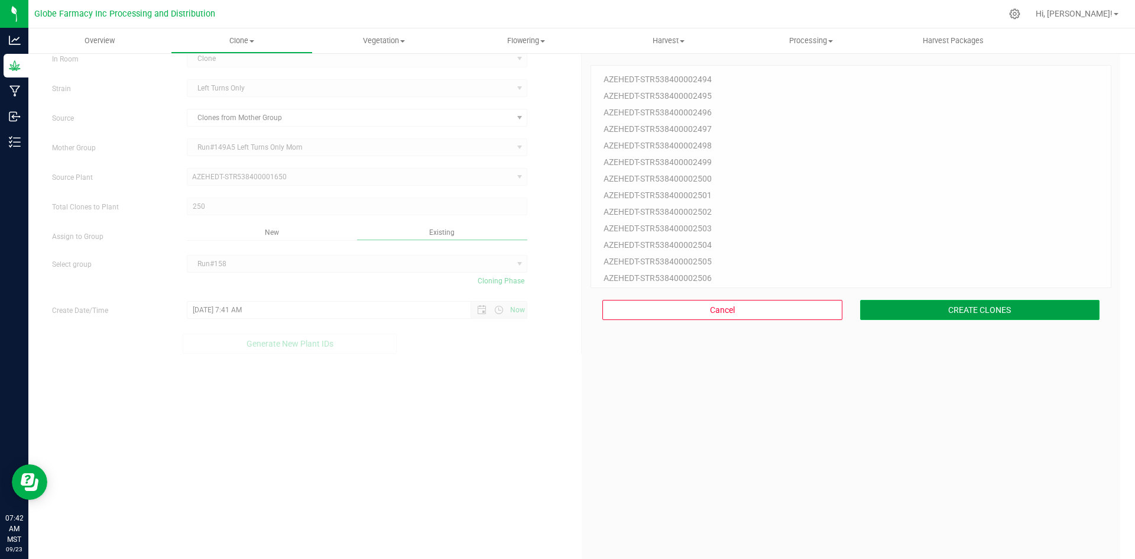
click at [946, 315] on button "CREATE CLONES" at bounding box center [980, 310] width 240 height 20
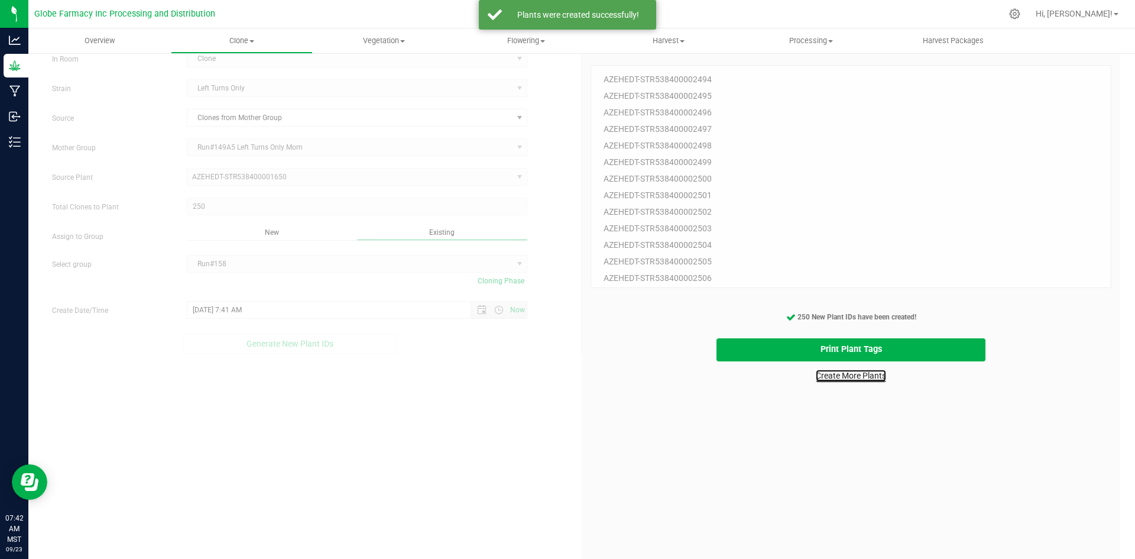
click at [816, 380] on link "Create More Plants" at bounding box center [851, 376] width 70 height 12
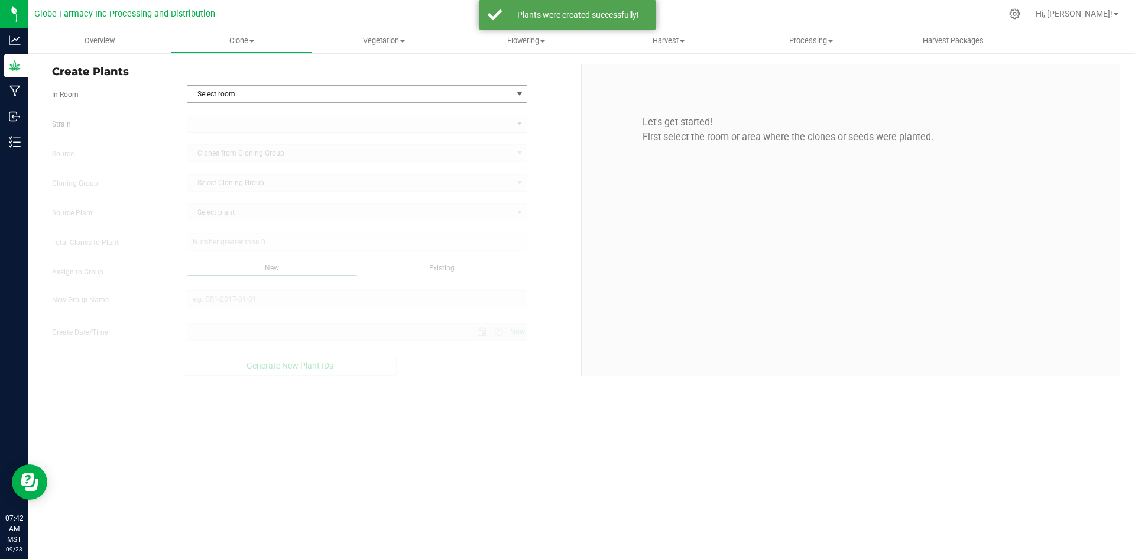
type input "[DATE] 7:42 AM"
click at [248, 92] on span "Select room" at bounding box center [349, 94] width 325 height 17
click at [244, 112] on li "Clone" at bounding box center [357, 114] width 340 height 18
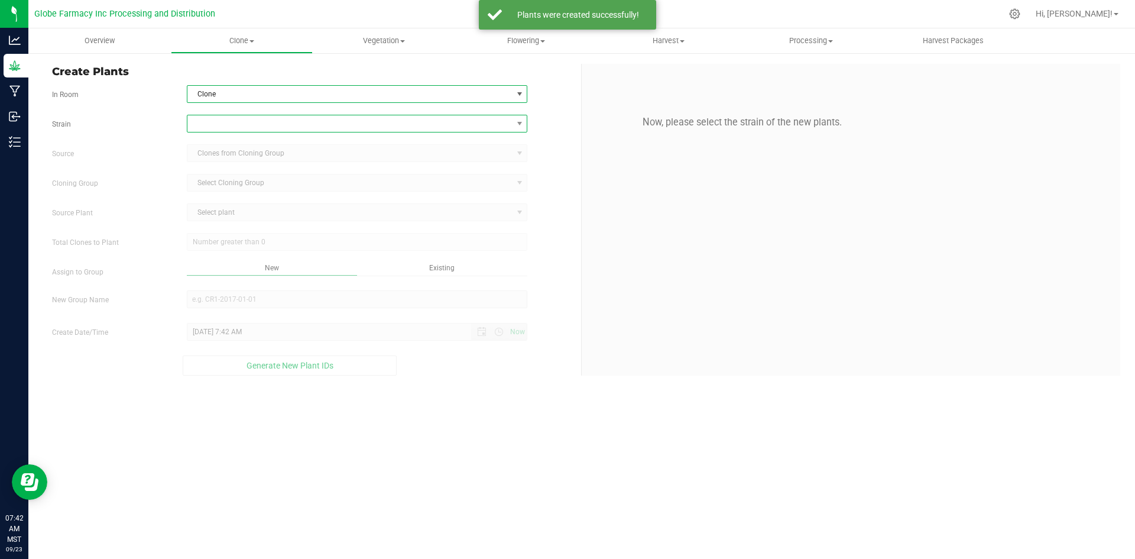
click at [241, 118] on span at bounding box center [349, 123] width 325 height 17
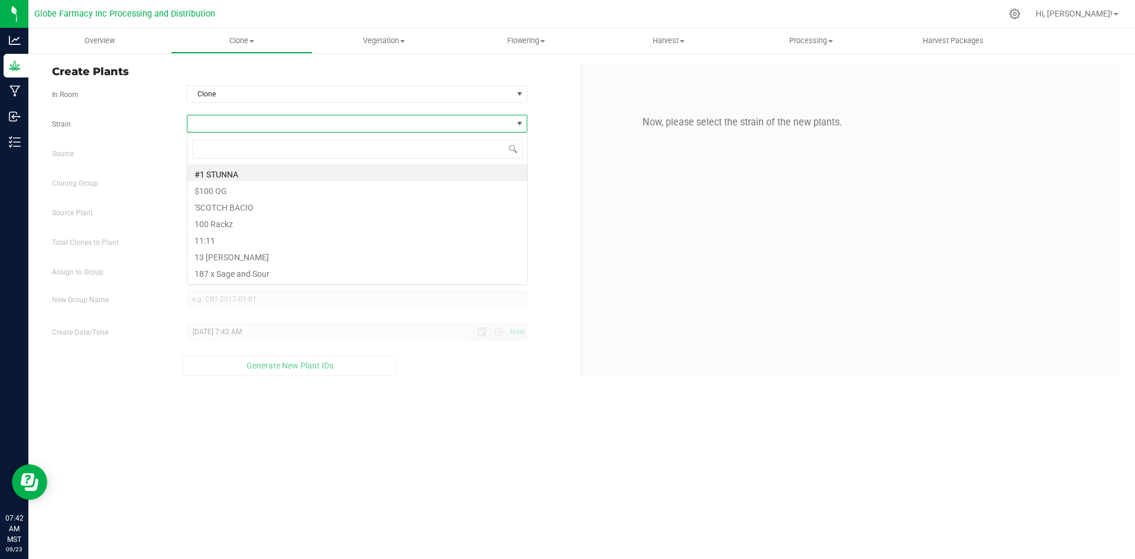
scroll to position [18, 341]
type input "Rainbow Guava"
click at [241, 171] on li "Rainbow Guava" at bounding box center [357, 172] width 340 height 17
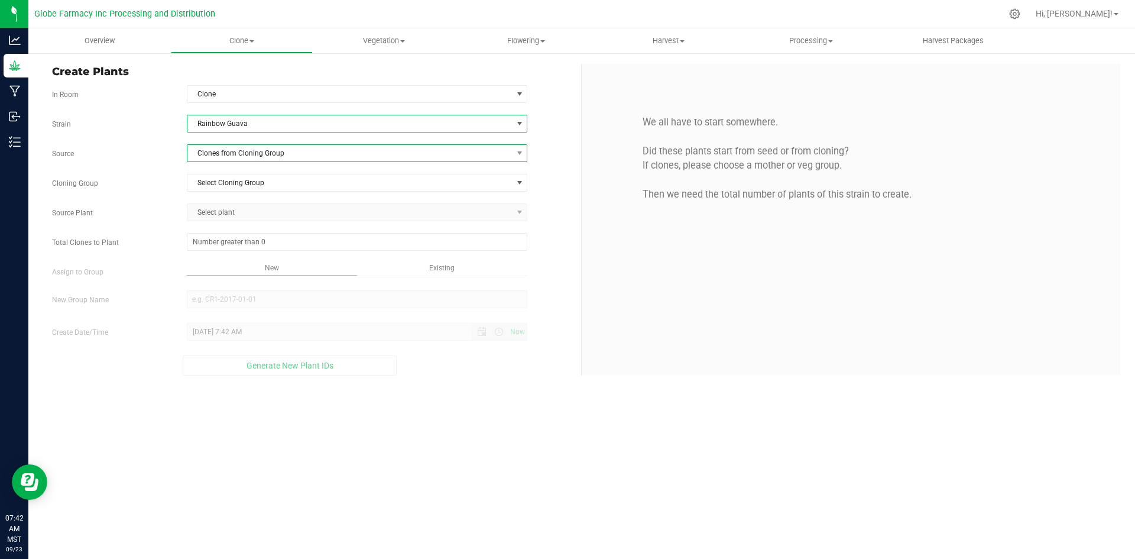
click at [252, 154] on span "Clones from Cloning Group" at bounding box center [349, 153] width 325 height 17
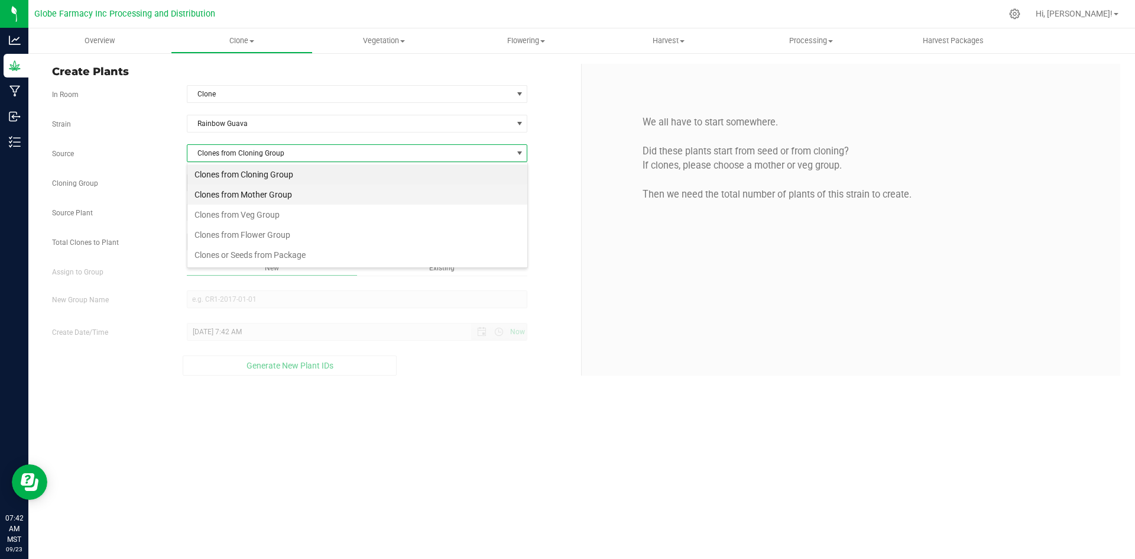
scroll to position [18, 341]
click at [245, 186] on li "Clones from Mother Group" at bounding box center [357, 194] width 340 height 20
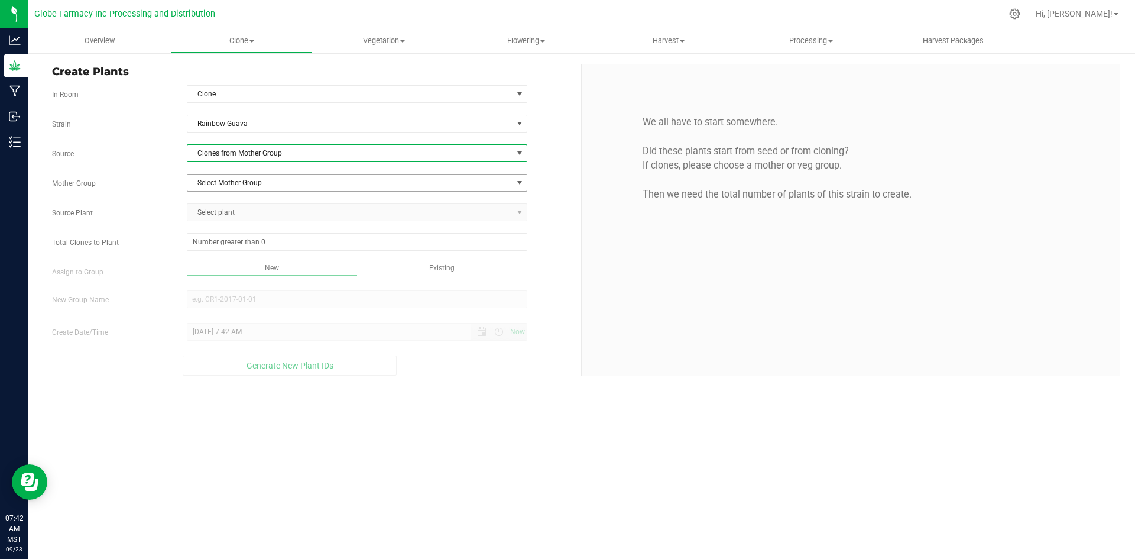
click at [240, 181] on span "Select Mother Group" at bounding box center [349, 182] width 325 height 17
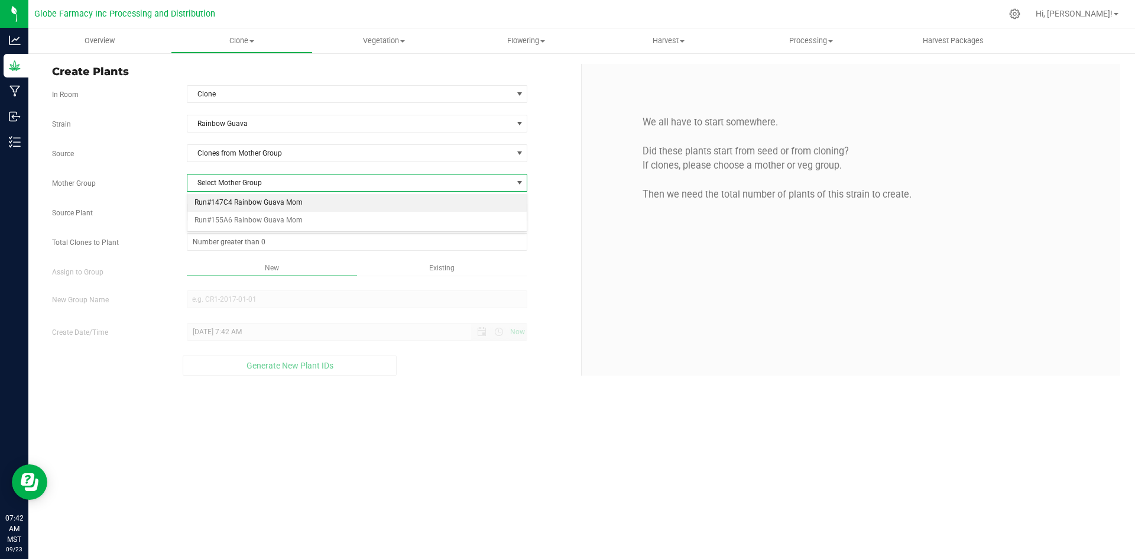
click at [248, 207] on li "Run#147C4 Rainbow Guava Mom" at bounding box center [357, 203] width 340 height 18
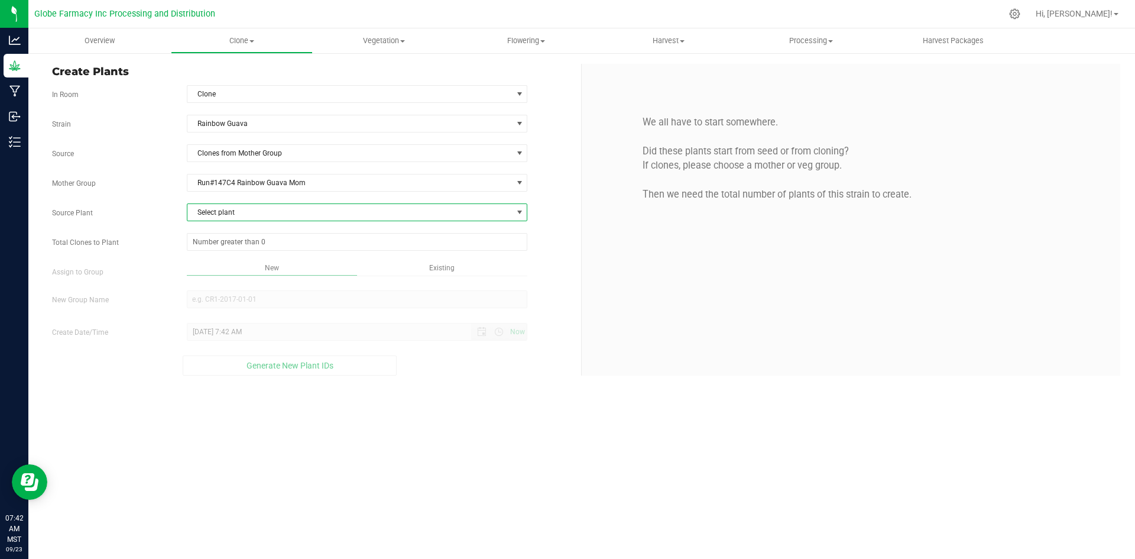
click at [245, 215] on span "Select plant" at bounding box center [349, 212] width 325 height 17
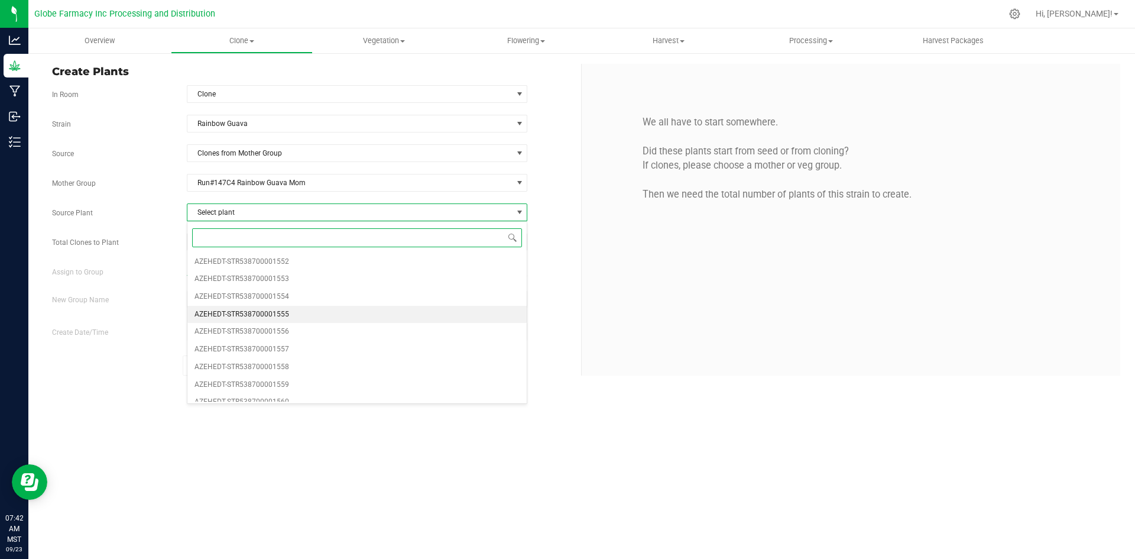
click at [245, 319] on span "AZEHEDT-STR538700001555" at bounding box center [242, 314] width 95 height 15
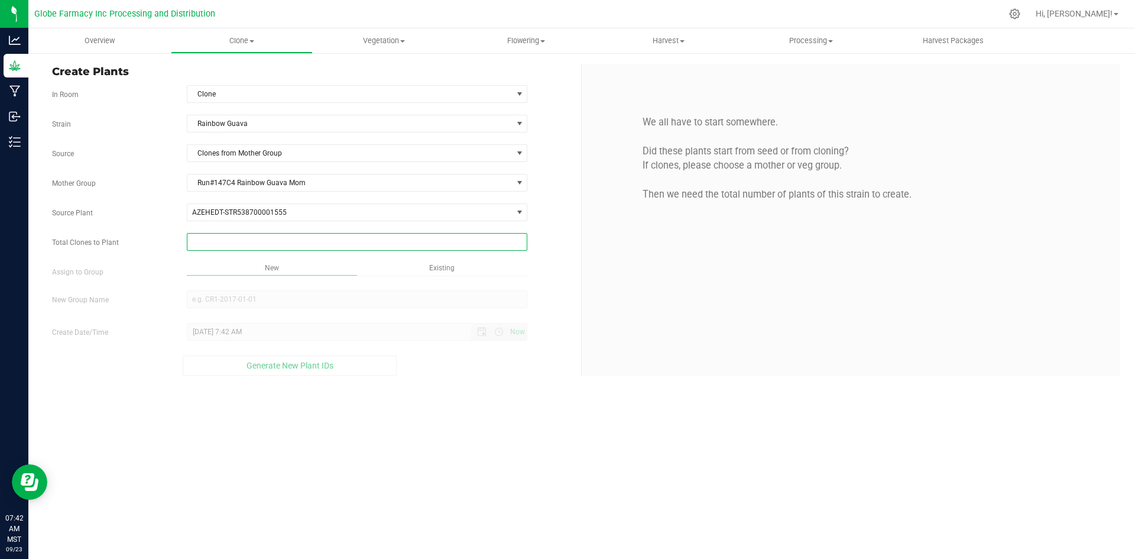
click at [238, 242] on span at bounding box center [357, 242] width 341 height 18
type input "150"
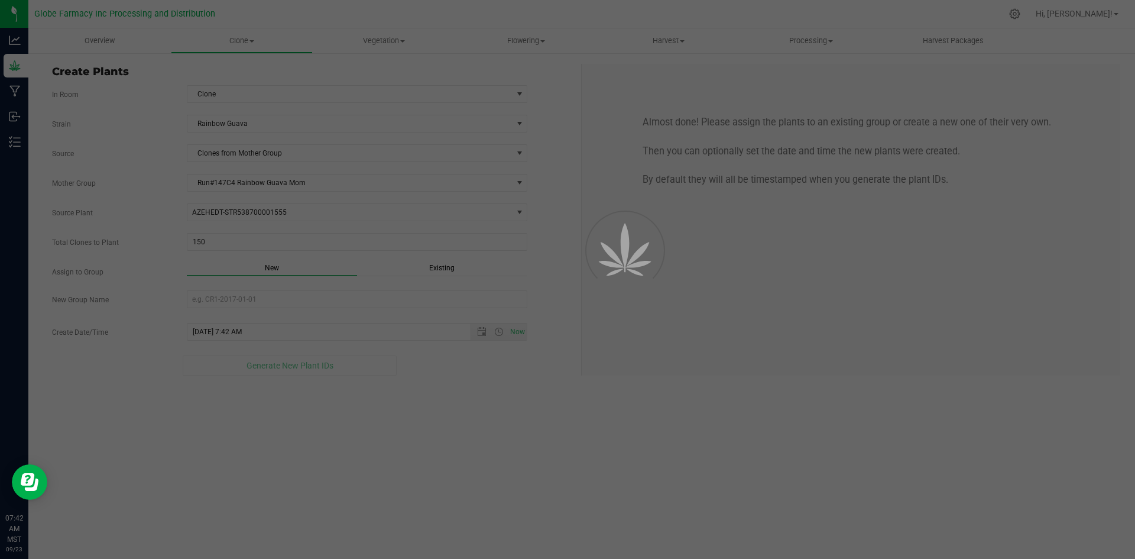
click at [360, 403] on div "Overview Clone Create plants Cloning groups Cloning plants Apply to plants Vege…" at bounding box center [581, 293] width 1107 height 530
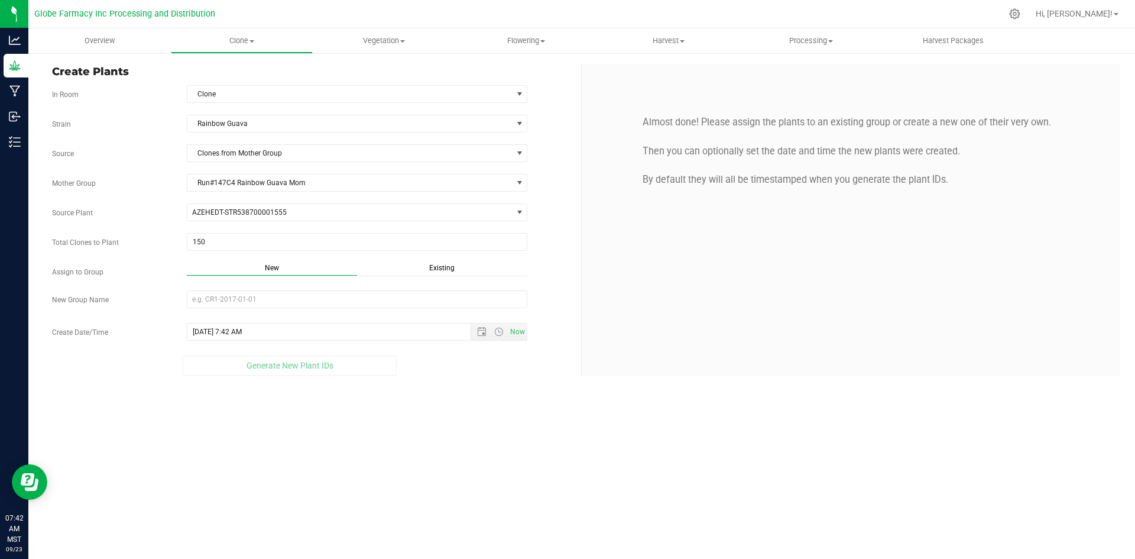
click at [444, 263] on div "Existing" at bounding box center [442, 270] width 170 height 14
click at [425, 299] on span "Select Plant Group" at bounding box center [349, 299] width 325 height 17
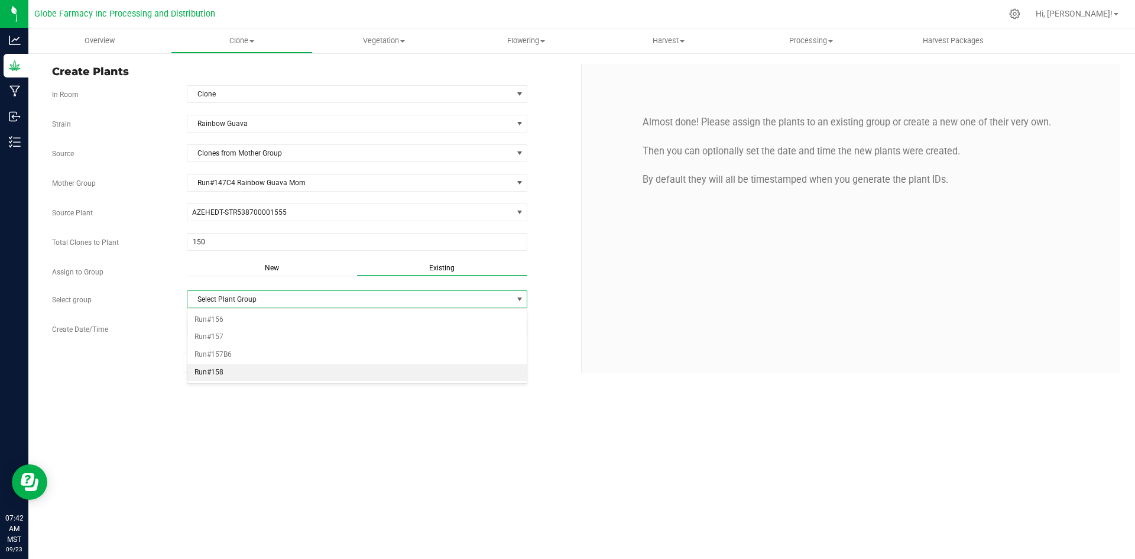
click at [252, 367] on li "Run#158" at bounding box center [357, 373] width 340 height 18
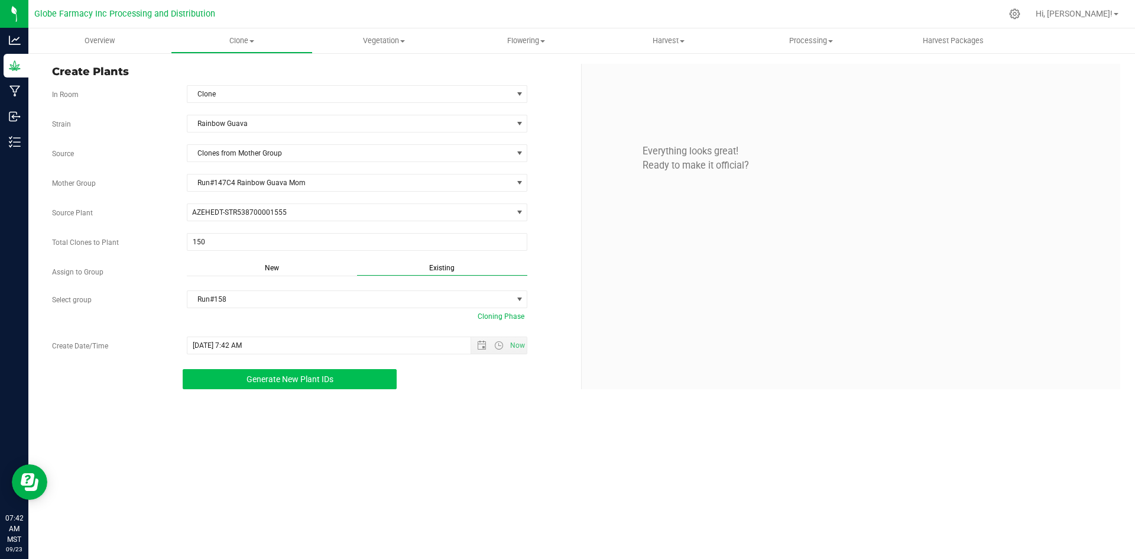
click at [251, 378] on span "Generate New Plant IDs" at bounding box center [290, 378] width 87 height 9
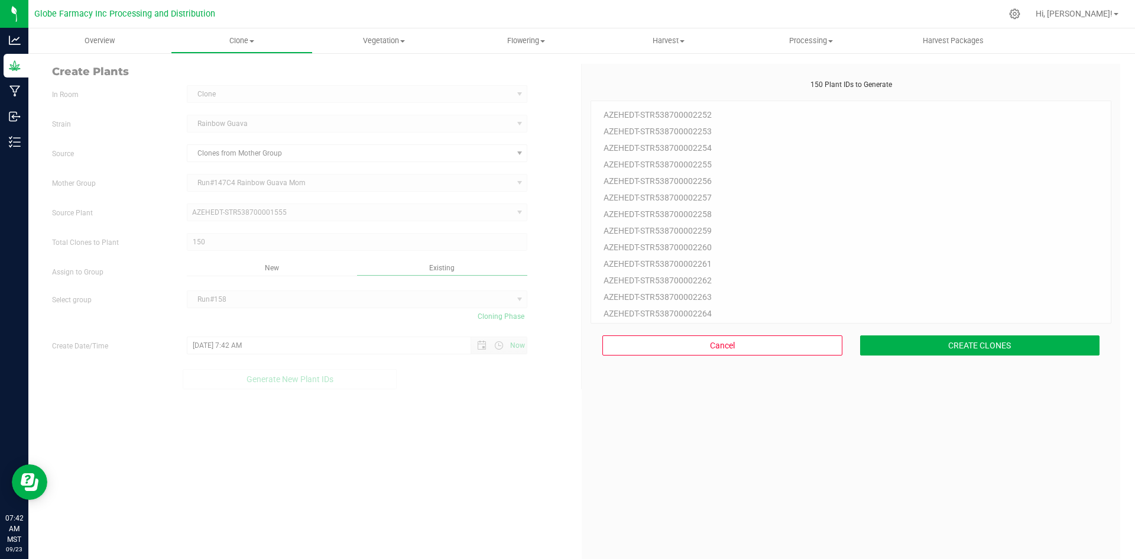
scroll to position [35, 0]
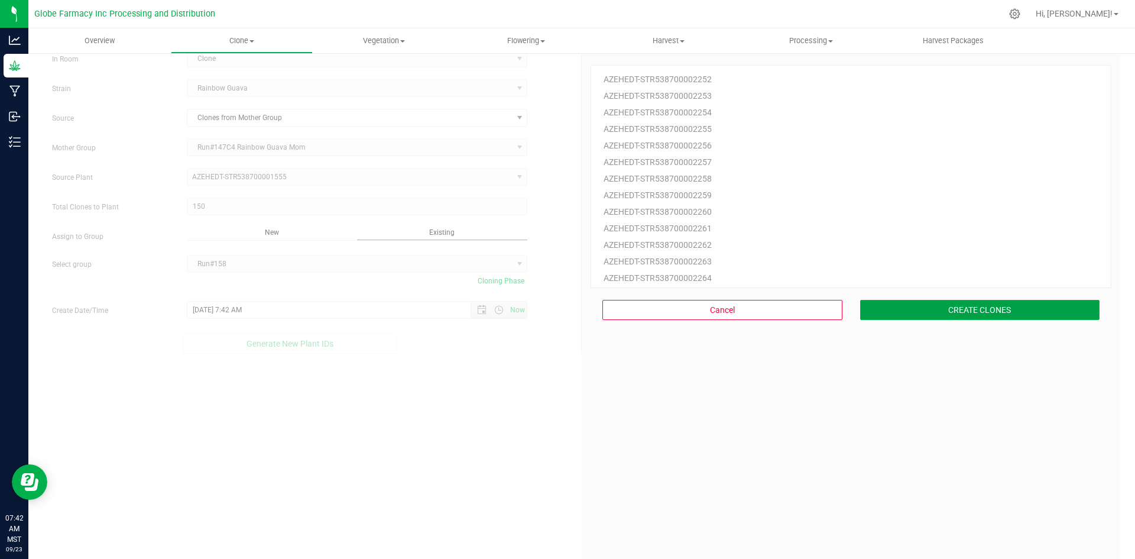
click at [947, 309] on button "CREATE CLONES" at bounding box center [980, 310] width 240 height 20
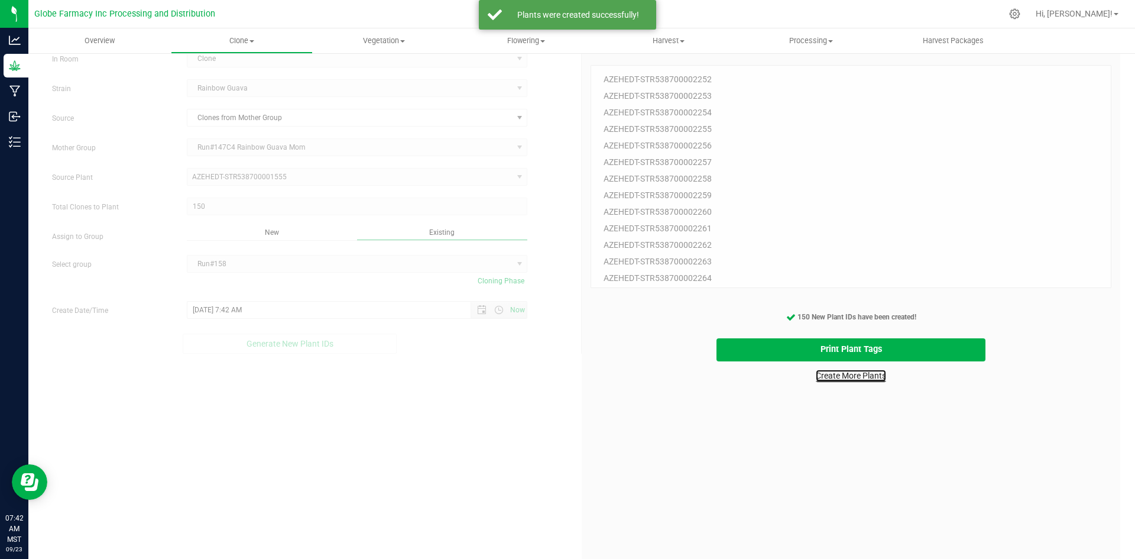
click at [866, 380] on link "Create More Plants" at bounding box center [851, 376] width 70 height 12
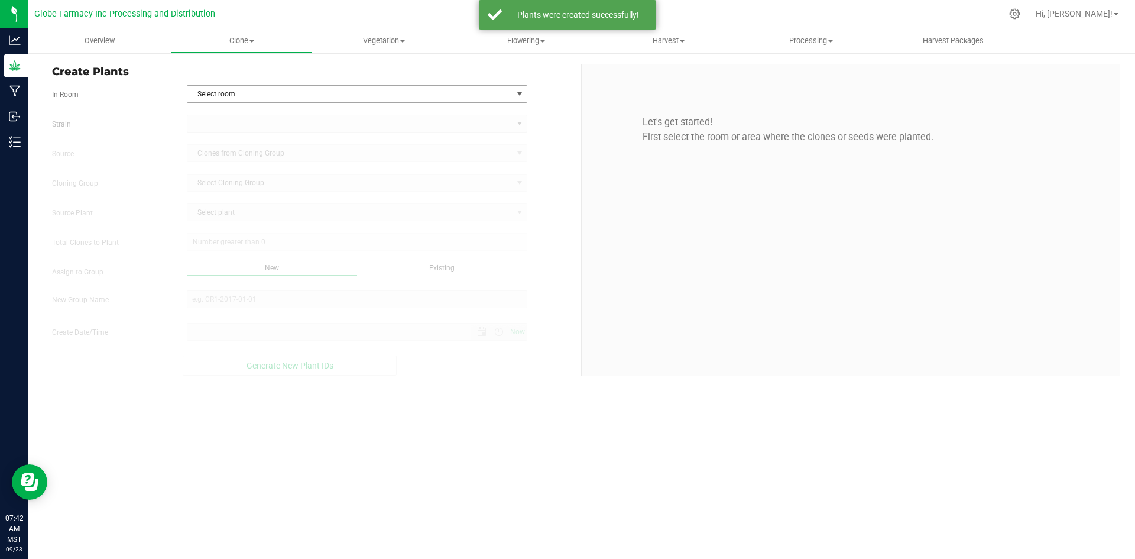
type input "[DATE] 7:42 AM"
click at [223, 90] on span "Select room" at bounding box center [349, 94] width 325 height 17
click at [214, 118] on li "Clone" at bounding box center [357, 114] width 340 height 18
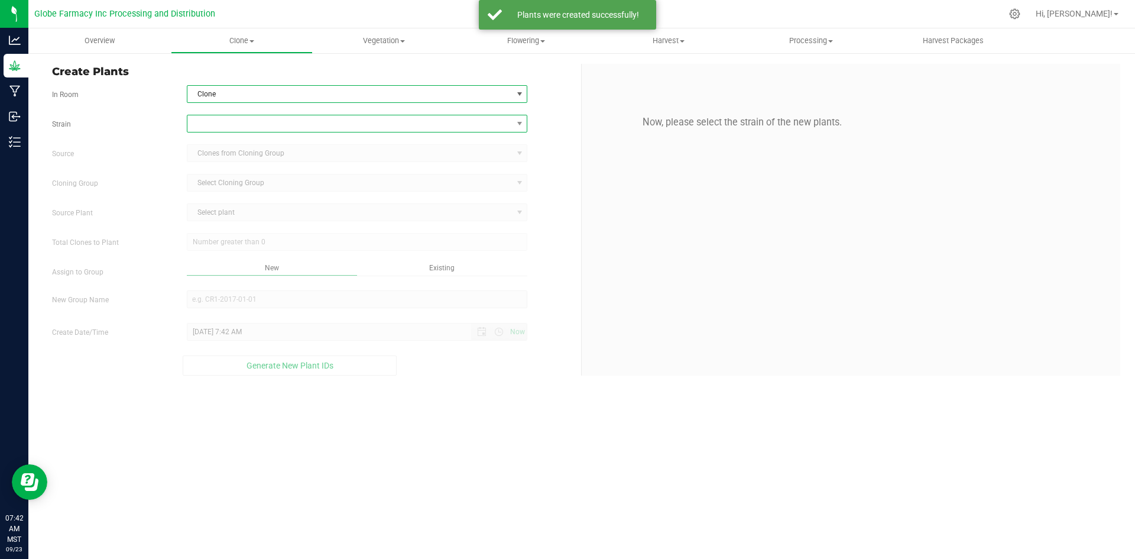
click at [214, 124] on span at bounding box center [349, 123] width 325 height 17
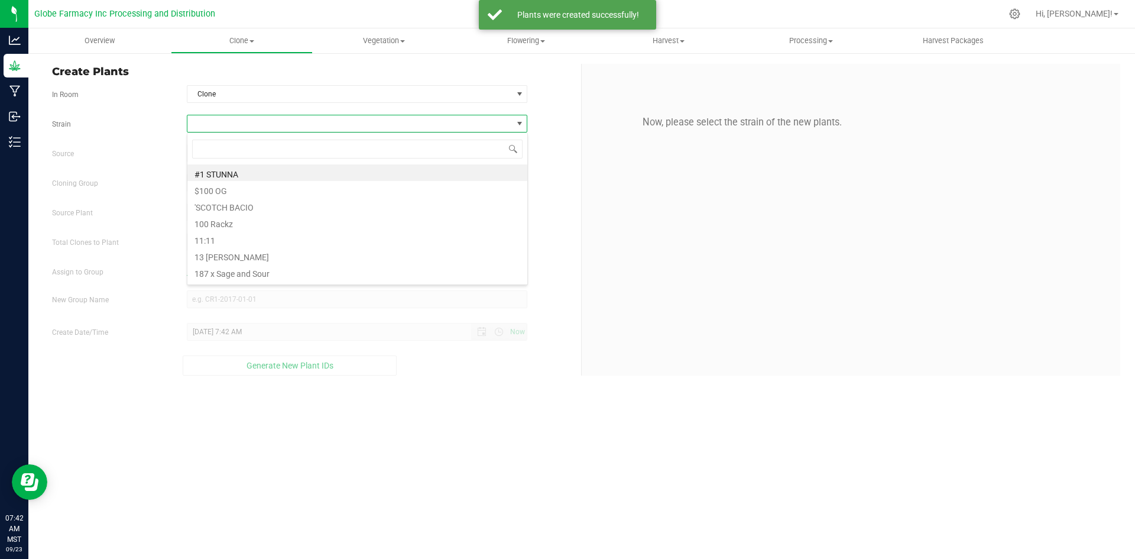
scroll to position [18, 341]
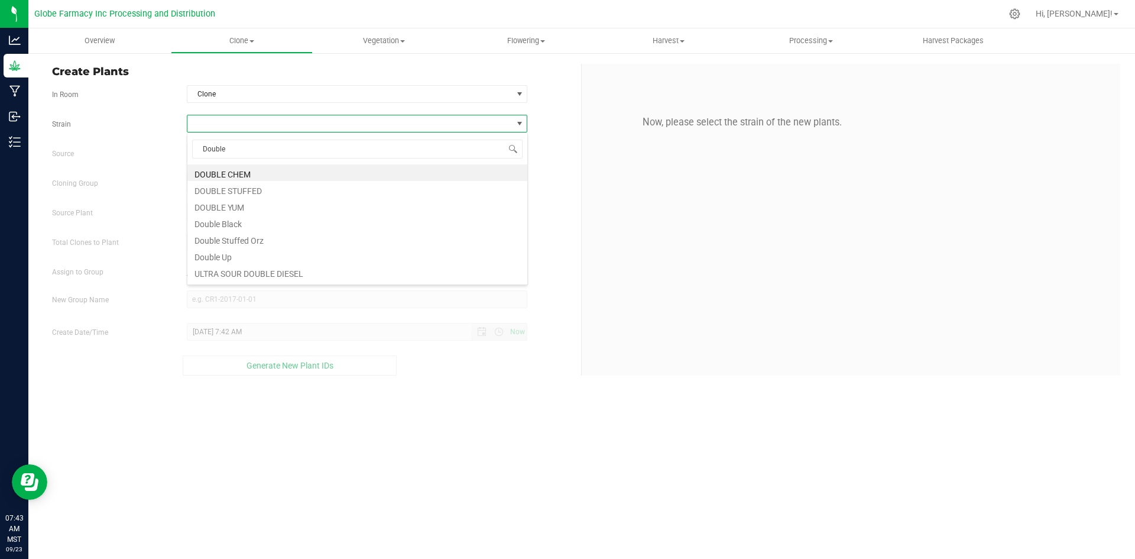
type input "Double U"
click at [220, 170] on li "Double Up" at bounding box center [357, 172] width 340 height 17
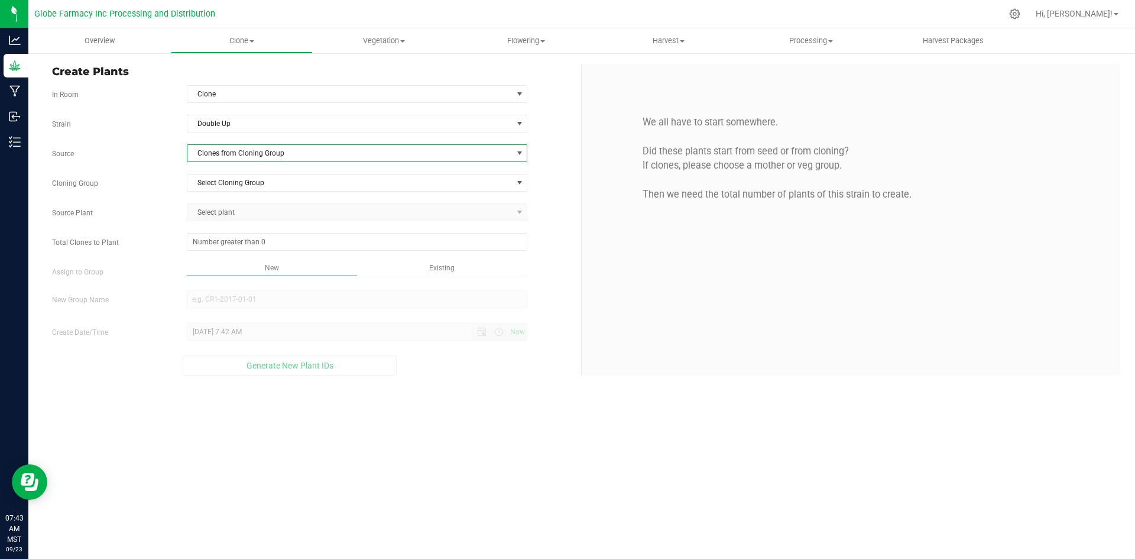
click at [231, 159] on span "Clones from Cloning Group" at bounding box center [349, 153] width 325 height 17
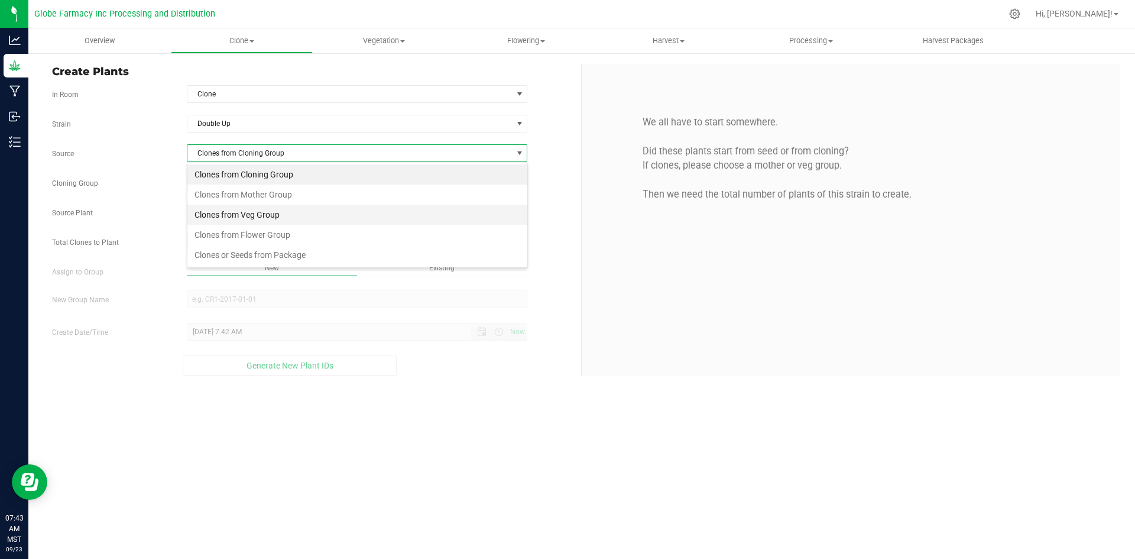
scroll to position [18, 341]
click at [252, 195] on li "Clones from Mother Group" at bounding box center [357, 194] width 340 height 20
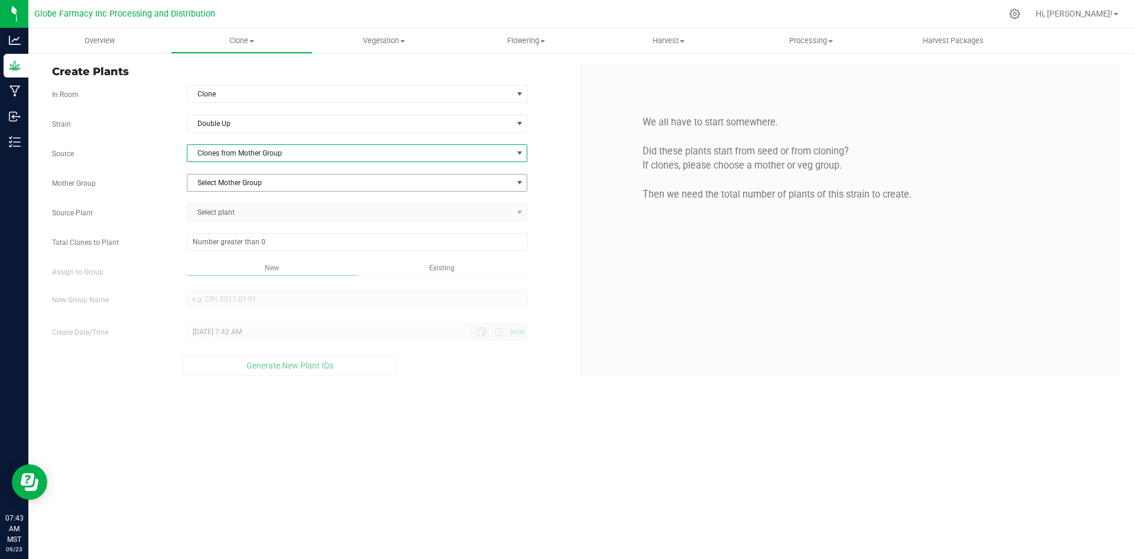
click at [255, 180] on span "Select Mother Group" at bounding box center [349, 182] width 325 height 17
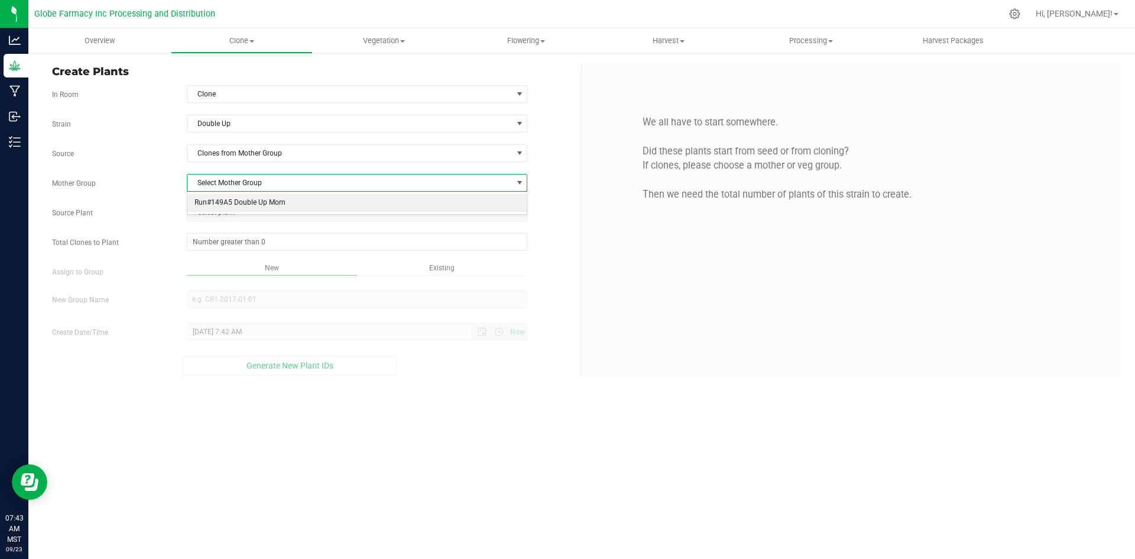
click at [250, 205] on li "Run#149A5 Double Up Mom" at bounding box center [357, 203] width 340 height 18
click at [244, 209] on span "Select plant" at bounding box center [349, 212] width 325 height 17
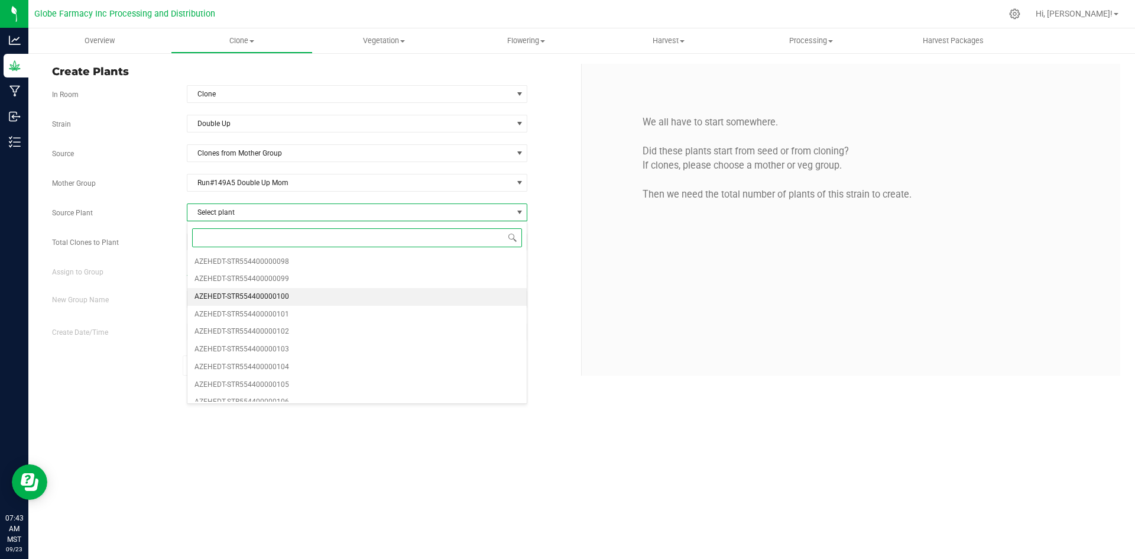
click at [245, 297] on span "AZEHEDT-STR554400000100" at bounding box center [242, 296] width 95 height 15
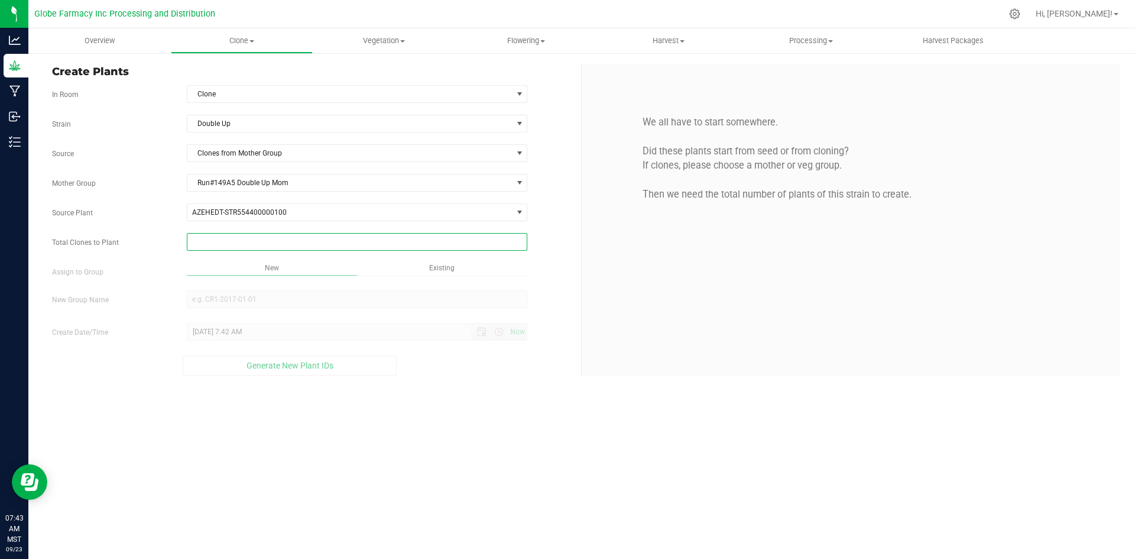
click at [218, 247] on span at bounding box center [357, 242] width 341 height 18
type input "150"
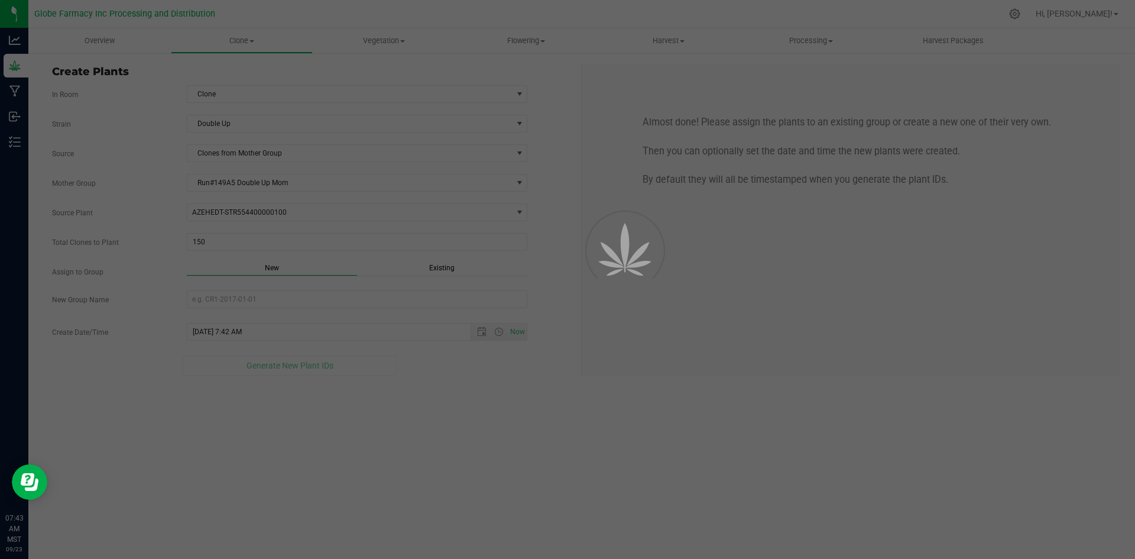
click at [444, 436] on div "Overview Clone Create plants Cloning groups Cloning plants Apply to plants Vege…" at bounding box center [581, 293] width 1107 height 530
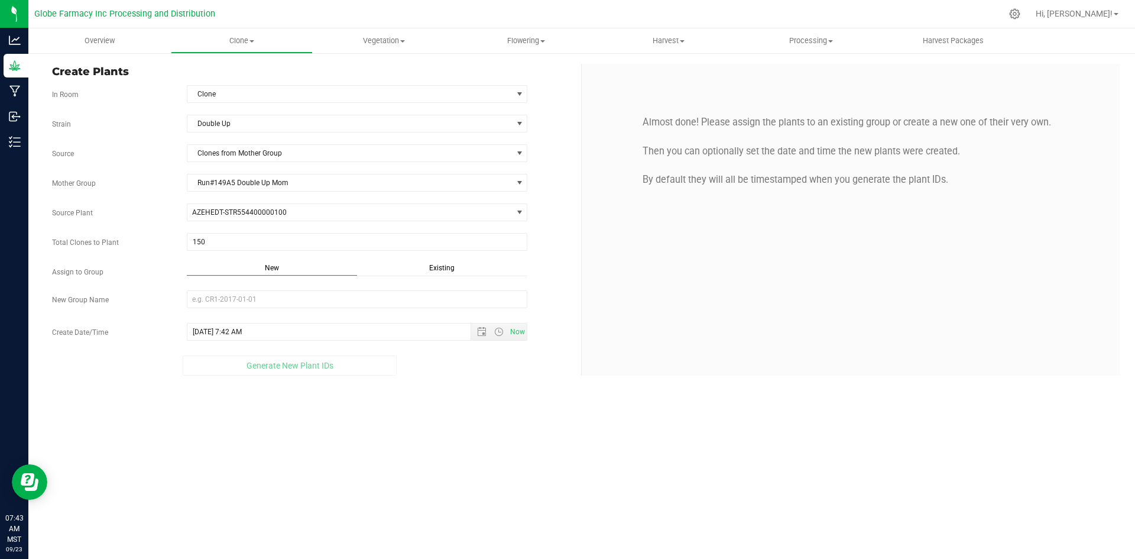
click at [440, 267] on span "Existing" at bounding box center [441, 268] width 25 height 8
click at [452, 302] on span "Select Plant Group" at bounding box center [349, 299] width 325 height 17
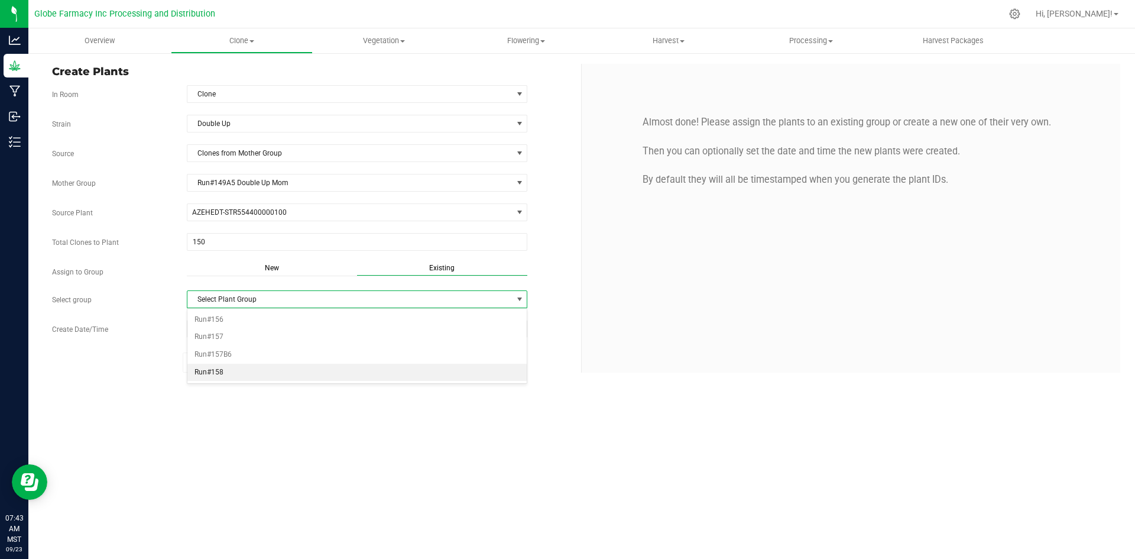
click at [228, 375] on li "Run#158" at bounding box center [357, 373] width 340 height 18
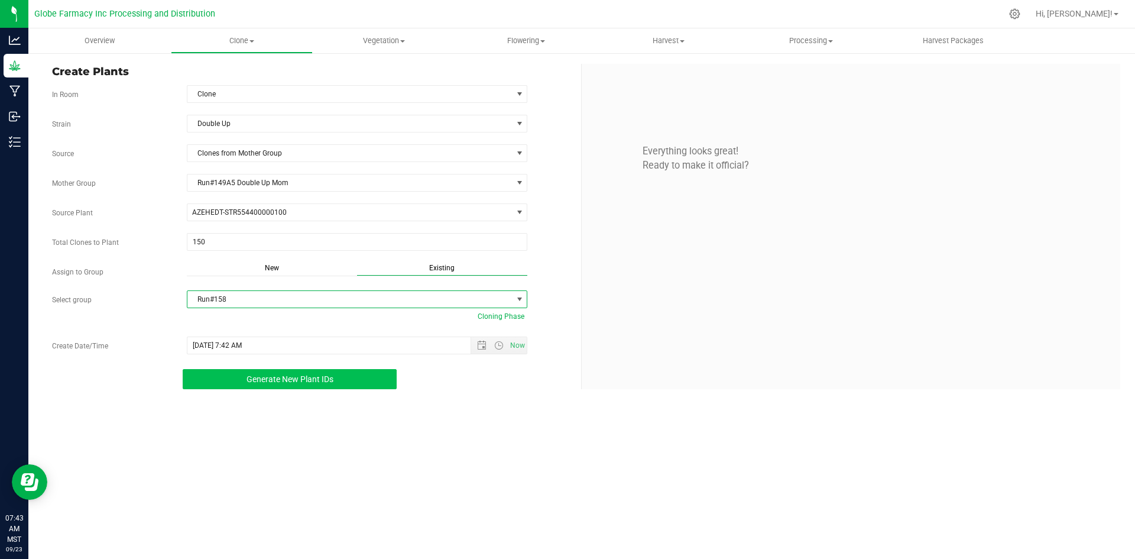
click at [268, 383] on span "Generate New Plant IDs" at bounding box center [290, 378] width 87 height 9
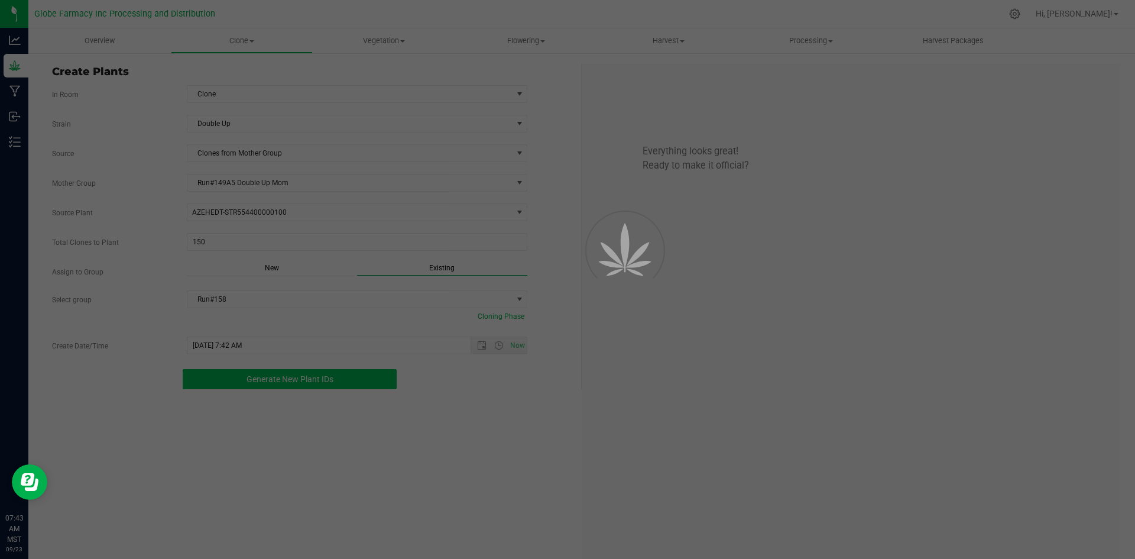
scroll to position [35, 0]
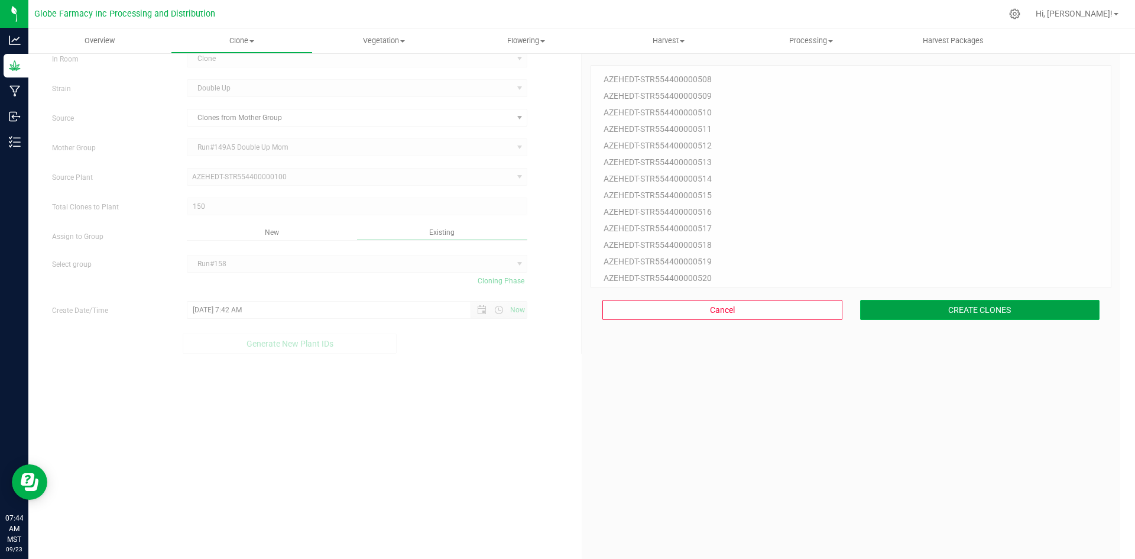
click at [1004, 309] on button "CREATE CLONES" at bounding box center [980, 310] width 240 height 20
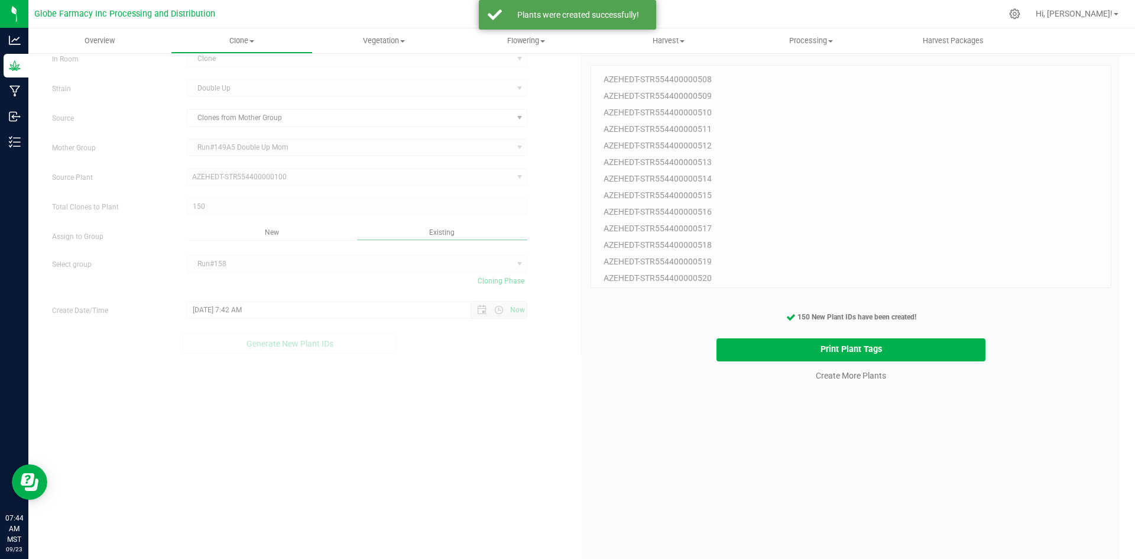
click at [833, 384] on cancel-button "Create More Plants" at bounding box center [851, 375] width 81 height 21
click at [834, 376] on link "Create More Plants" at bounding box center [851, 376] width 70 height 12
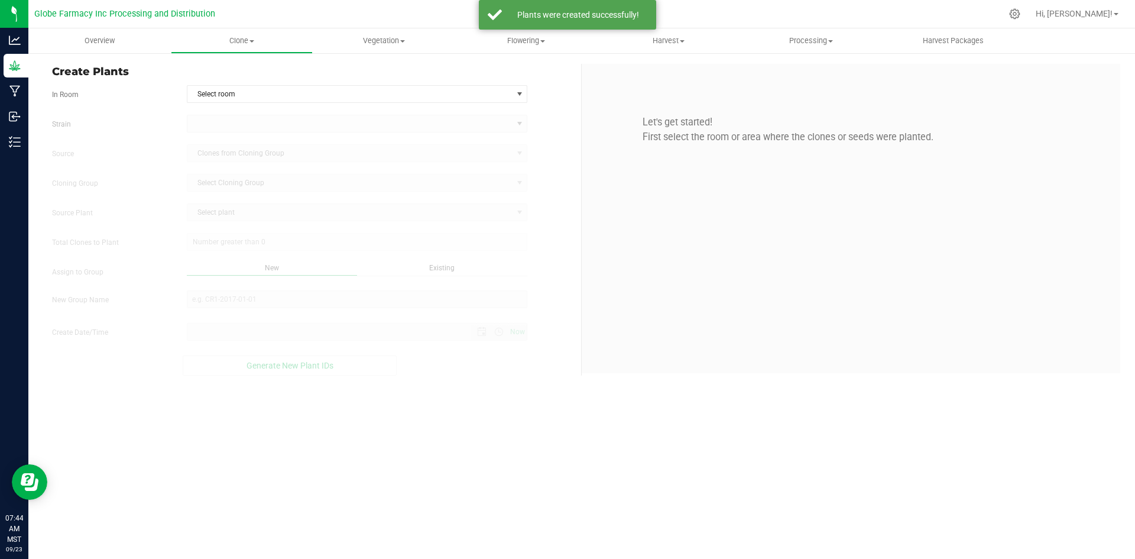
type input "[DATE] 7:44 AM"
